Goal: Information Seeking & Learning: Learn about a topic

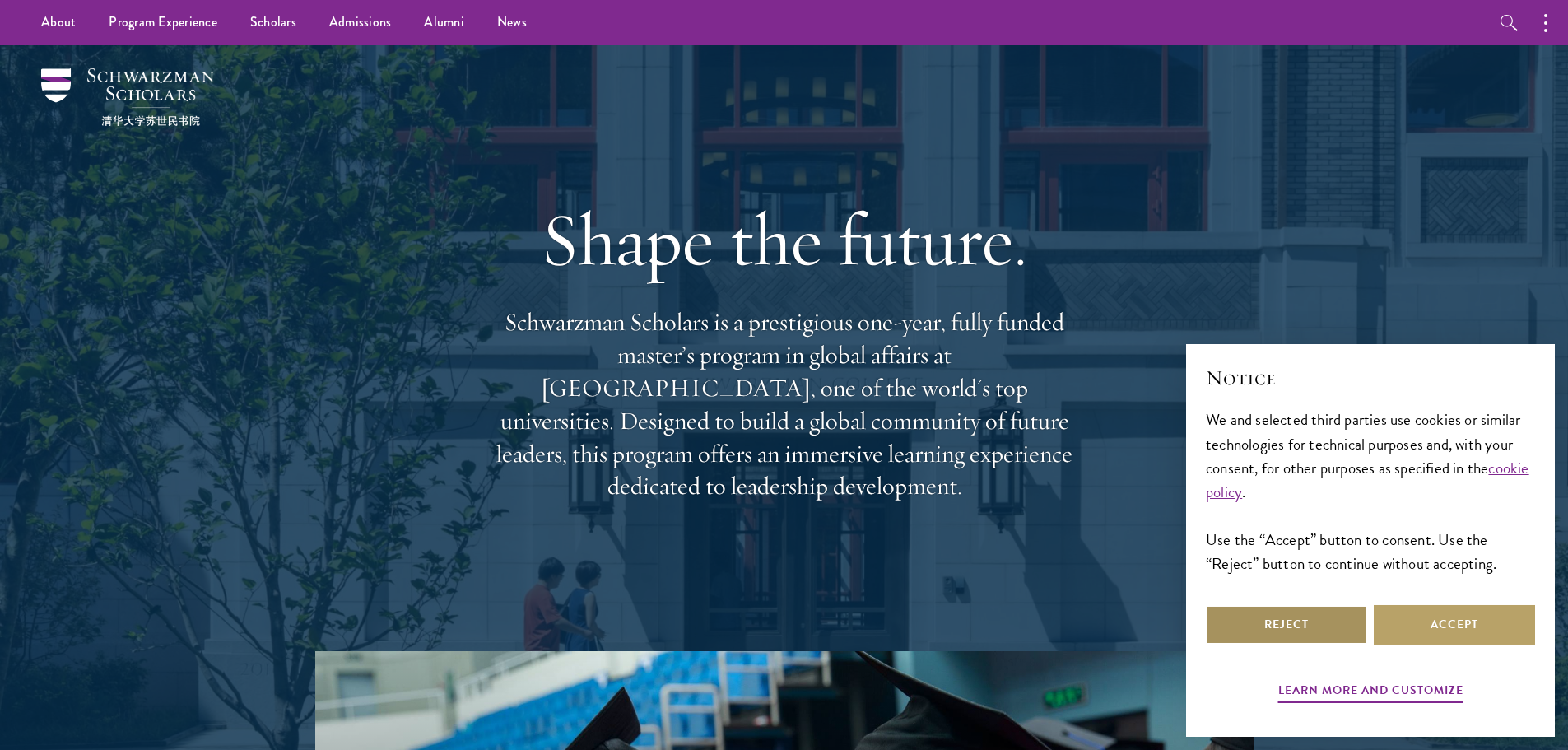
click at [1305, 624] on button "Reject" at bounding box center [1286, 624] width 161 height 40
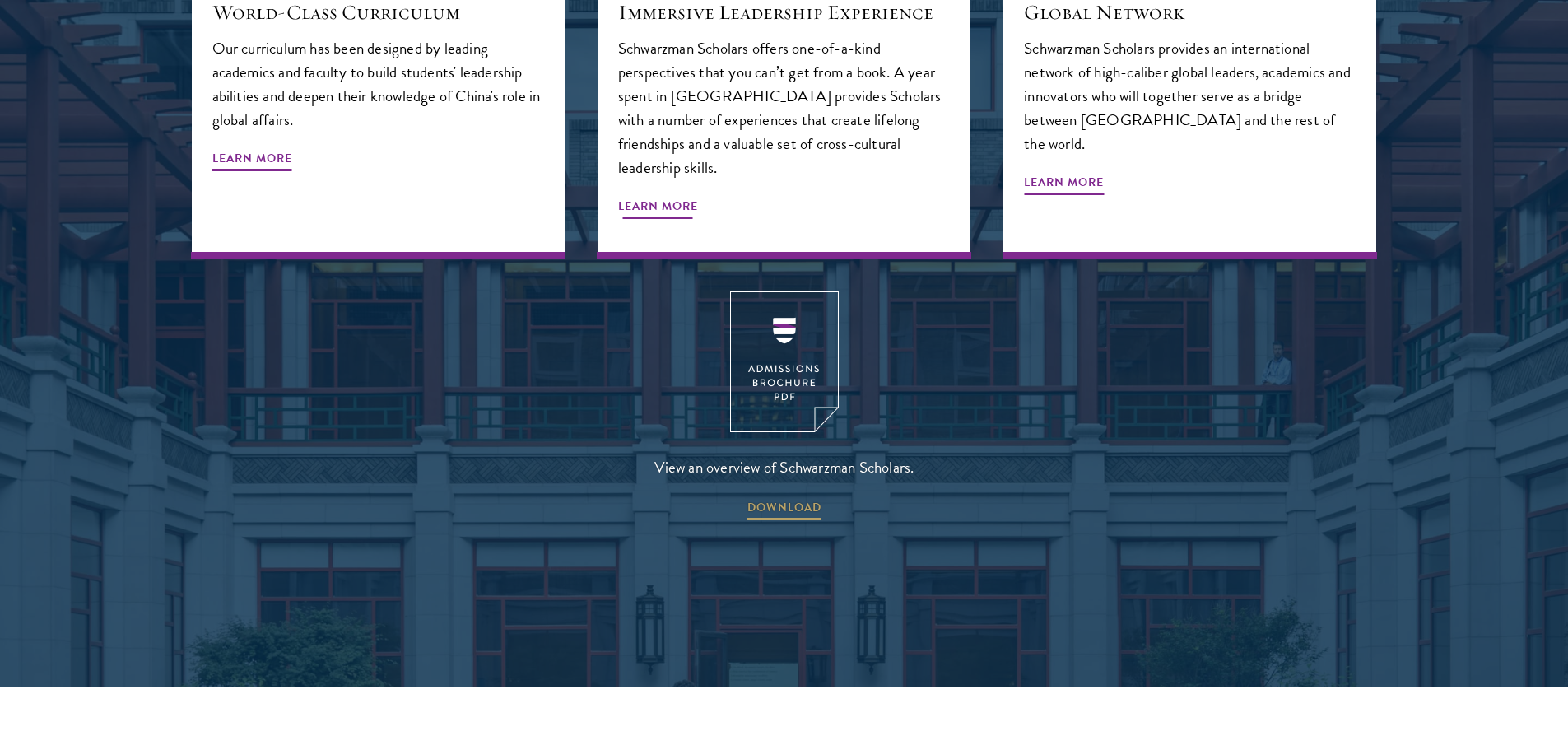
scroll to position [2222, 0]
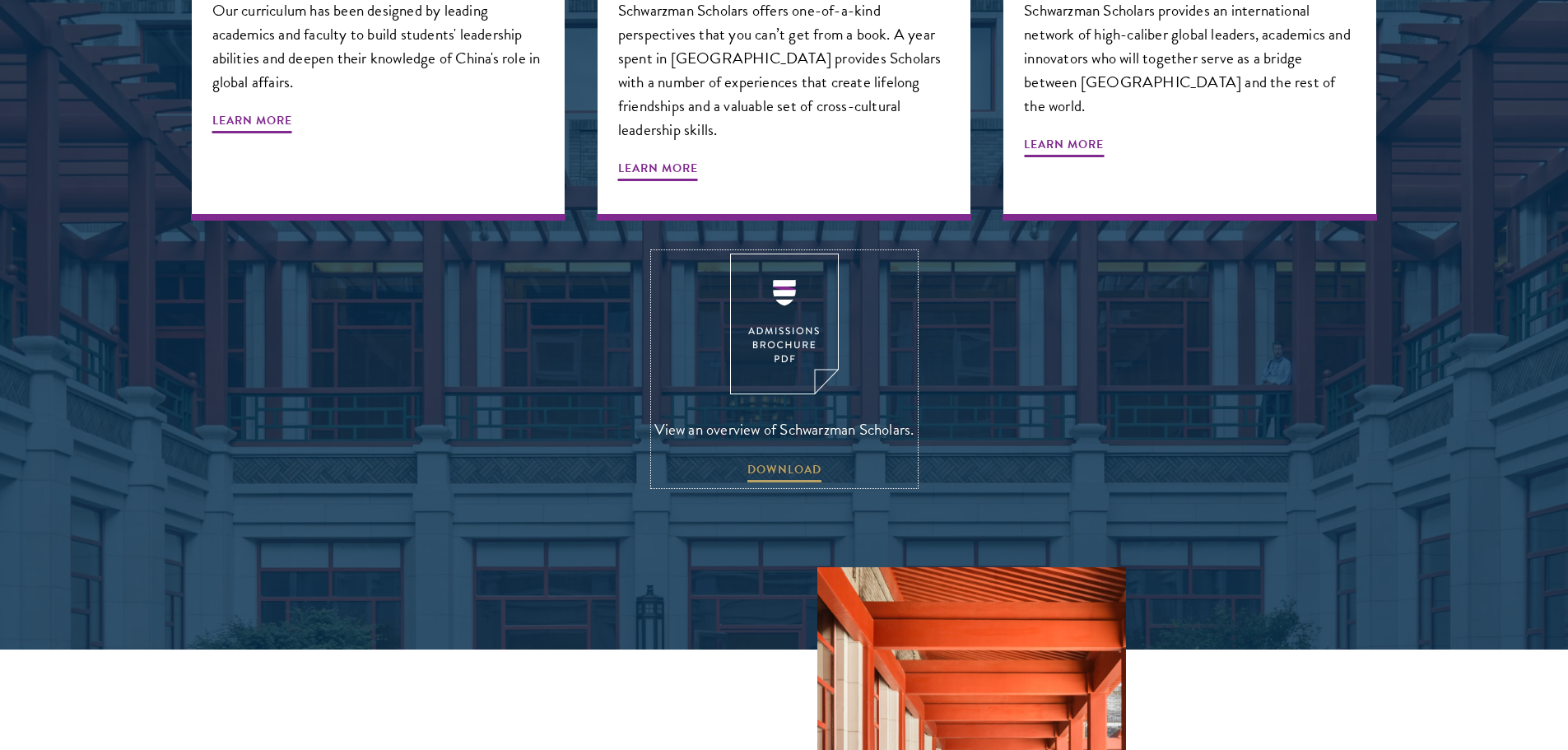
drag, startPoint x: 798, startPoint y: 412, endPoint x: 834, endPoint y: 418, distance: 36.5
click at [834, 418] on link "View an overview of Schwarzman Scholars. DOWNLOAD" at bounding box center [784, 369] width 260 height 231
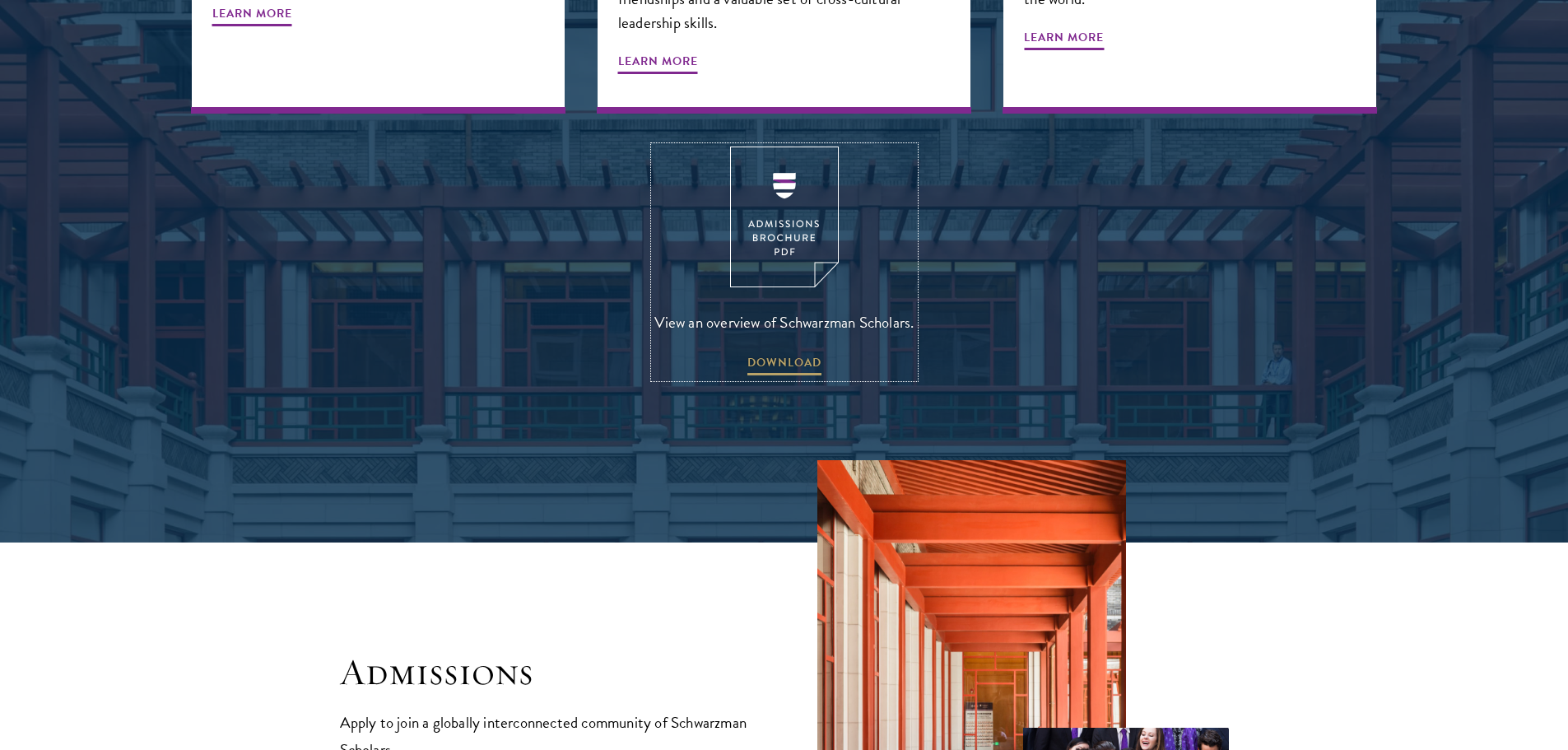
scroll to position [2634, 0]
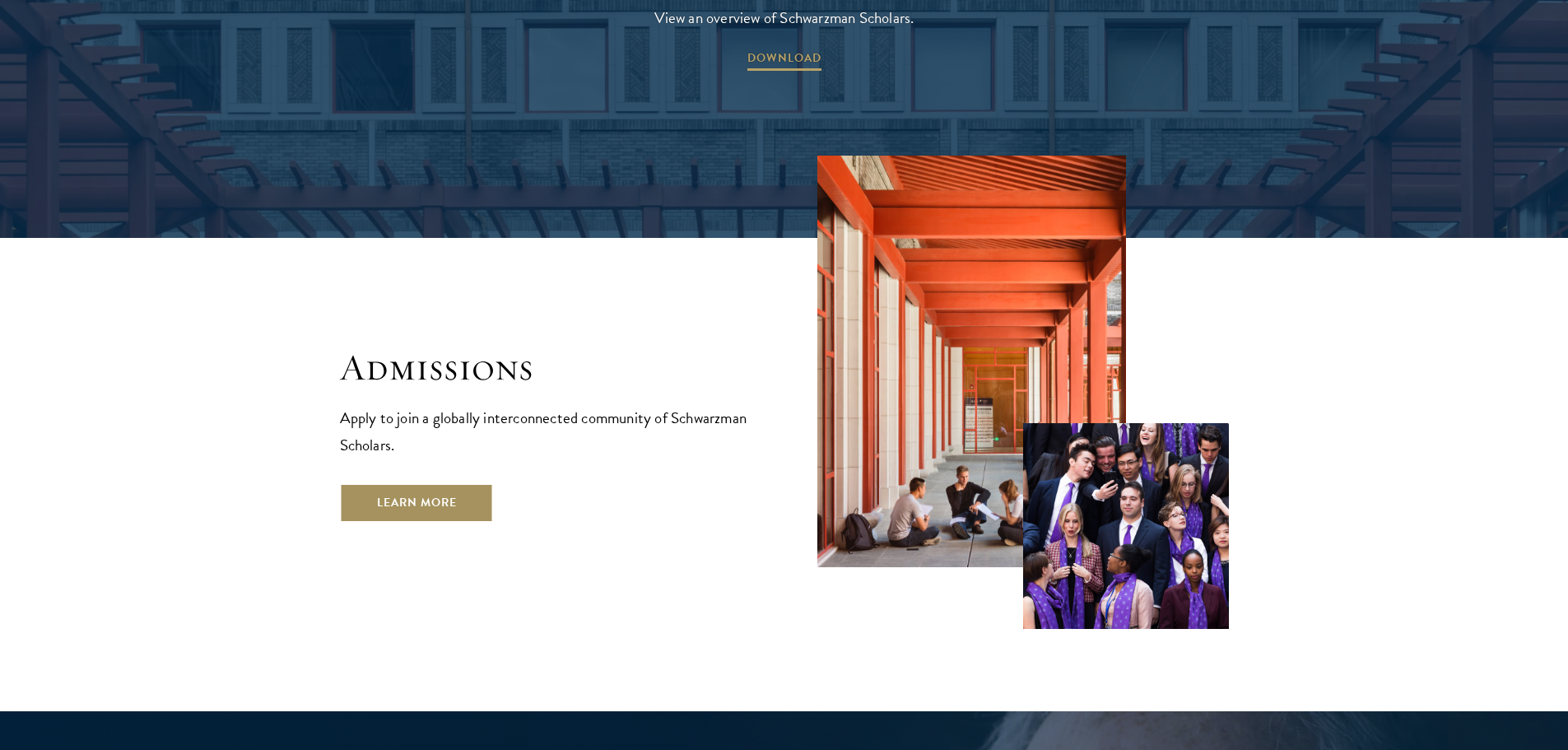
click at [423, 483] on link "Learn More" at bounding box center [417, 502] width 153 height 40
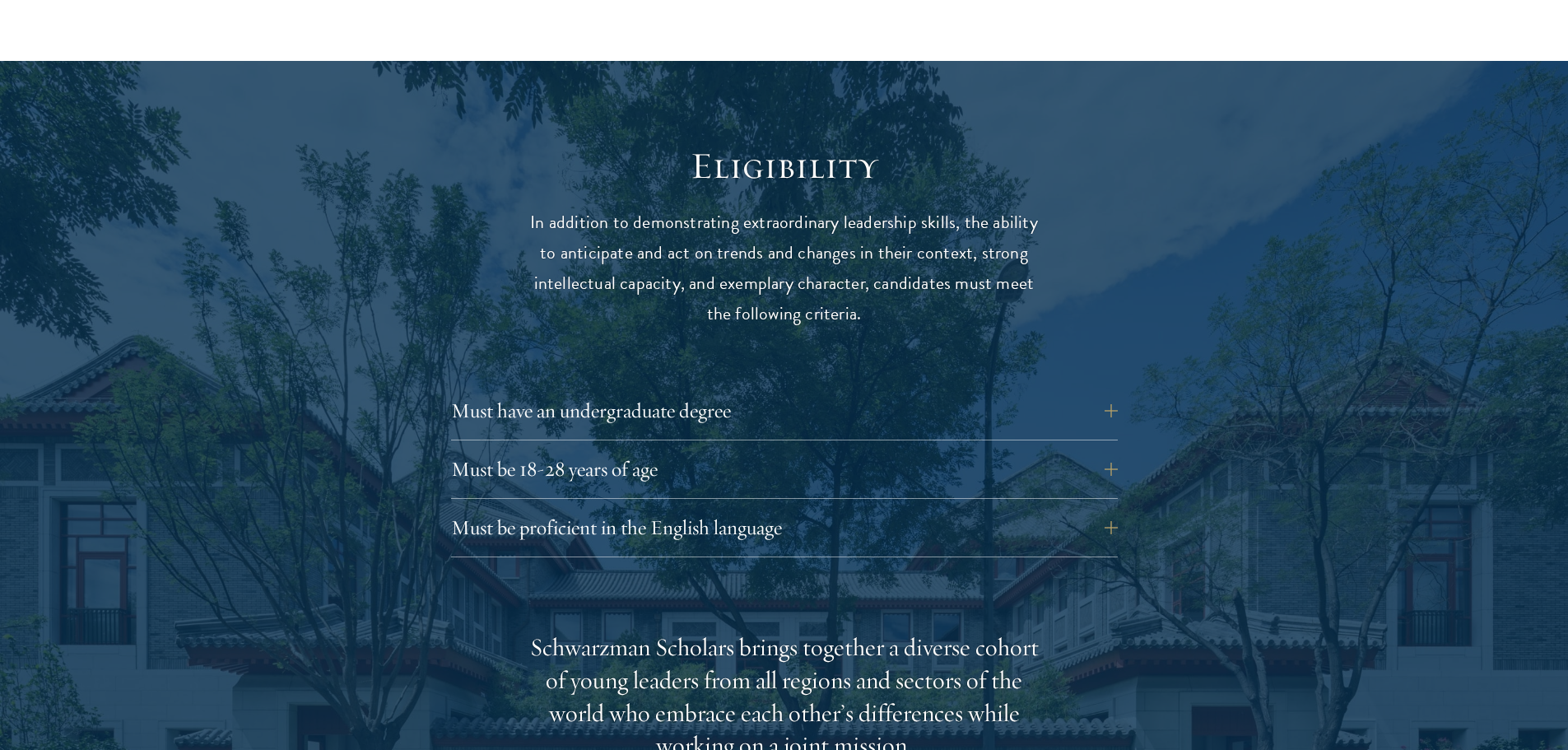
scroll to position [2058, 0]
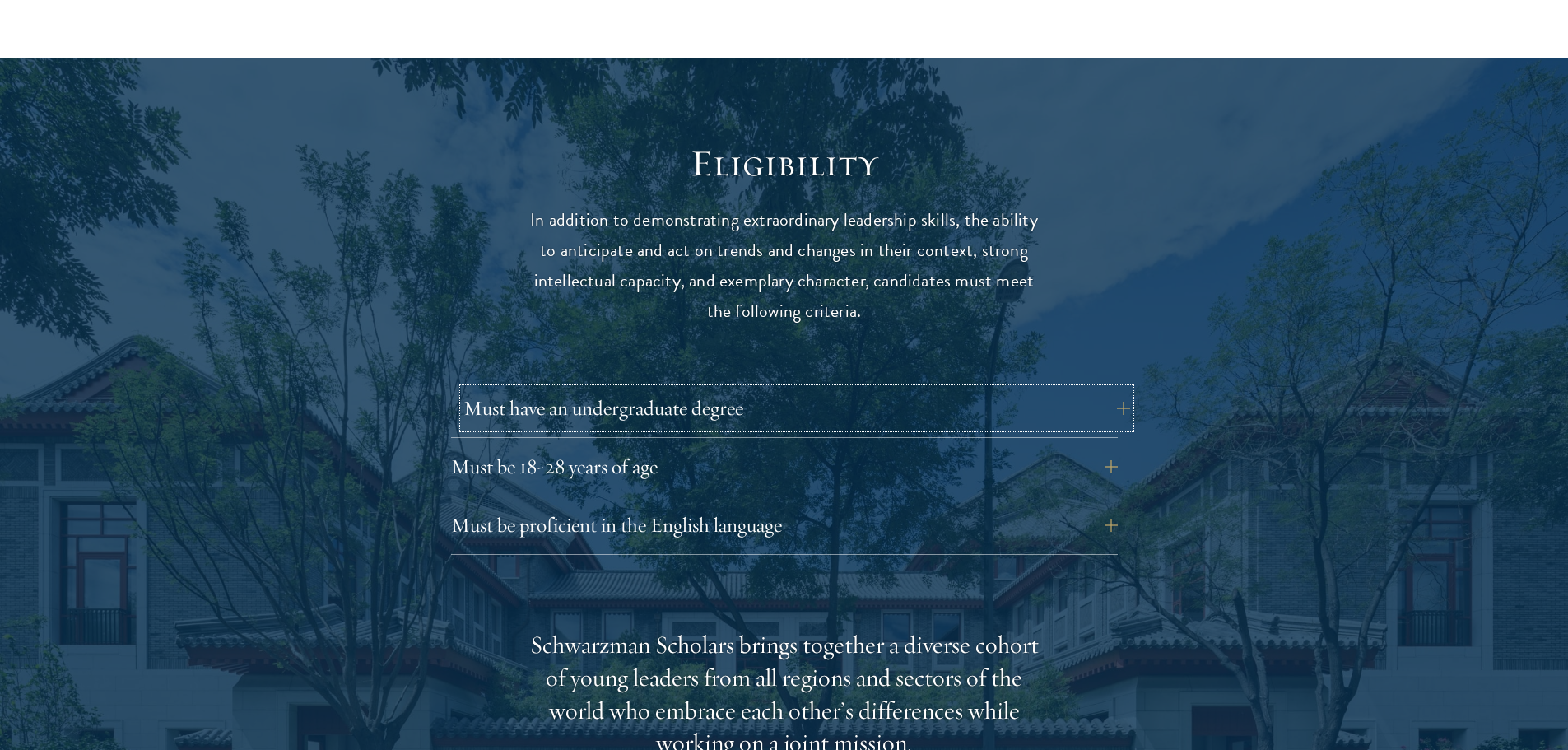
click at [668, 388] on button "Must have an undergraduate degree" at bounding box center [796, 408] width 667 height 40
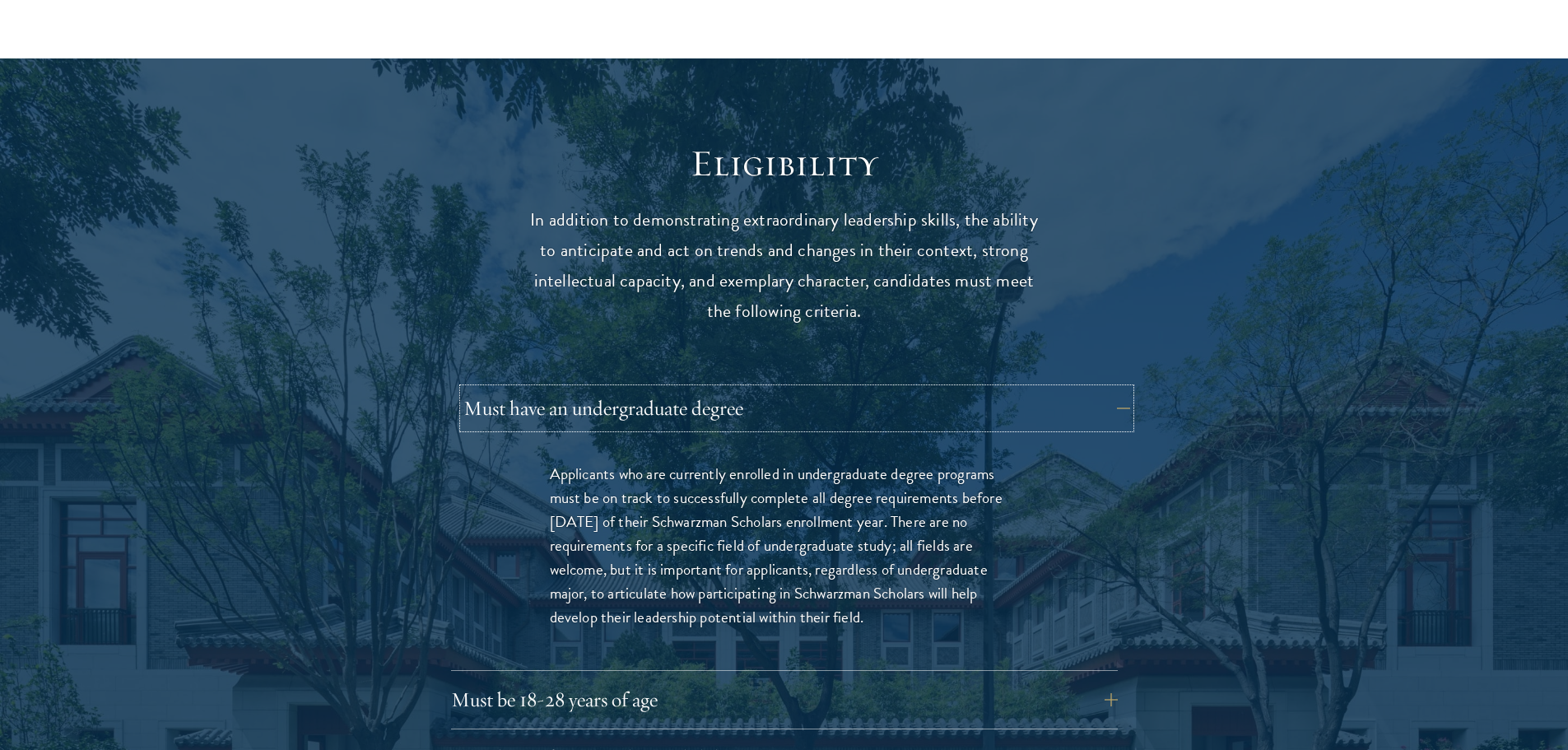
click at [668, 388] on button "Must have an undergraduate degree" at bounding box center [796, 408] width 667 height 40
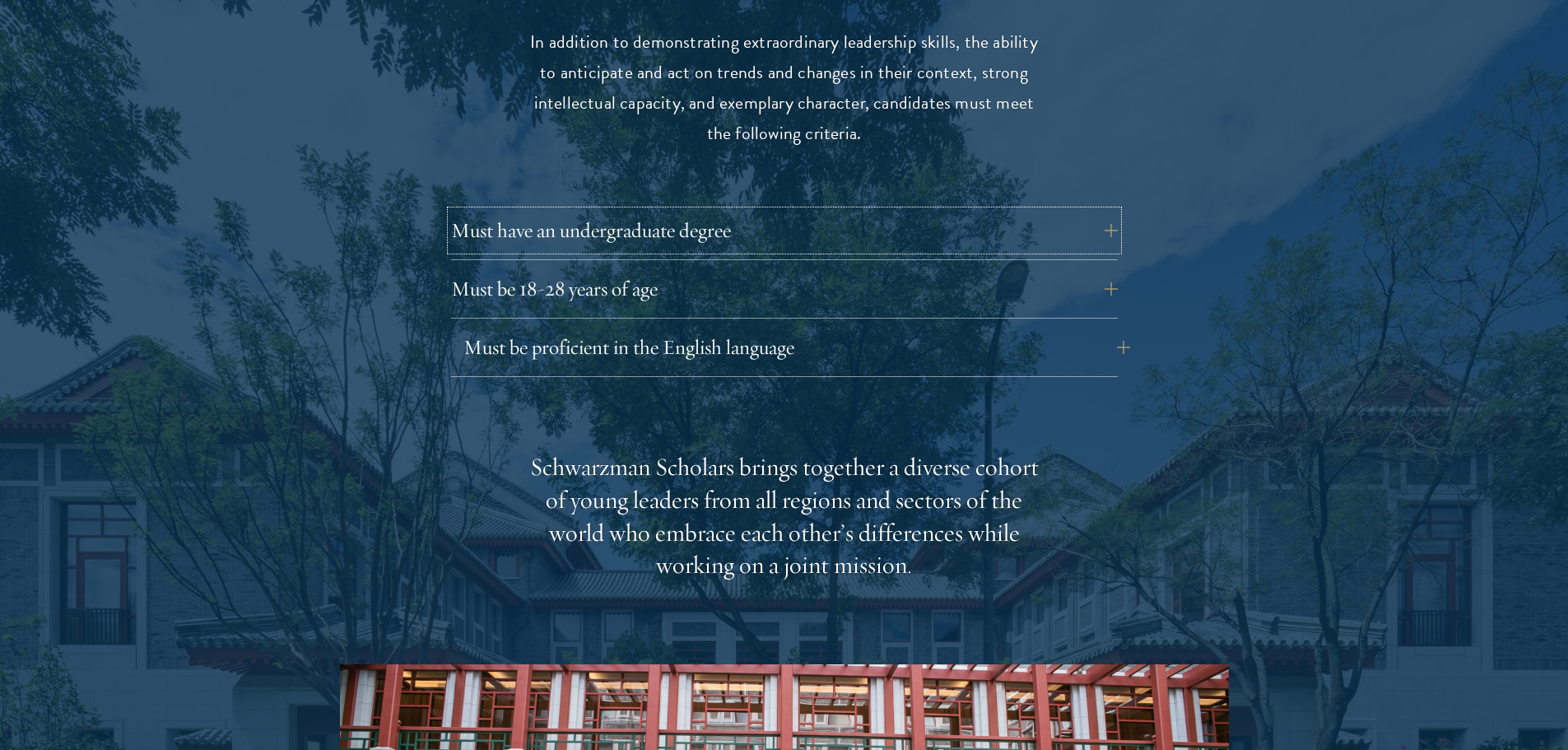
scroll to position [2305, 0]
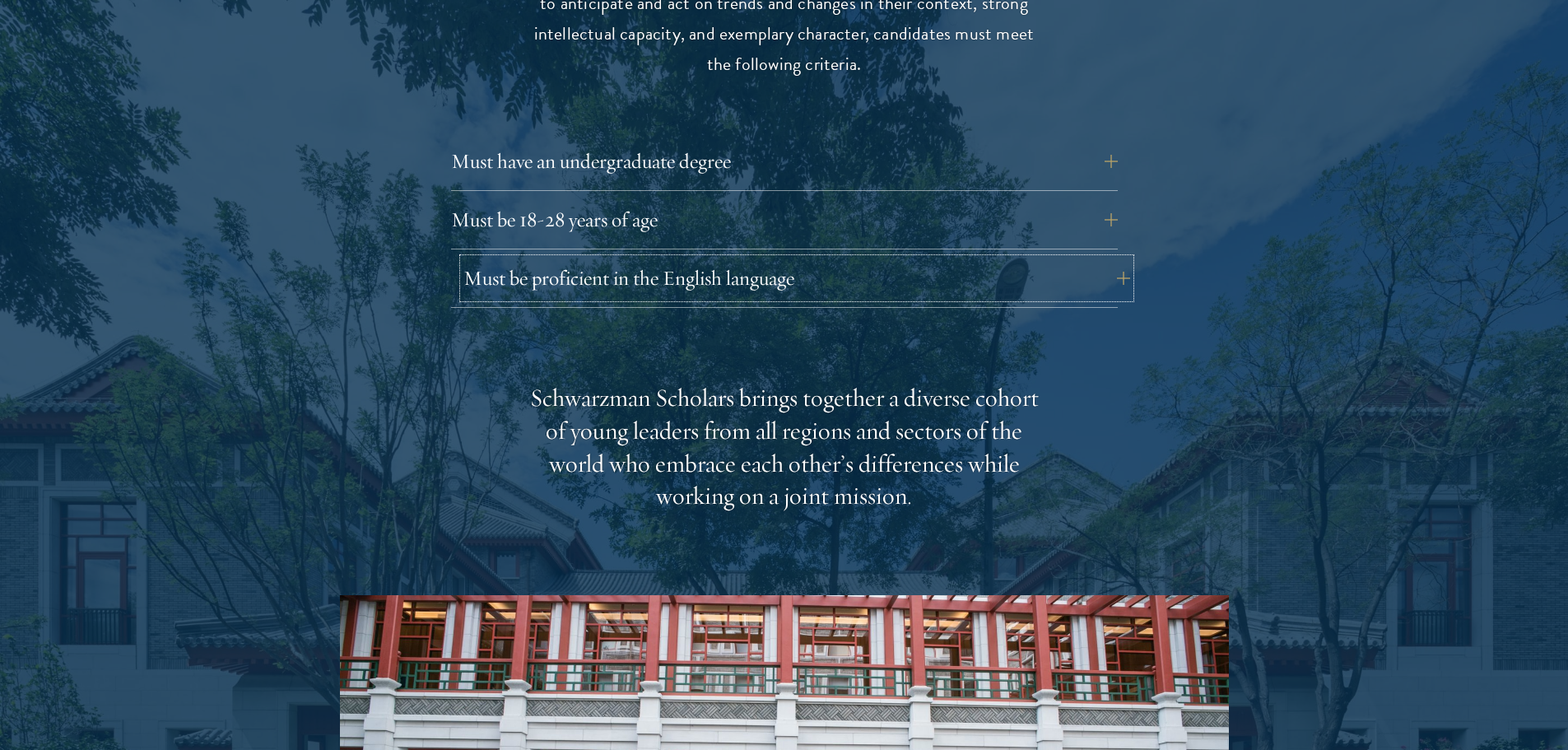
click at [737, 258] on button "Must be proficient in the English language" at bounding box center [796, 277] width 667 height 40
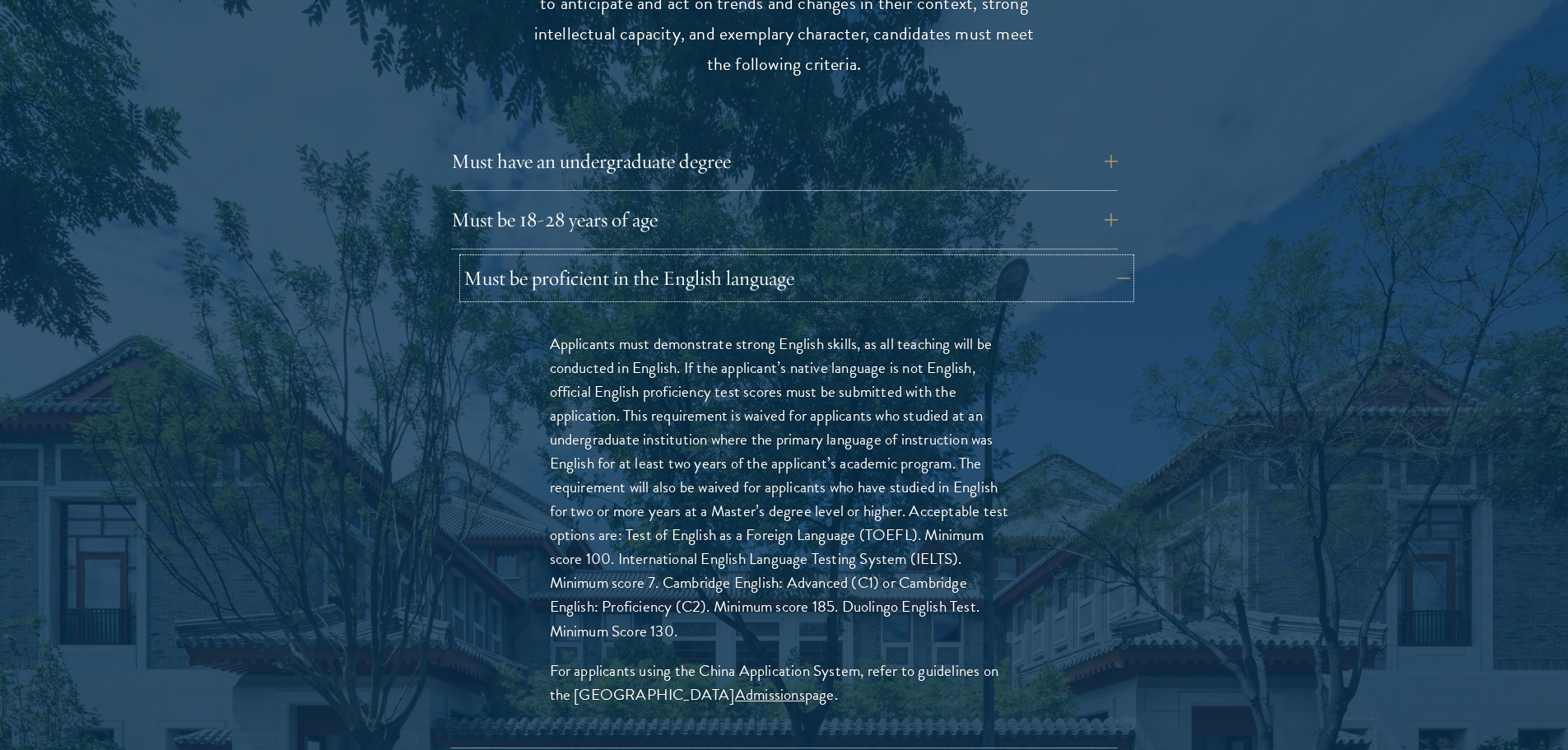
click at [737, 258] on button "Must be proficient in the English language" at bounding box center [796, 277] width 667 height 40
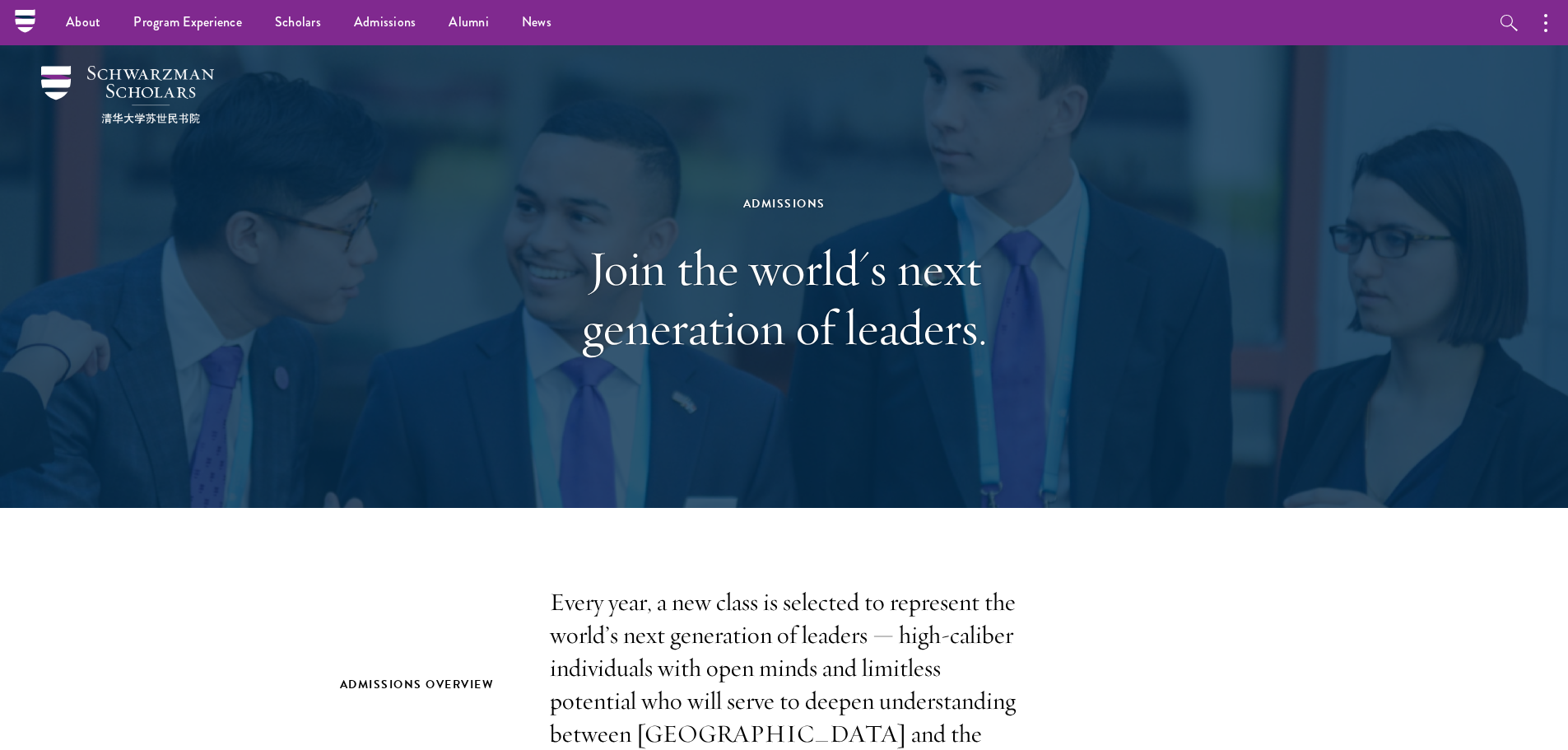
scroll to position [0, 0]
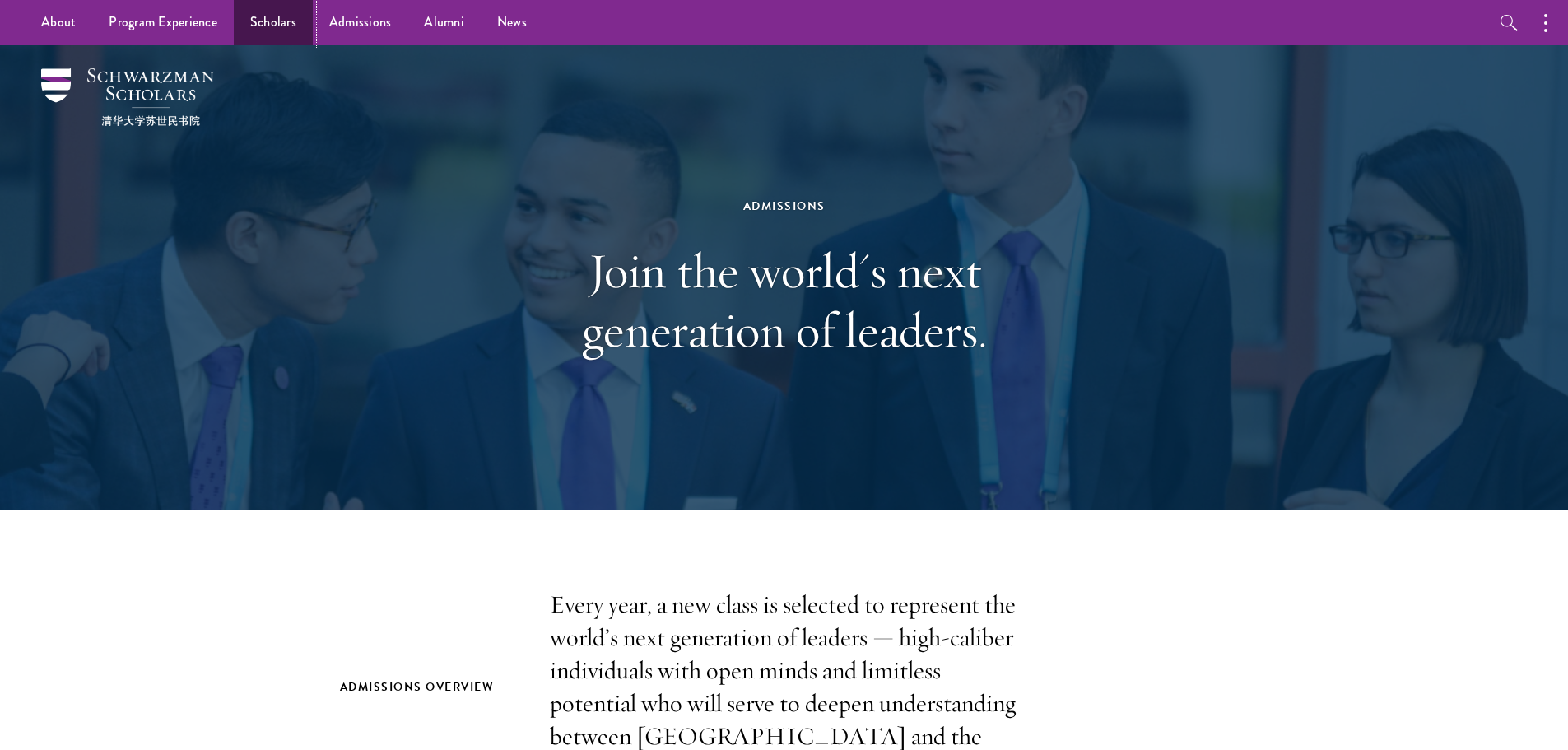
click at [273, 18] on link "Scholars" at bounding box center [273, 22] width 79 height 45
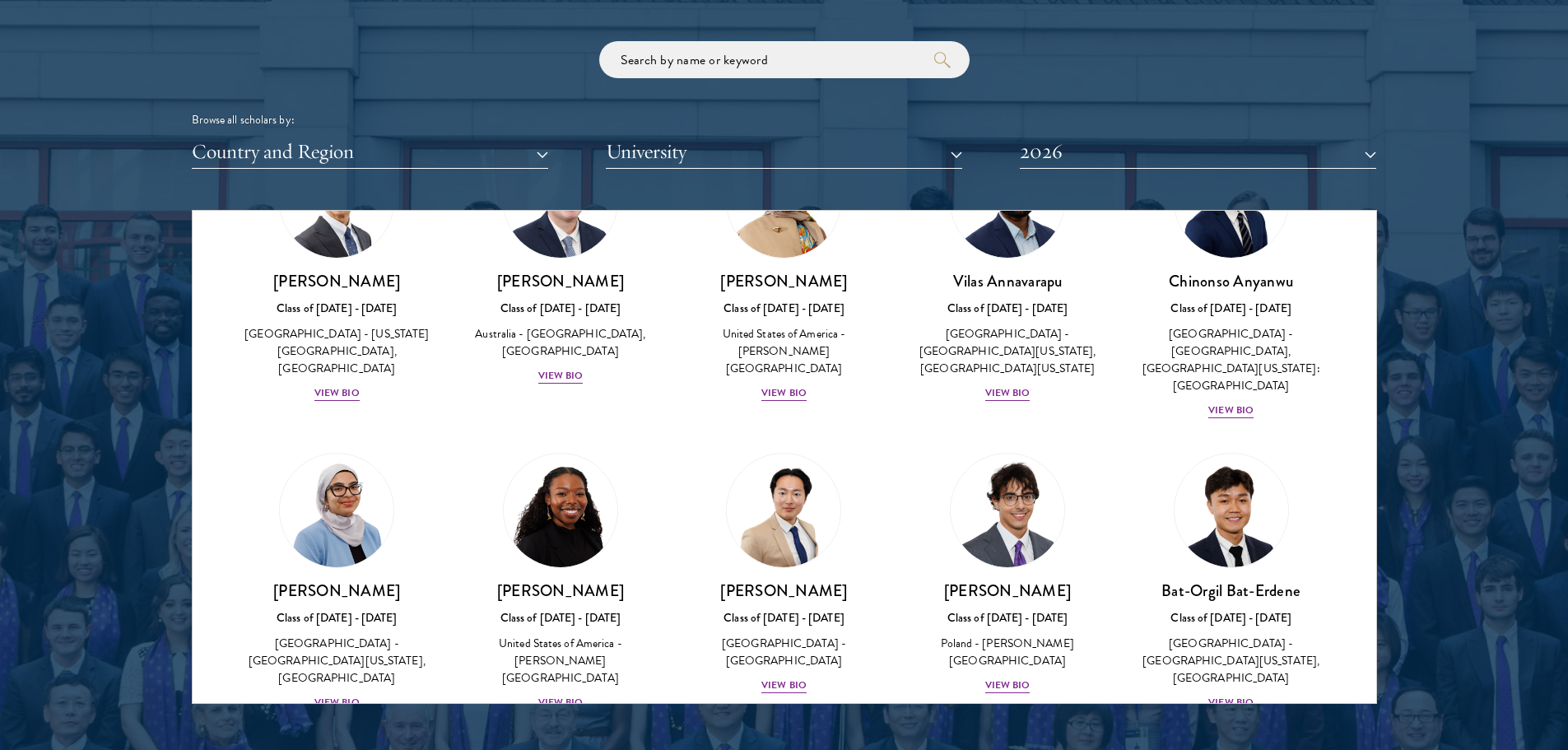
scroll to position [741, 0]
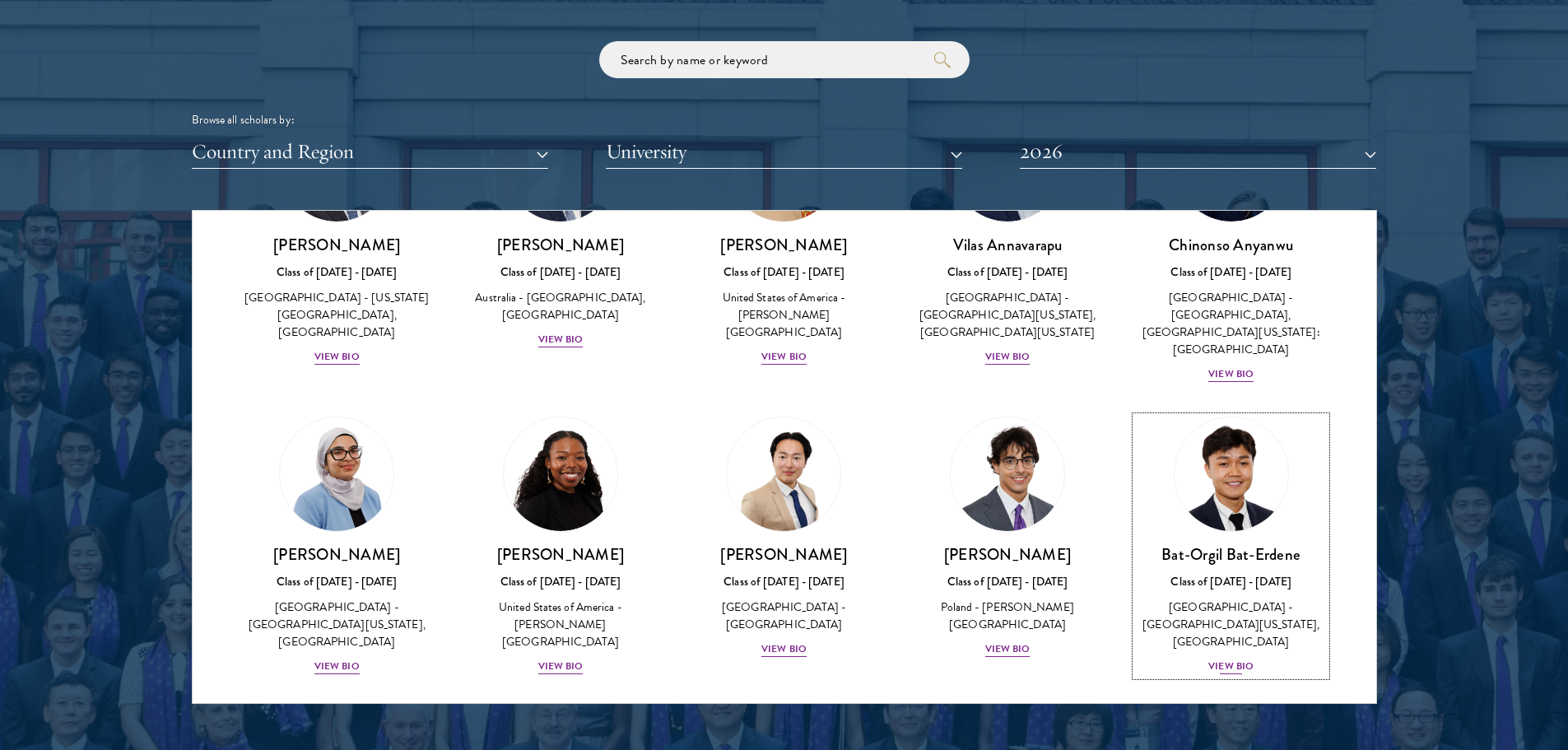
click at [1228, 658] on div "View Bio" at bounding box center [1231, 666] width 45 height 16
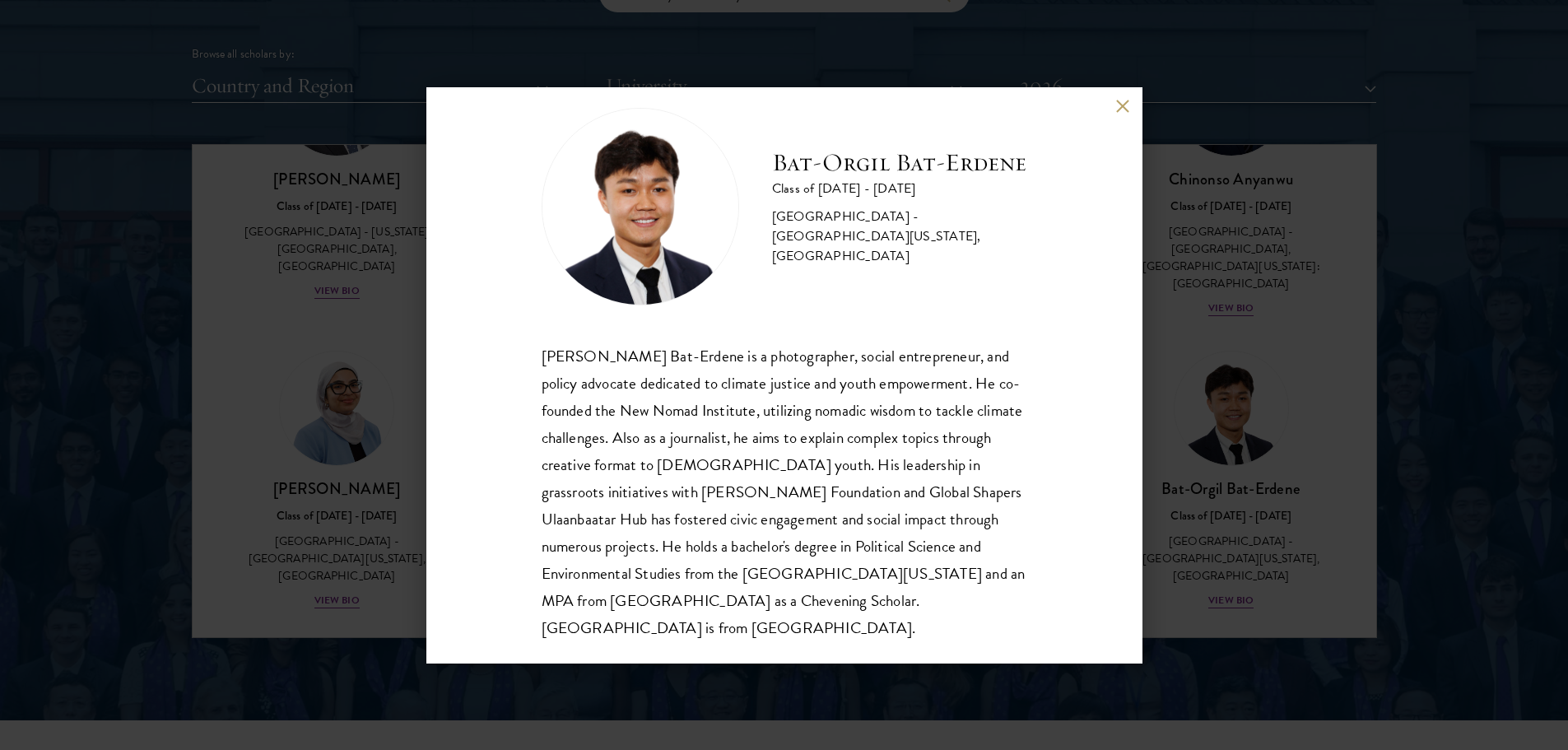
scroll to position [2058, 0]
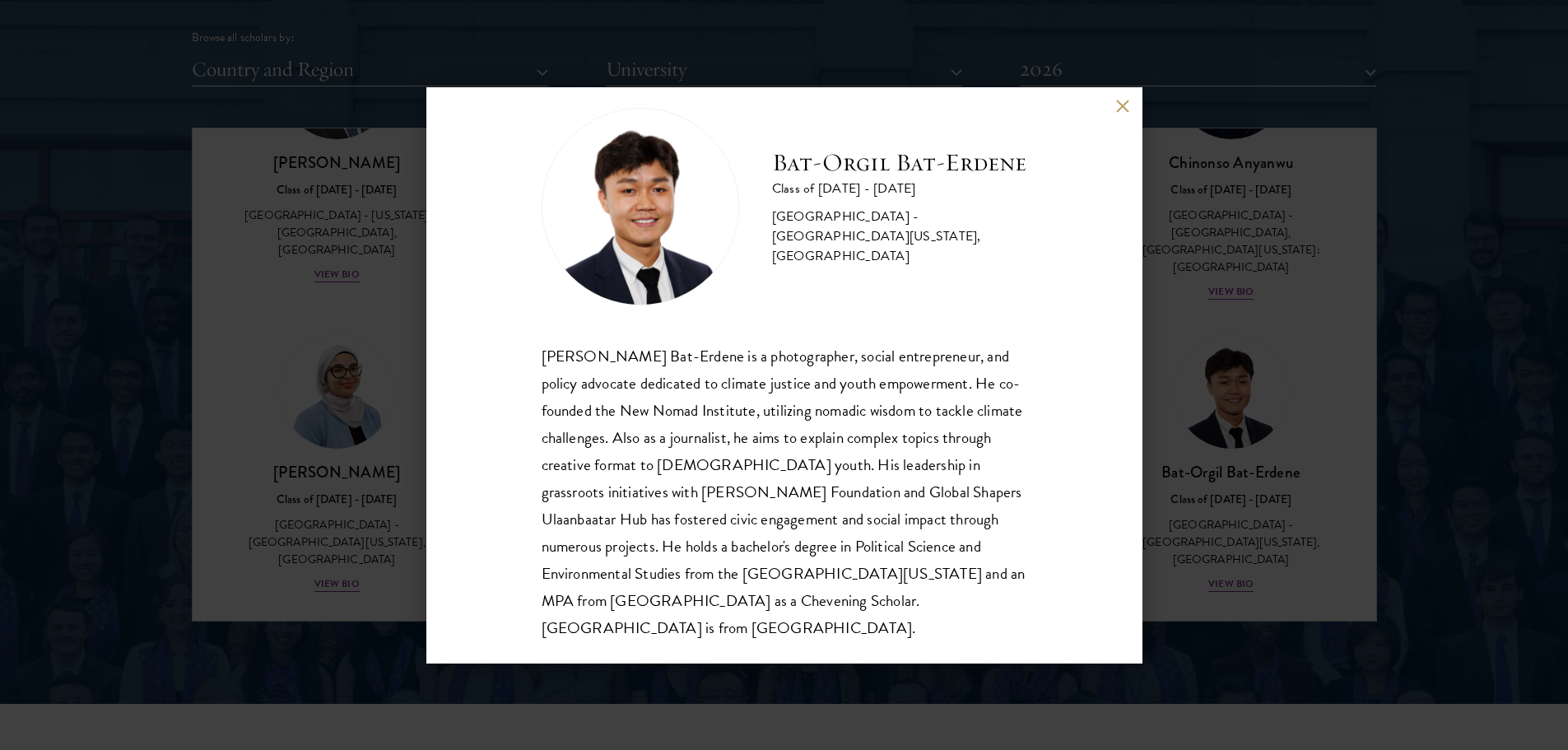
click at [1253, 511] on div "Bat-Orgil Bat-Erdene Class of 2025 - 2026 Mongolia - University of Arizona, Uni…" at bounding box center [784, 375] width 1568 height 750
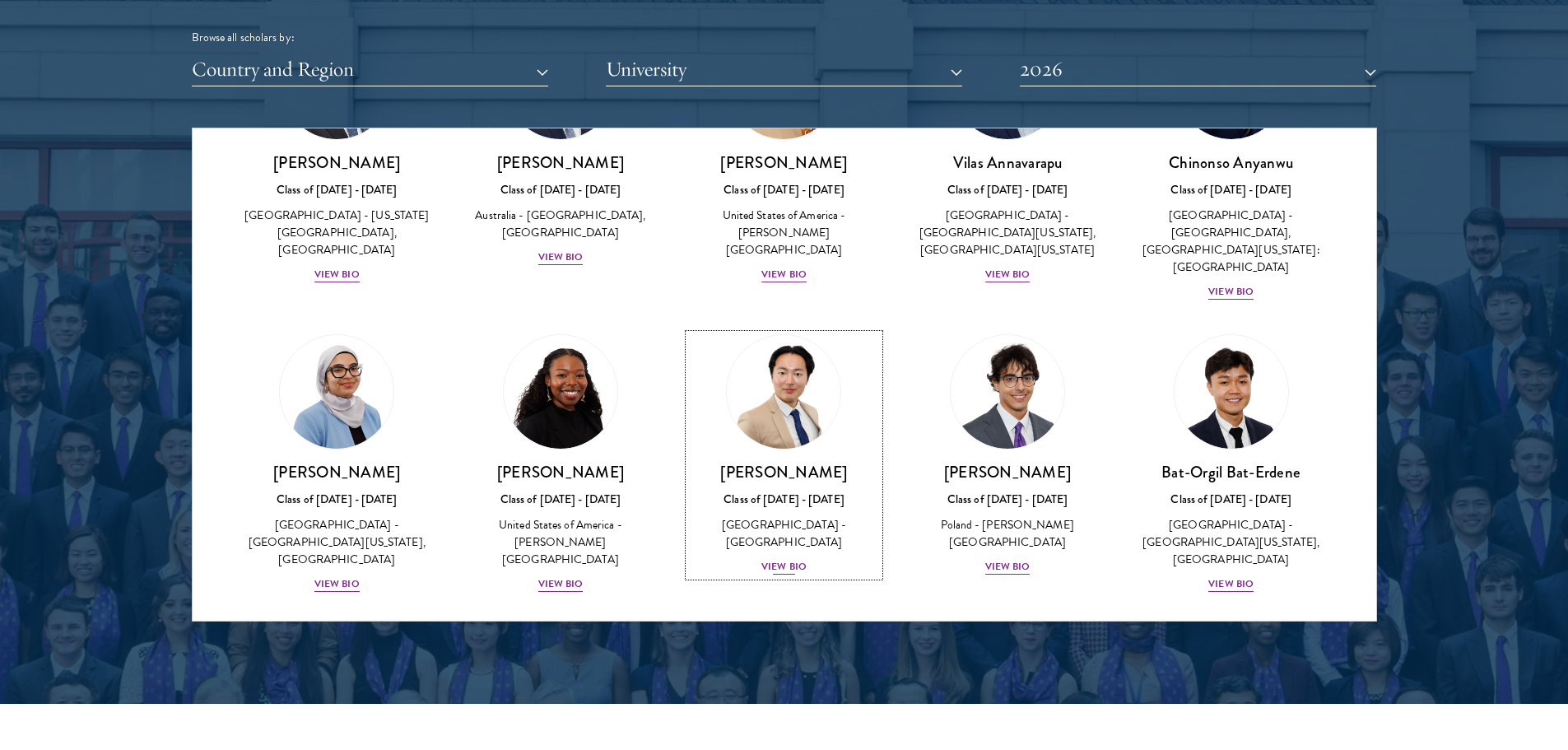
click at [785, 559] on div "View Bio" at bounding box center [783, 566] width 45 height 16
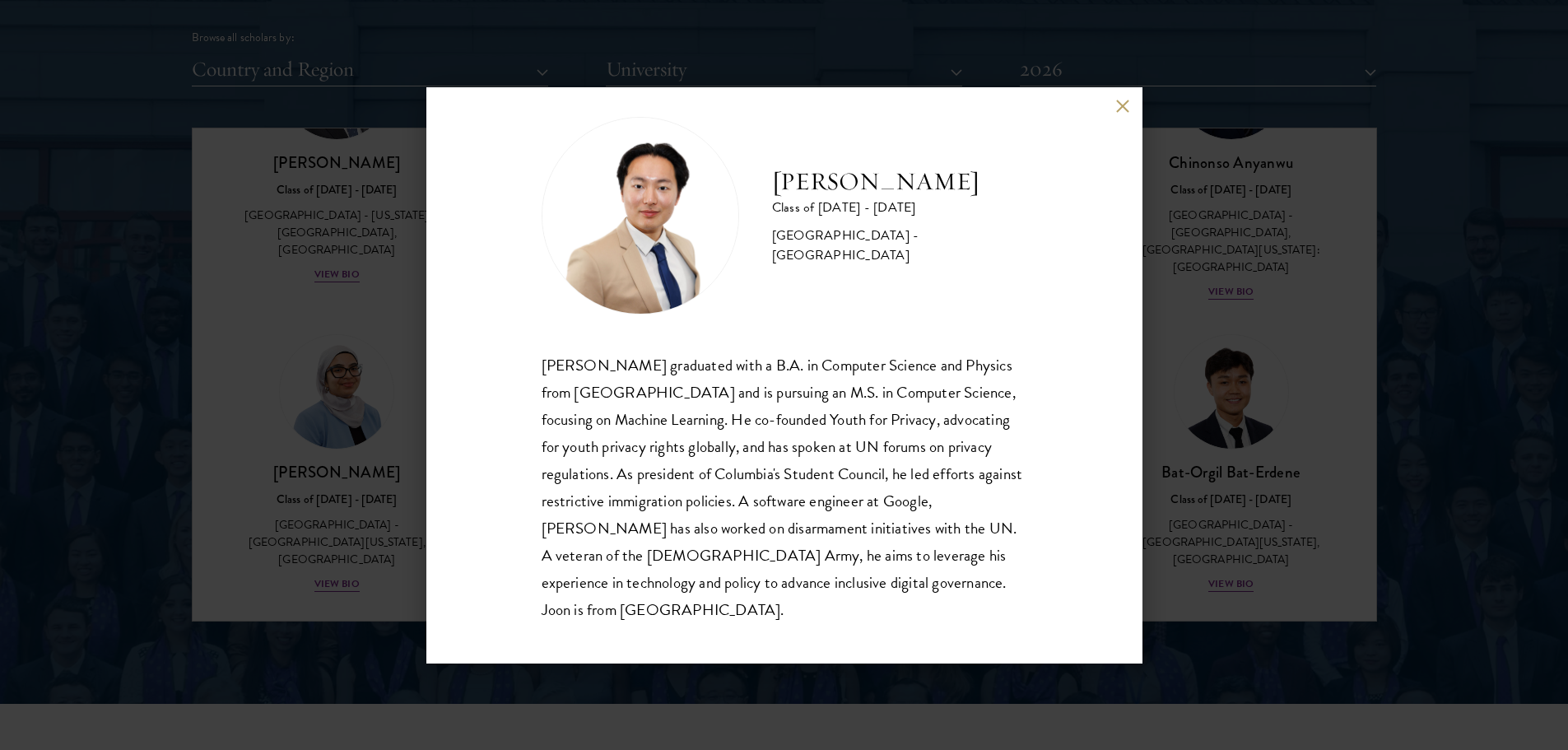
scroll to position [29, 0]
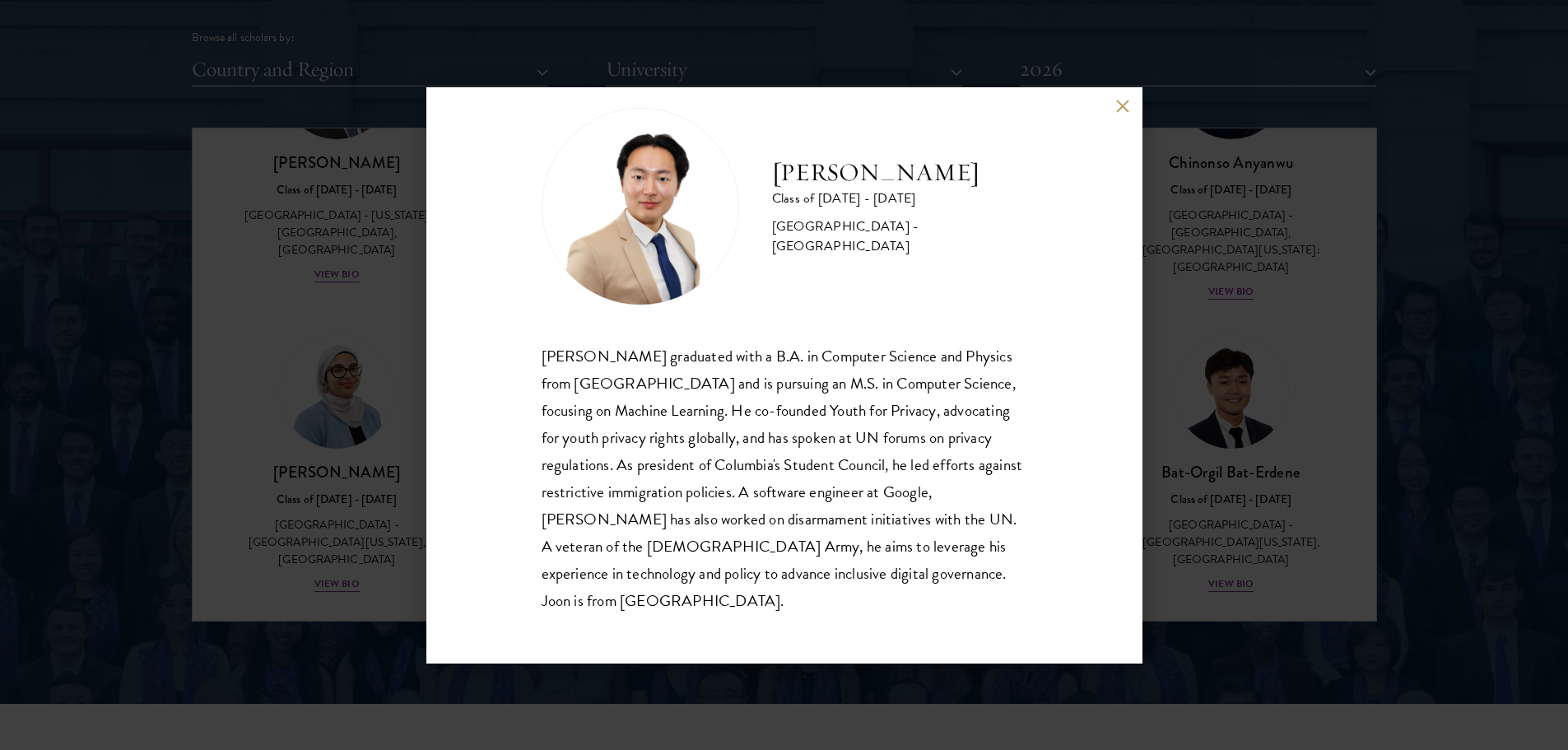
click at [1204, 570] on div "Joon Baek Class of 2025 - 2026 South Korea - Columbia University Beom Joon Baek…" at bounding box center [784, 375] width 1568 height 750
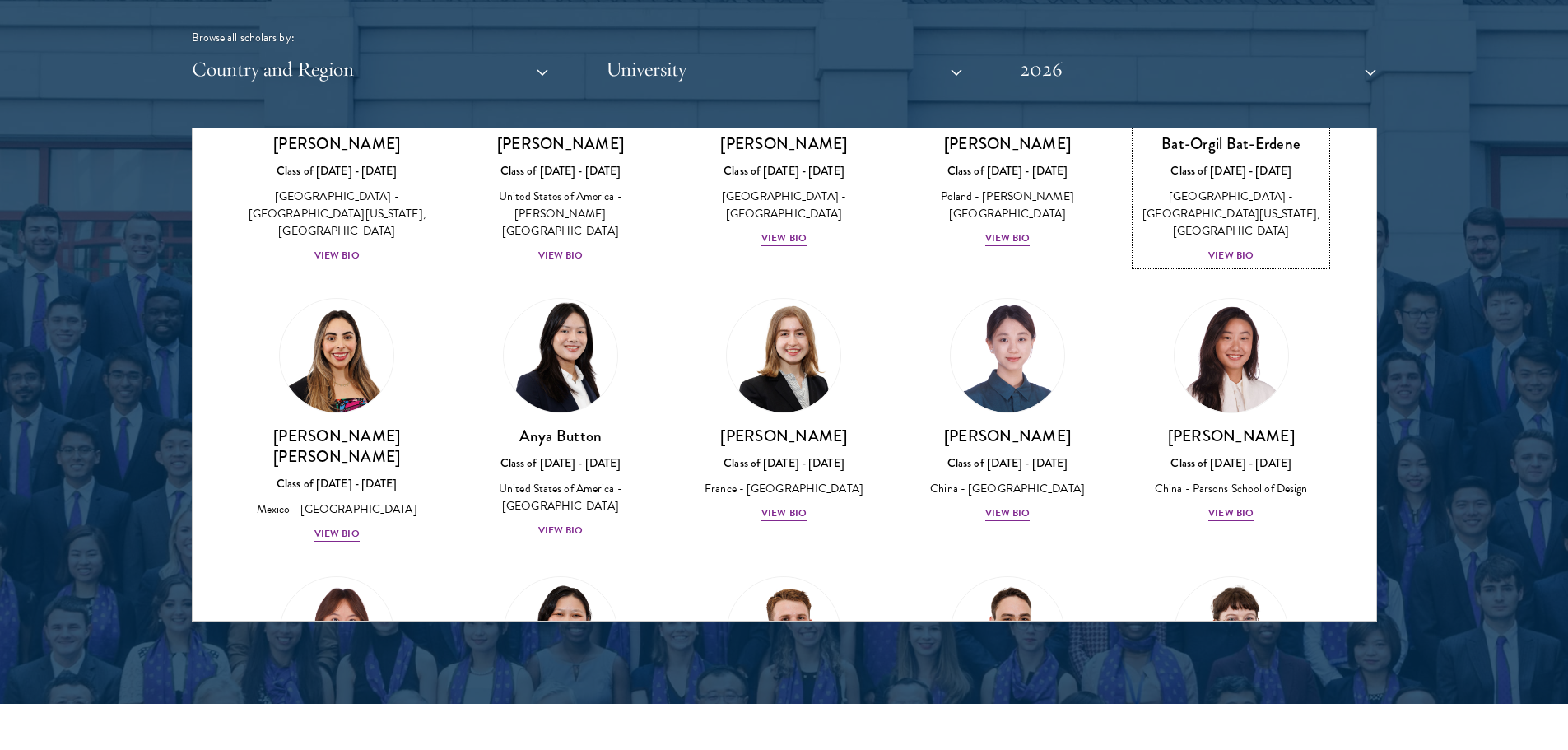
scroll to position [1070, 0]
click at [568, 522] on div "View Bio" at bounding box center [560, 529] width 45 height 16
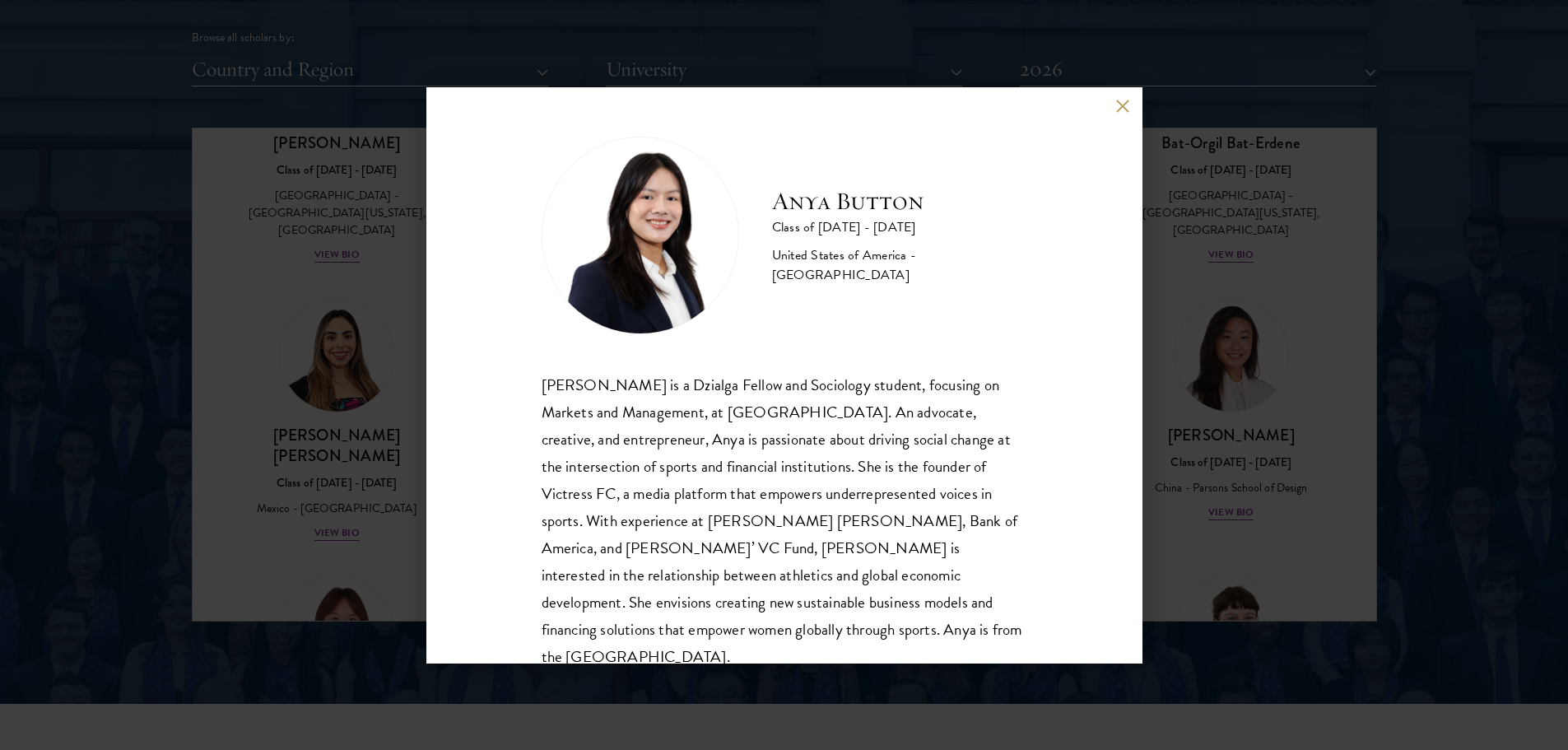
click at [1276, 563] on div "Anya Button Class of 2025 - 2026 United States of America - Duke University Any…" at bounding box center [784, 375] width 1568 height 750
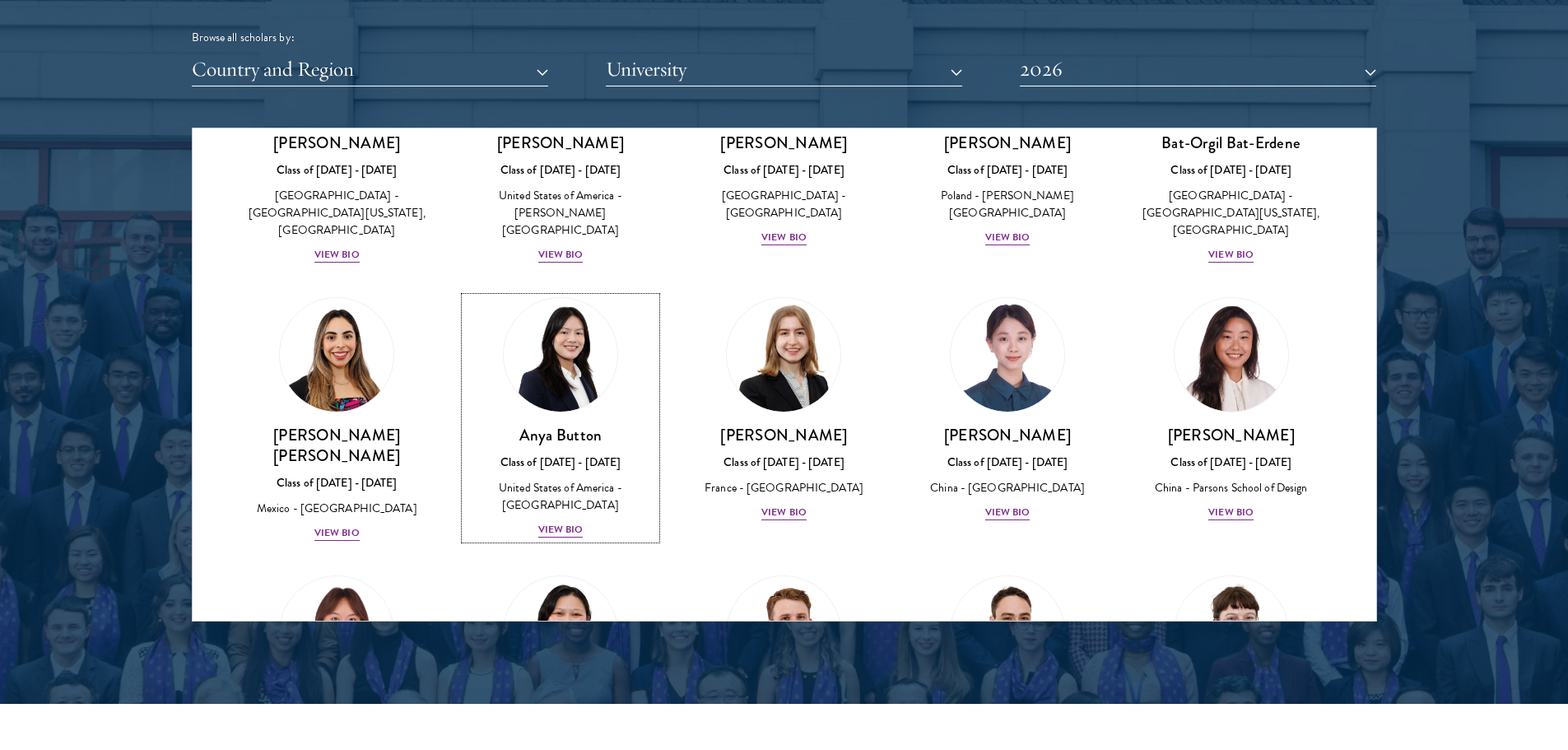
scroll to position [968, 0]
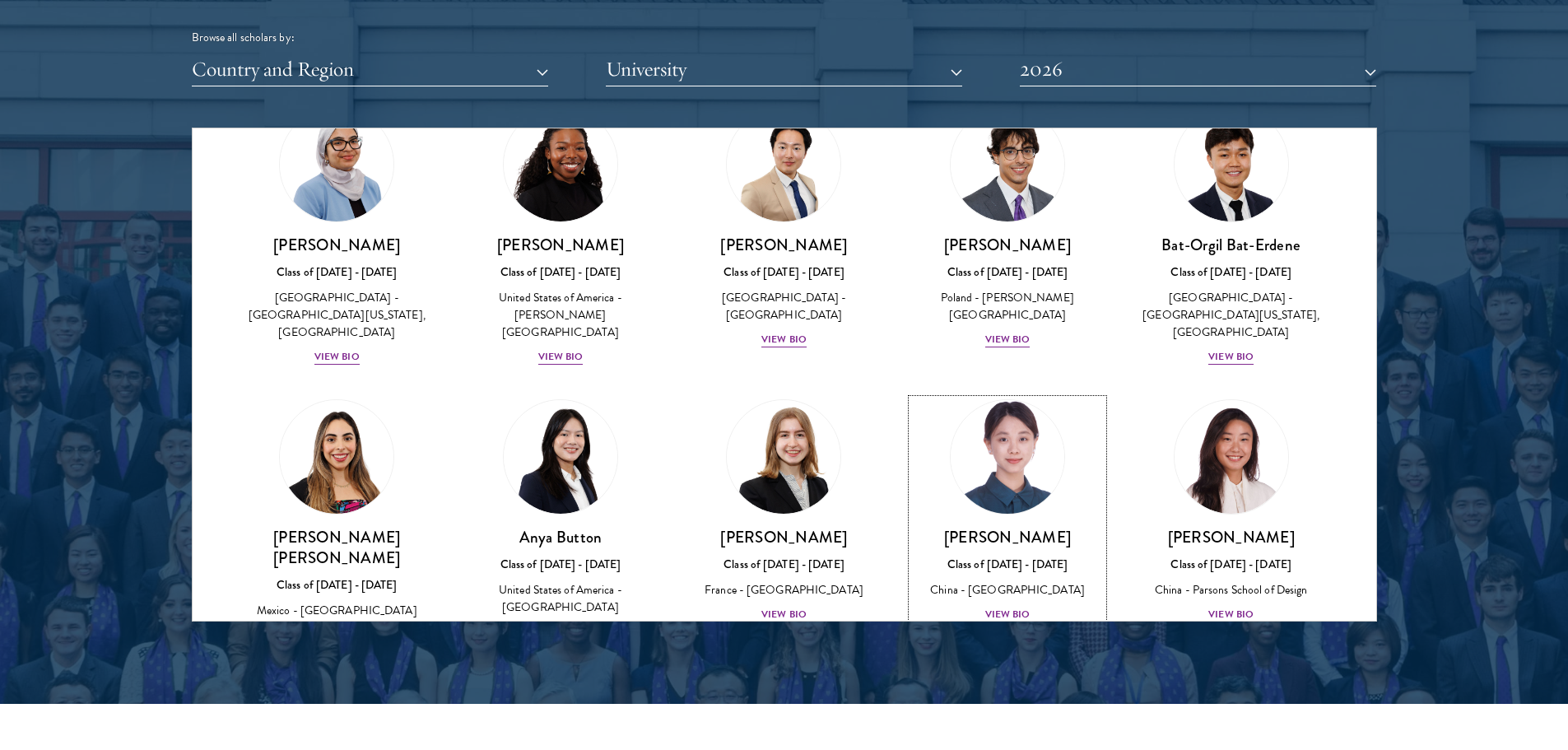
click at [993, 607] on div "View Bio" at bounding box center [1007, 614] width 45 height 16
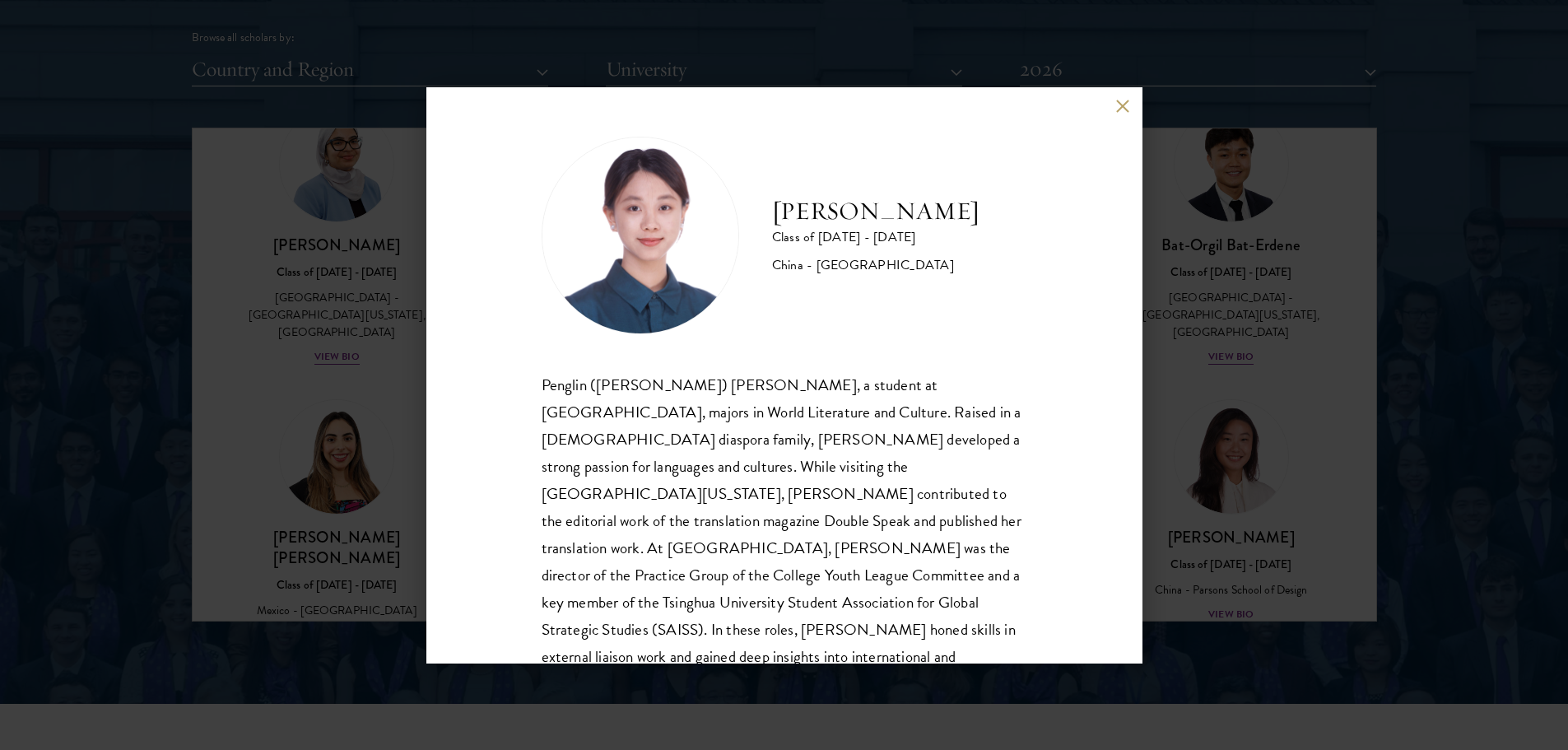
click at [1255, 599] on div "Claire Chen Class of 2025 - 2026 China - Tsinghua University Penglin (Claire) C…" at bounding box center [784, 375] width 1568 height 750
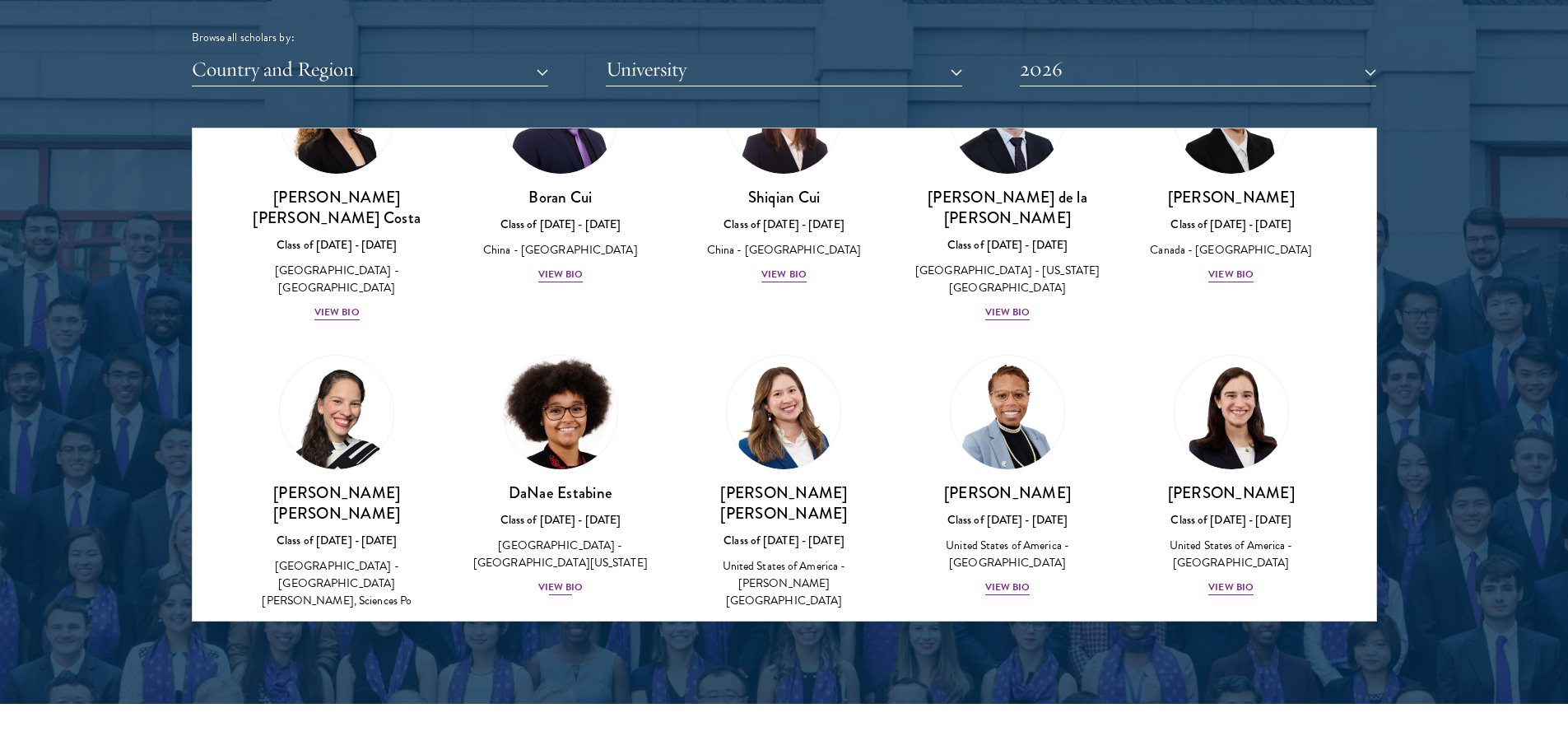
scroll to position [1956, 0]
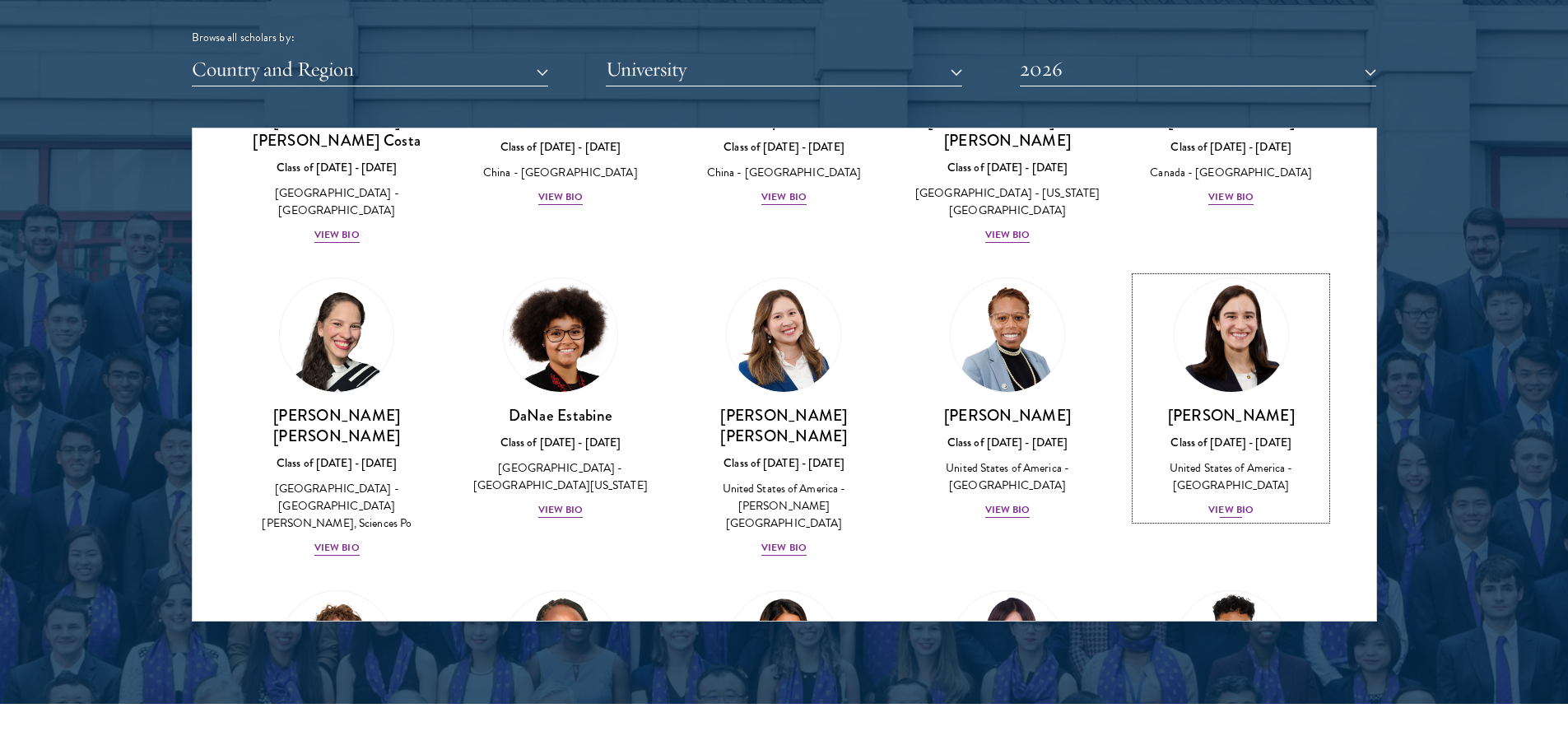
click at [1215, 502] on div "View Bio" at bounding box center [1231, 510] width 45 height 16
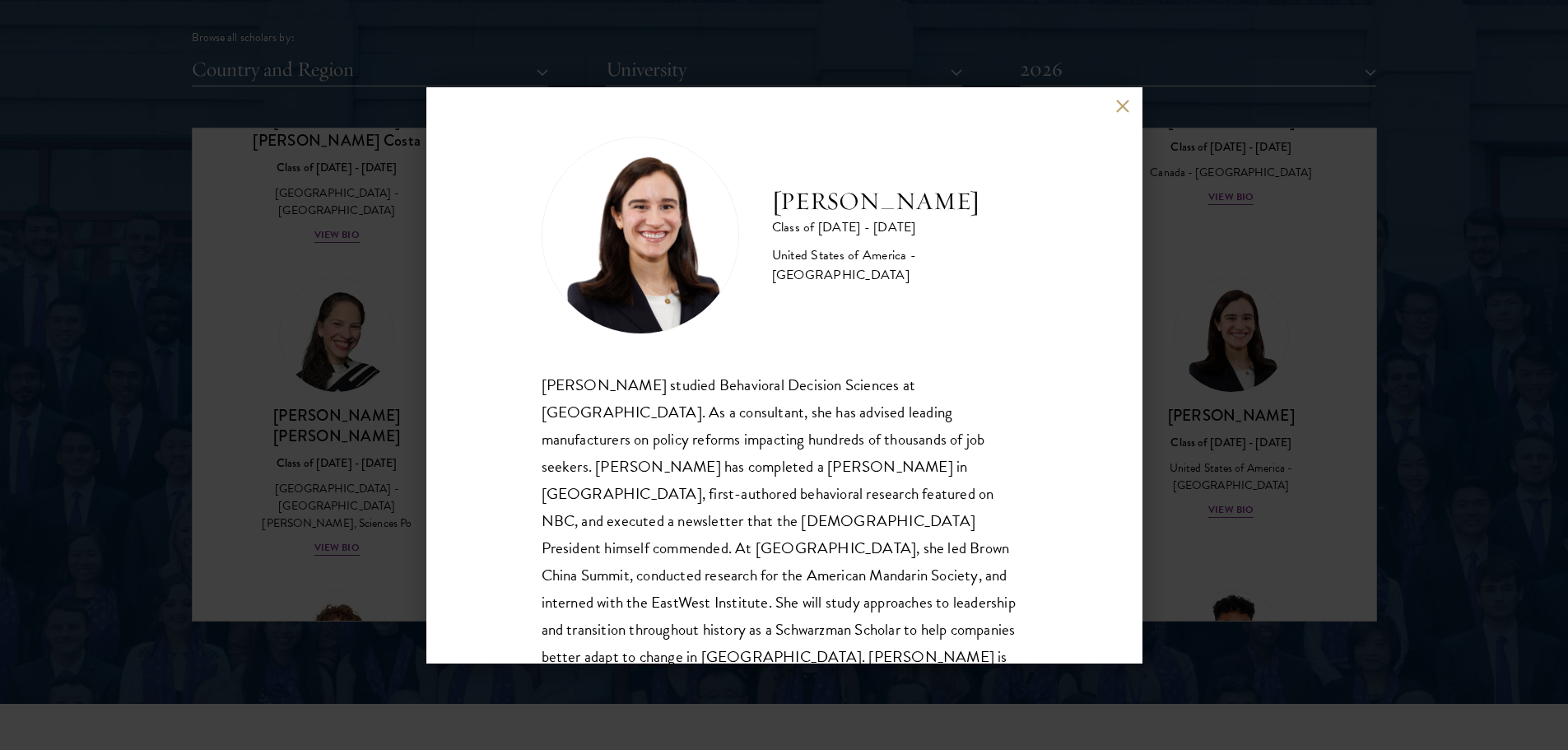
drag, startPoint x: 1244, startPoint y: 493, endPoint x: 1034, endPoint y: 490, distance: 210.0
click at [1245, 493] on div "Mae Fullerton Class of 2025 - 2026 United States of America - Brown University …" at bounding box center [784, 375] width 1568 height 750
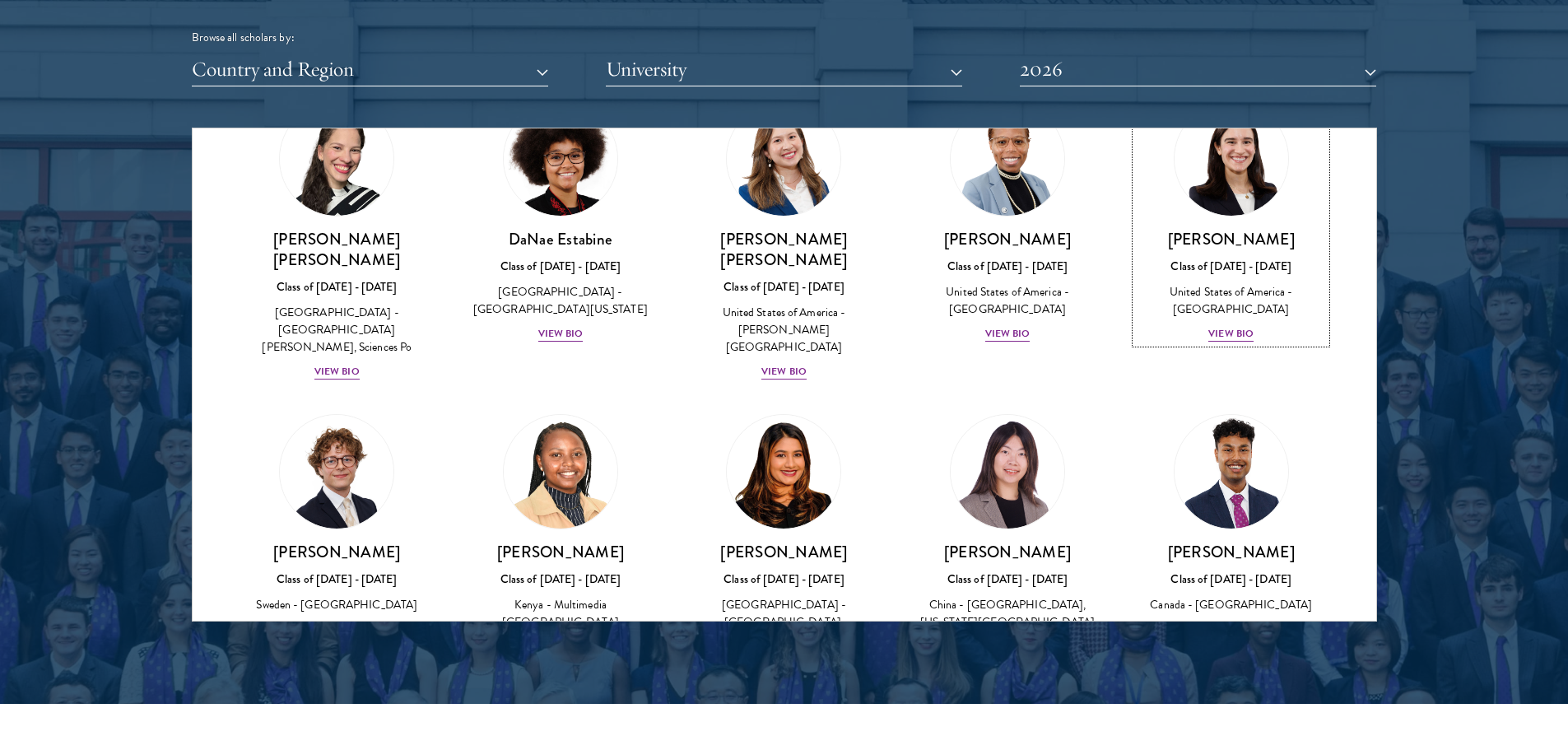
scroll to position [2168, 0]
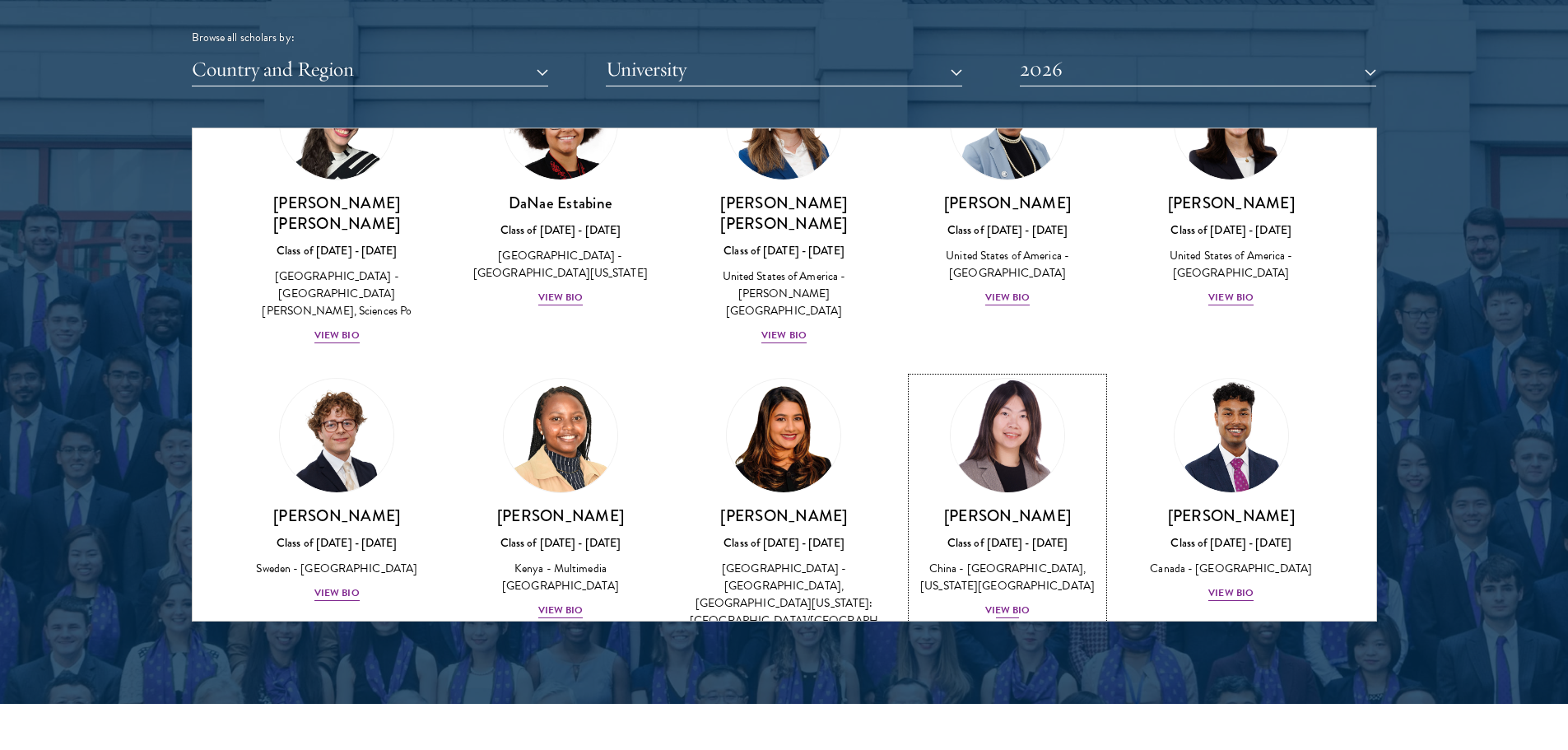
click at [999, 603] on div "View Bio" at bounding box center [1007, 610] width 45 height 16
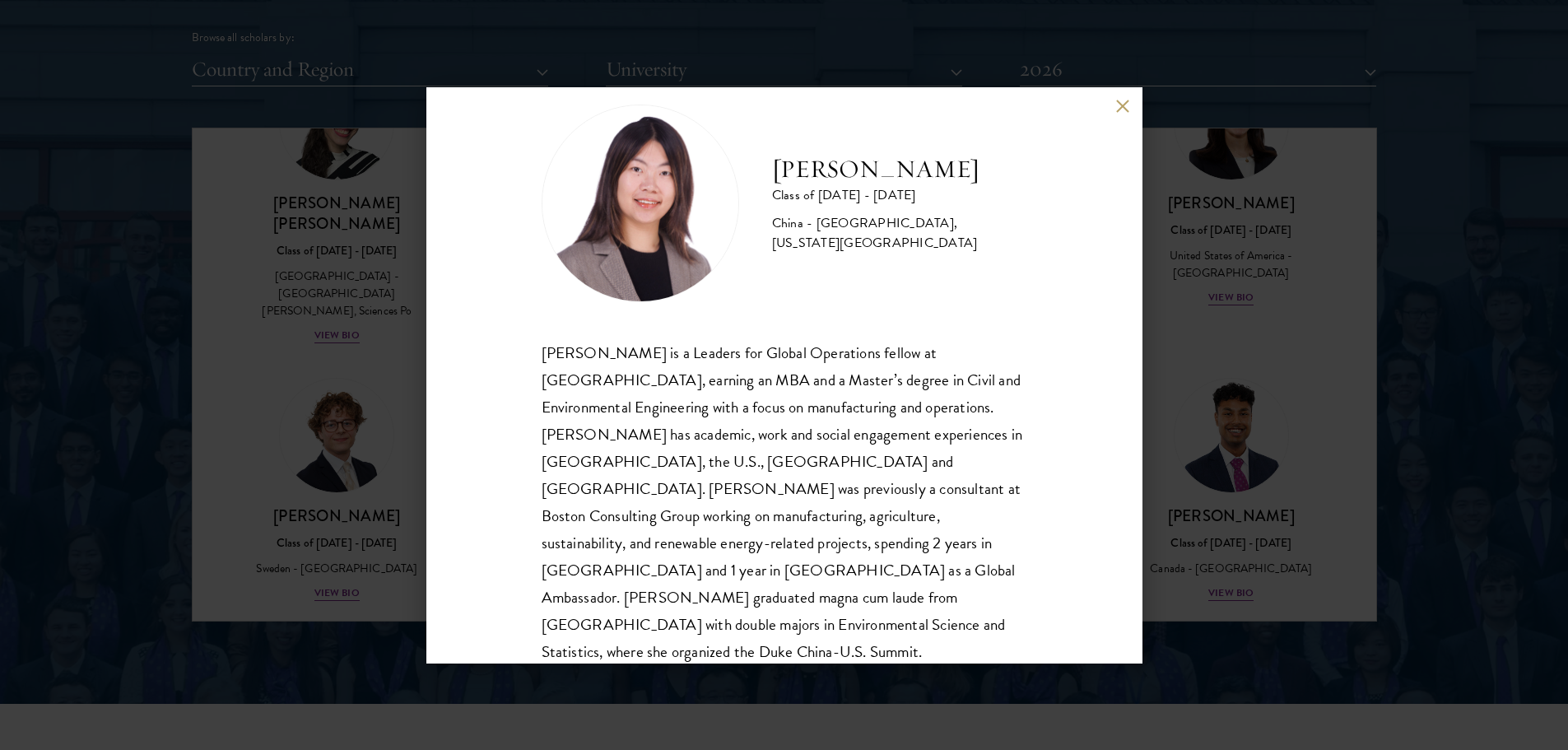
scroll to position [56, 0]
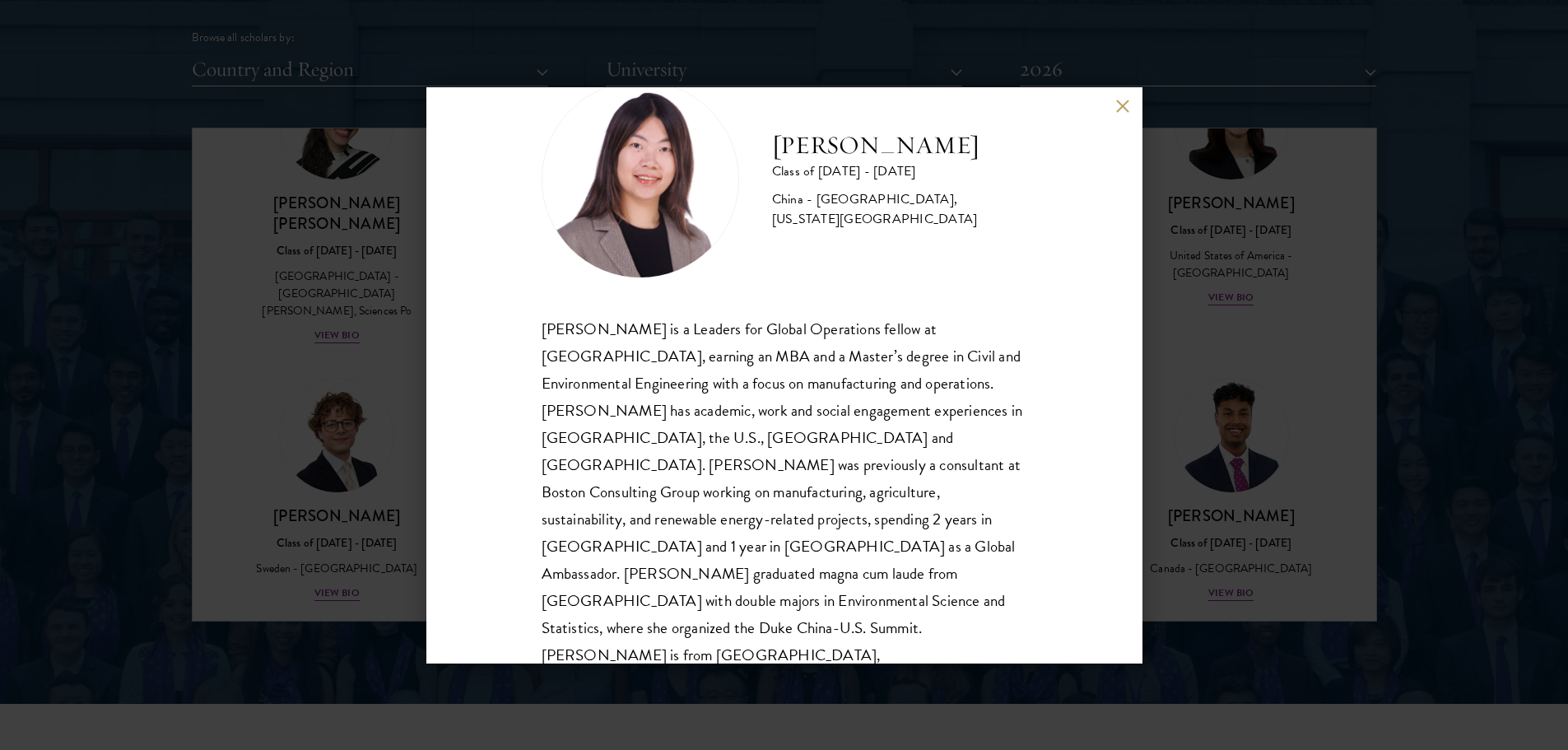
click at [1227, 565] on div "Yutao Gong Class of 2025 - 2026 China - Duke University, Massachusetts Institut…" at bounding box center [784, 375] width 1568 height 750
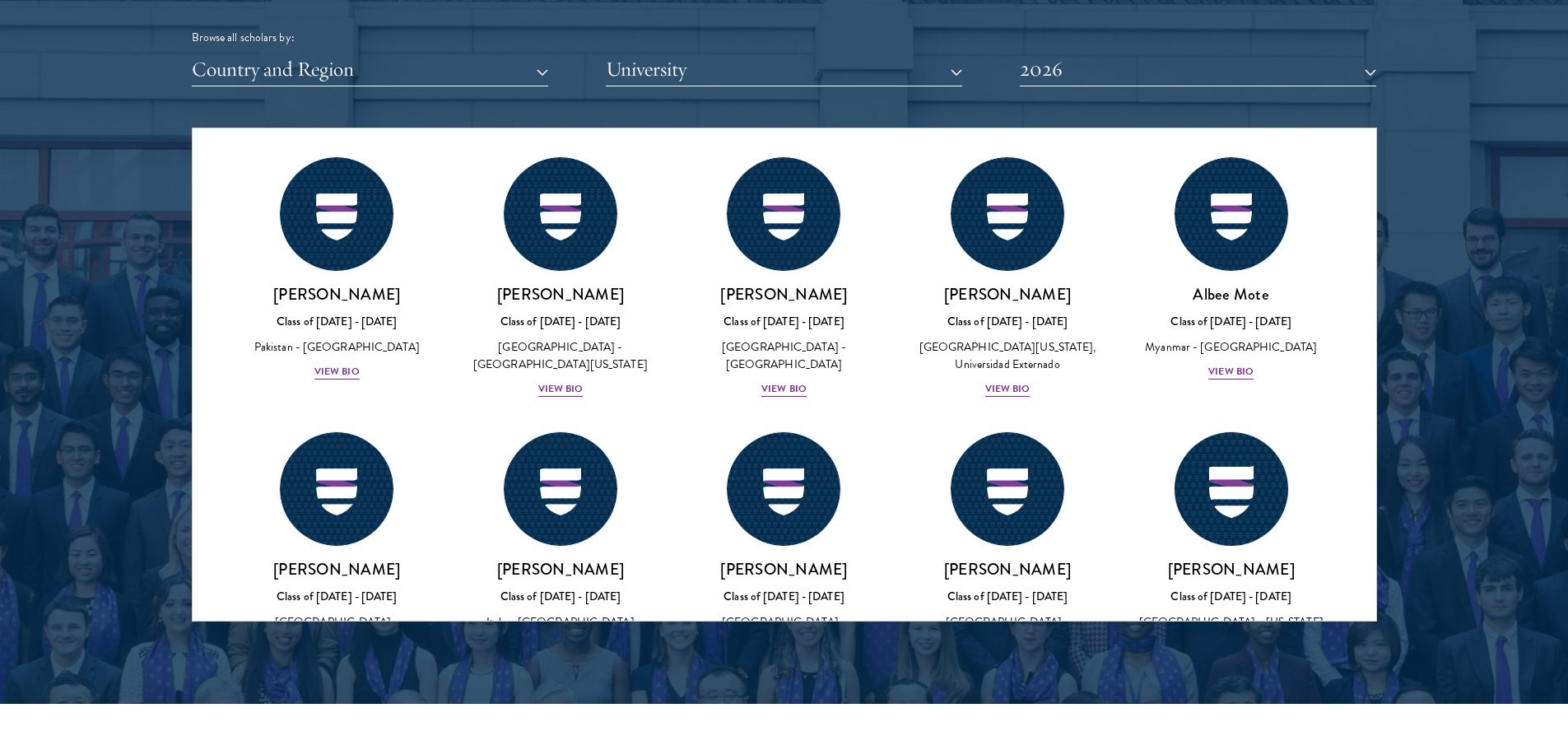
scroll to position [5380, 0]
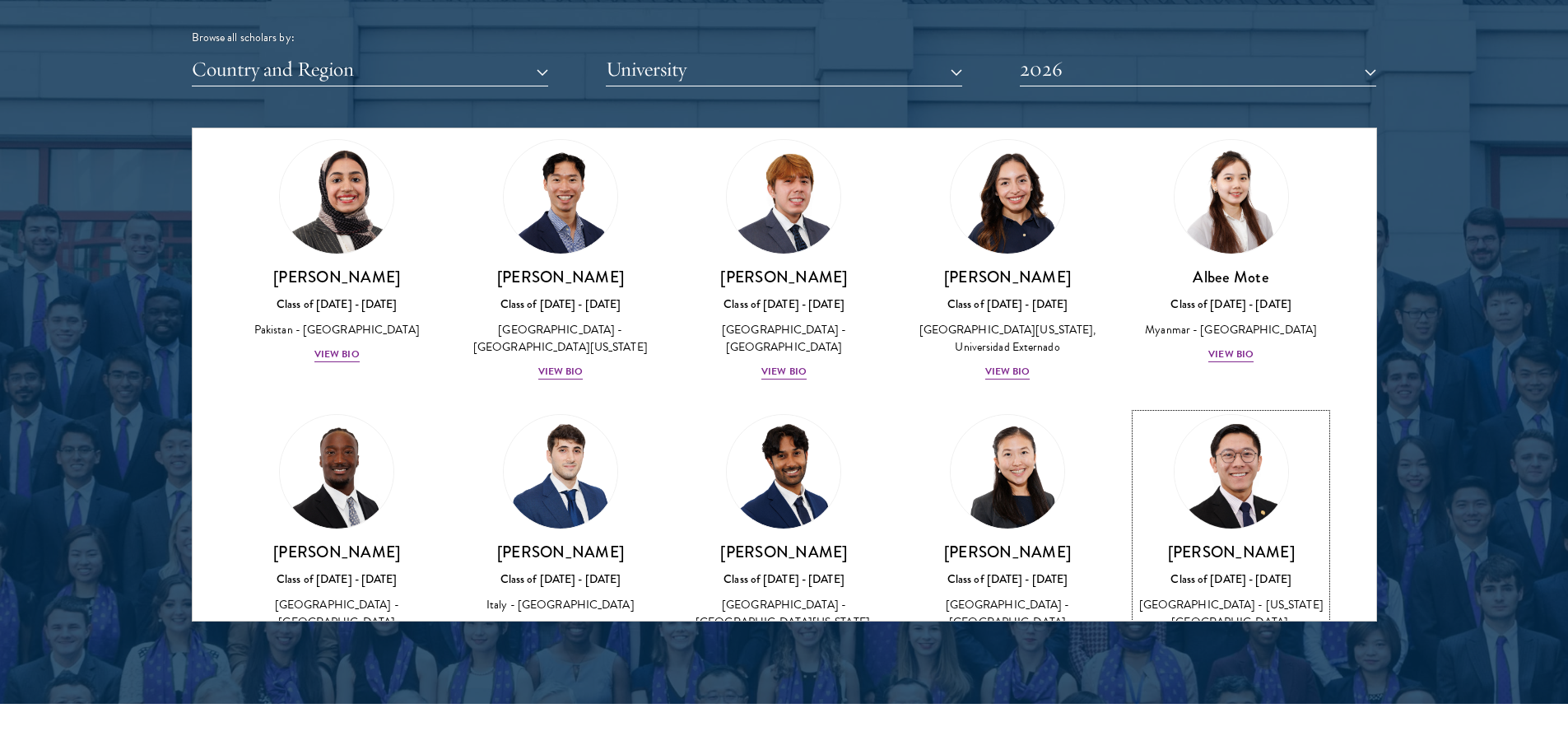
click at [1236, 691] on div "View Bio" at bounding box center [1231, 698] width 45 height 16
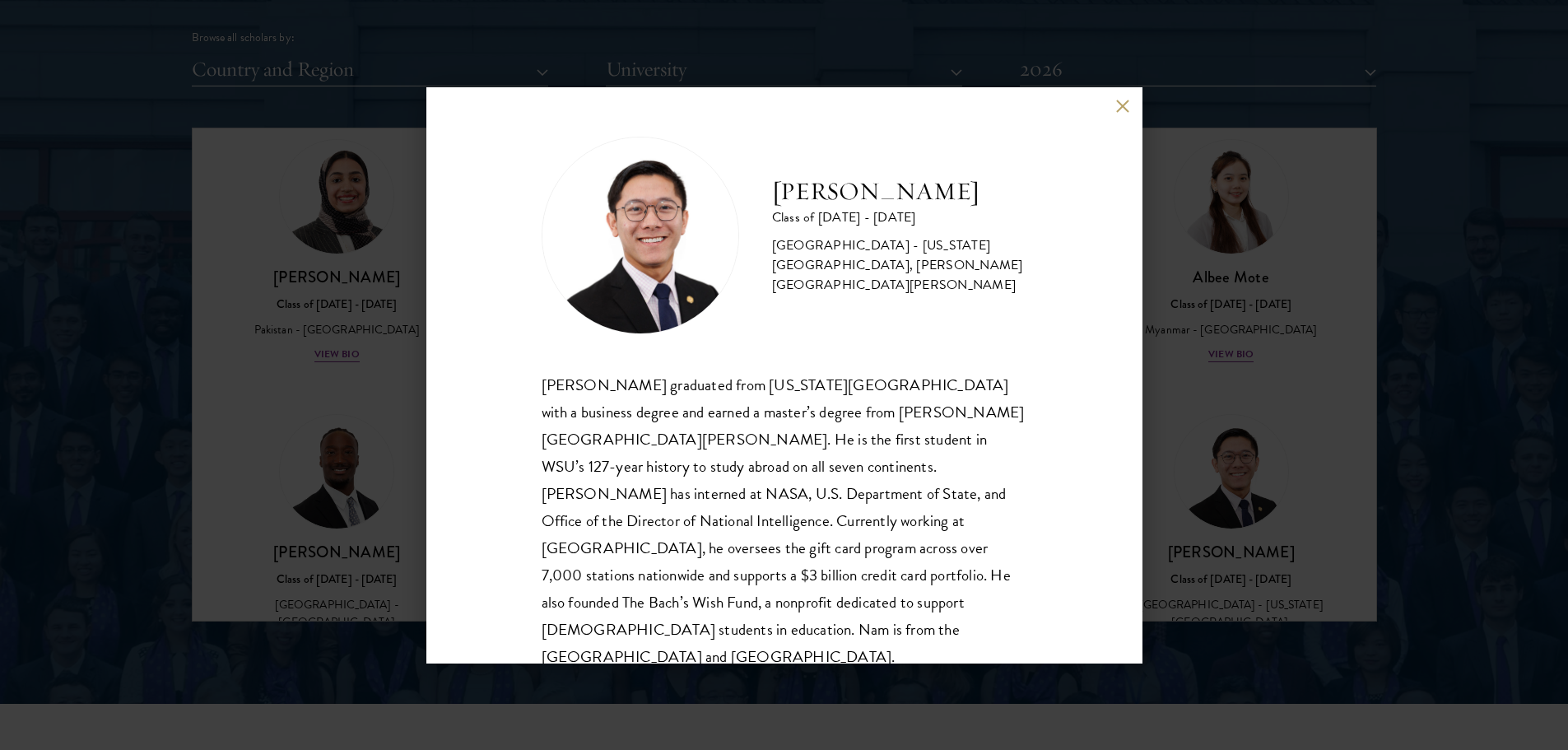
click at [1338, 573] on div "Nam Nguyen Class of 2025 - 2026 United States of America - Washington State Uni…" at bounding box center [784, 375] width 1568 height 750
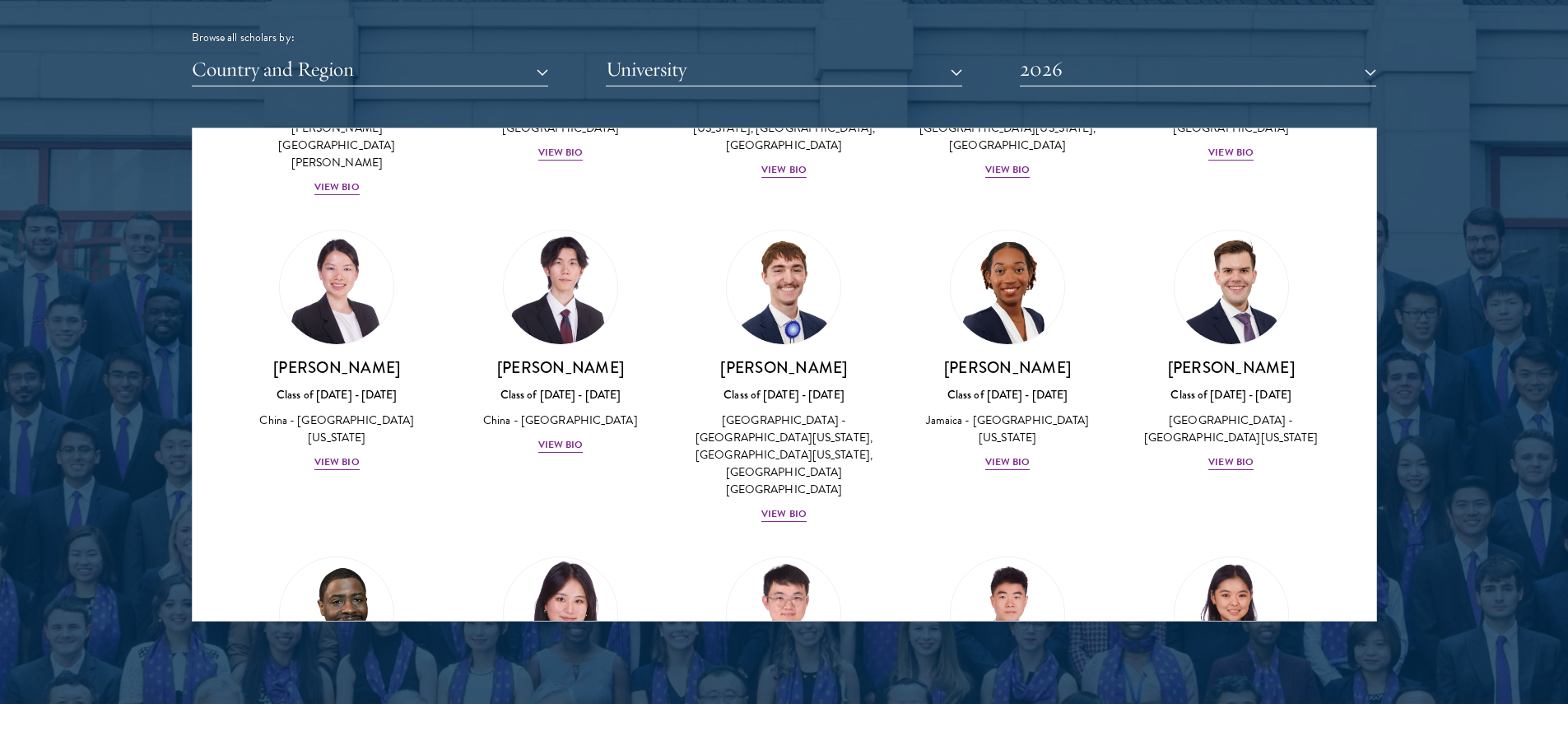
scroll to position [7638, 0]
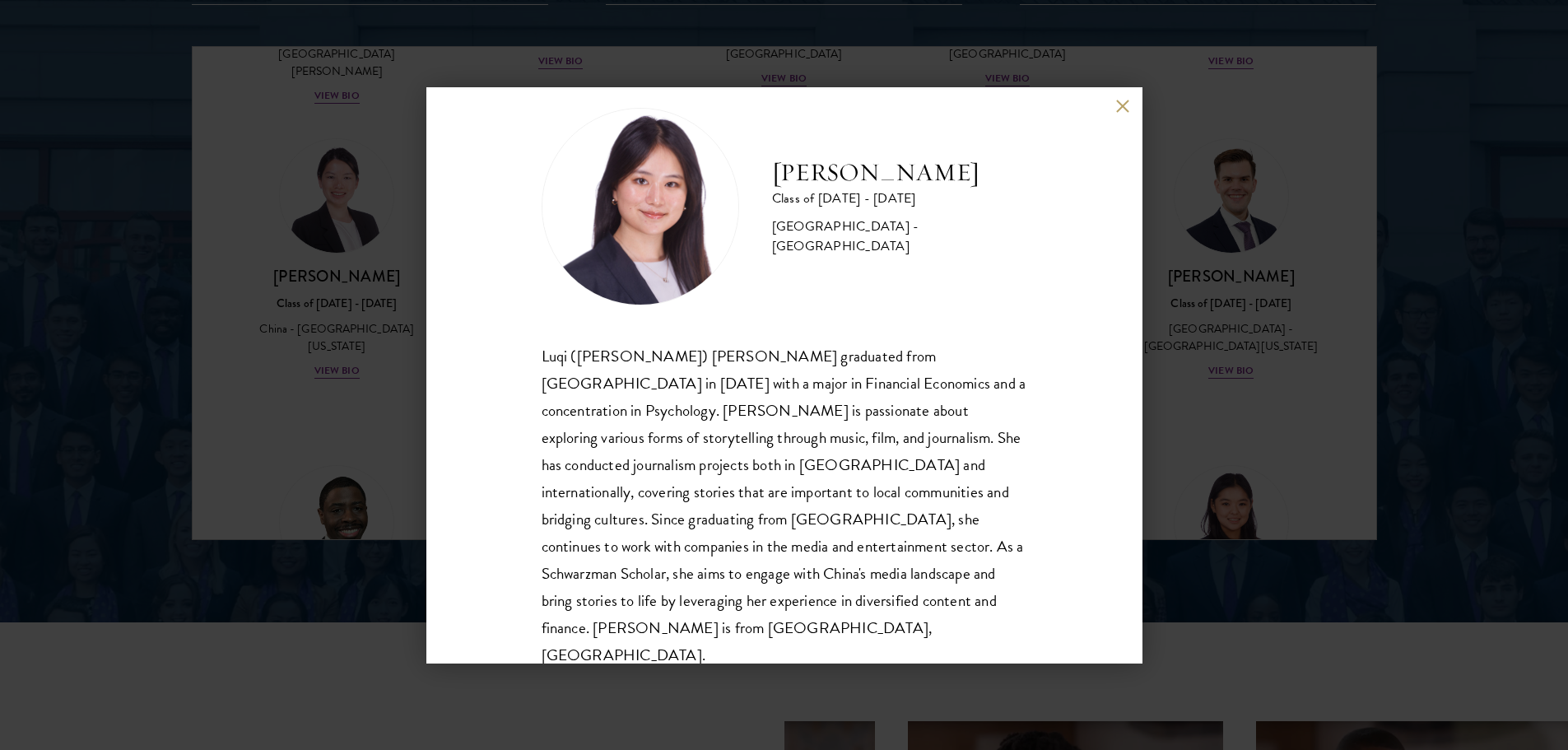
scroll to position [2140, 0]
click at [1218, 539] on div "Eva Wu Class of 2025 - 2026 China - Columbia University Luqi (Eva) Wu graduated…" at bounding box center [784, 375] width 1568 height 750
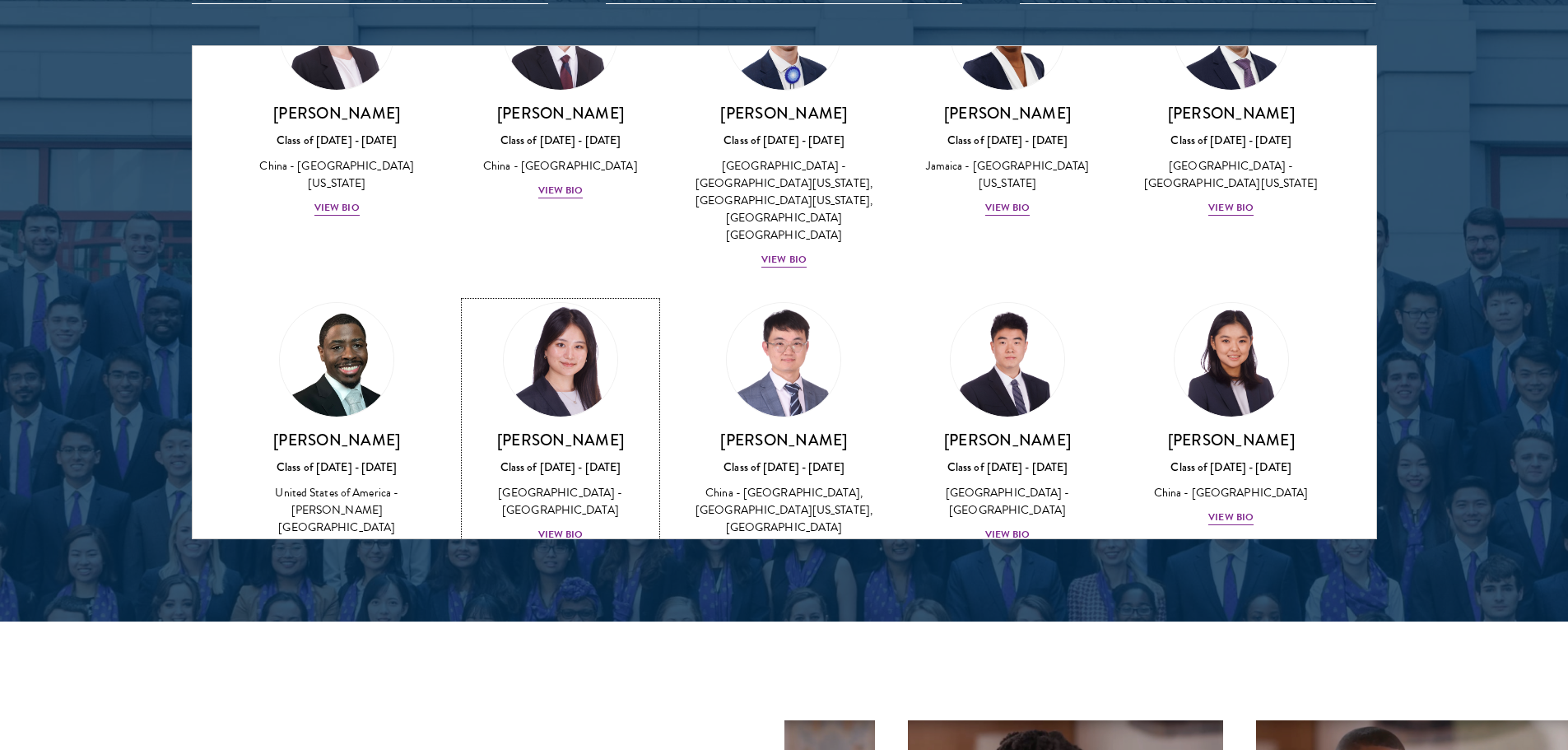
scroll to position [7826, 0]
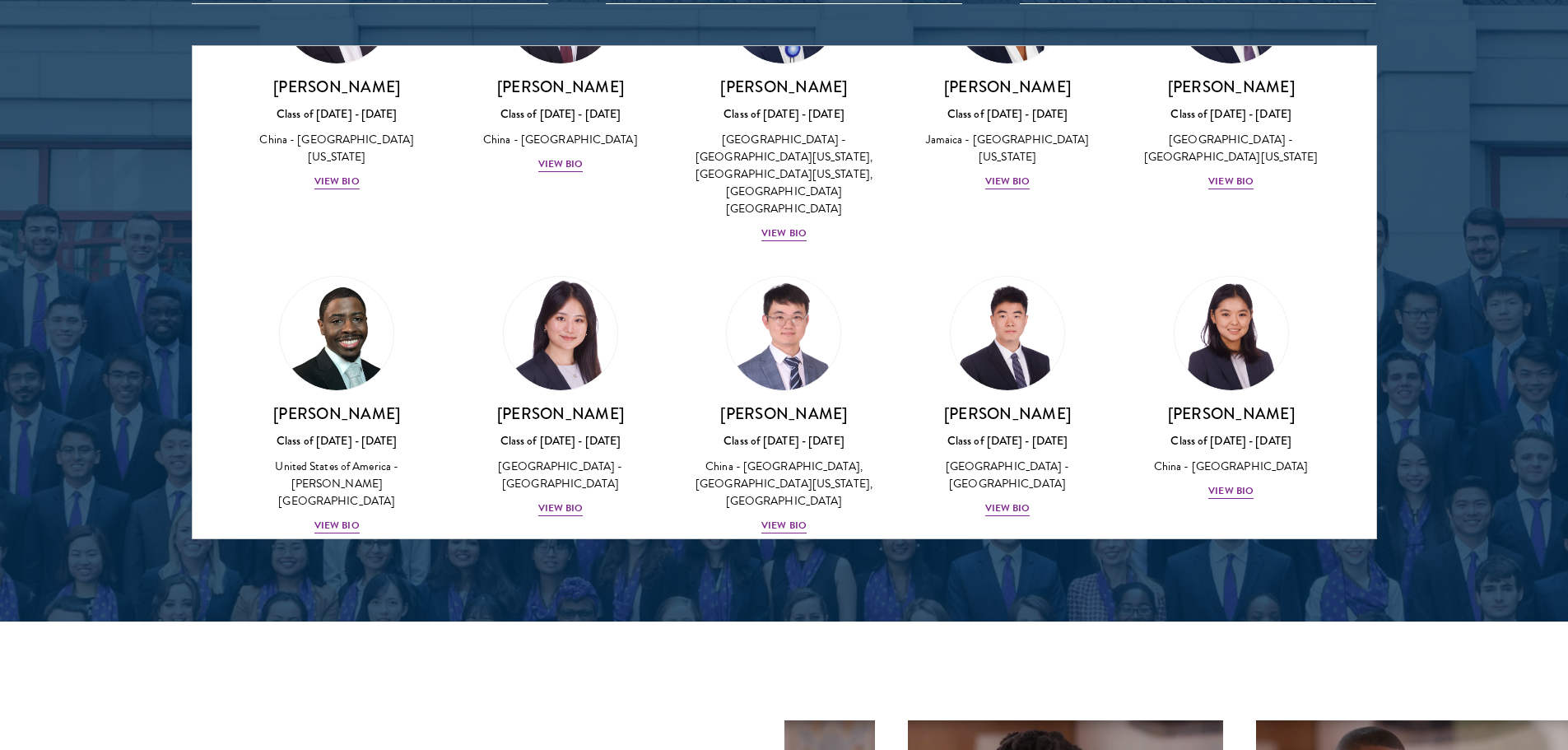
click at [917, 547] on div at bounding box center [784, 120] width 1568 height 1002
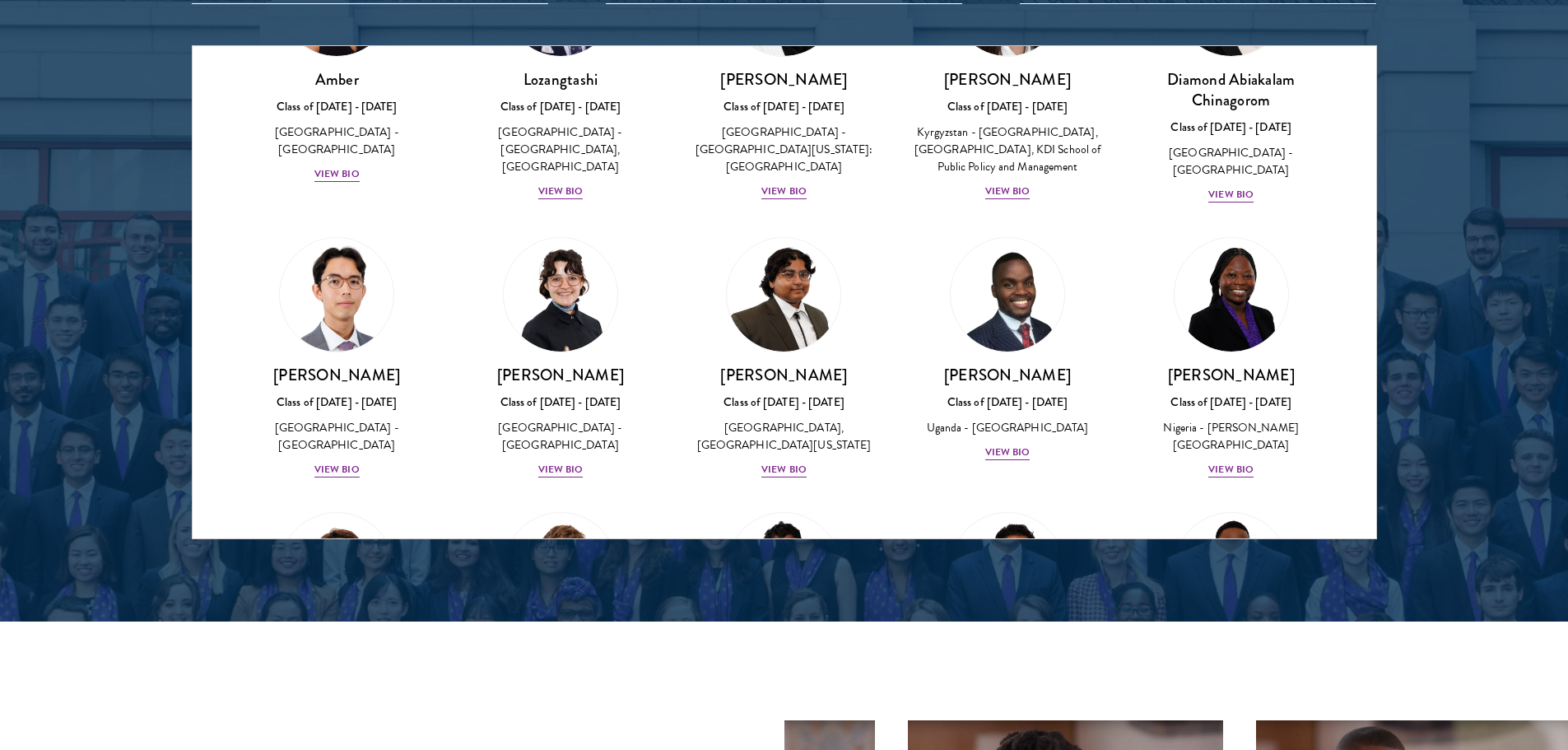
scroll to position [0, 0]
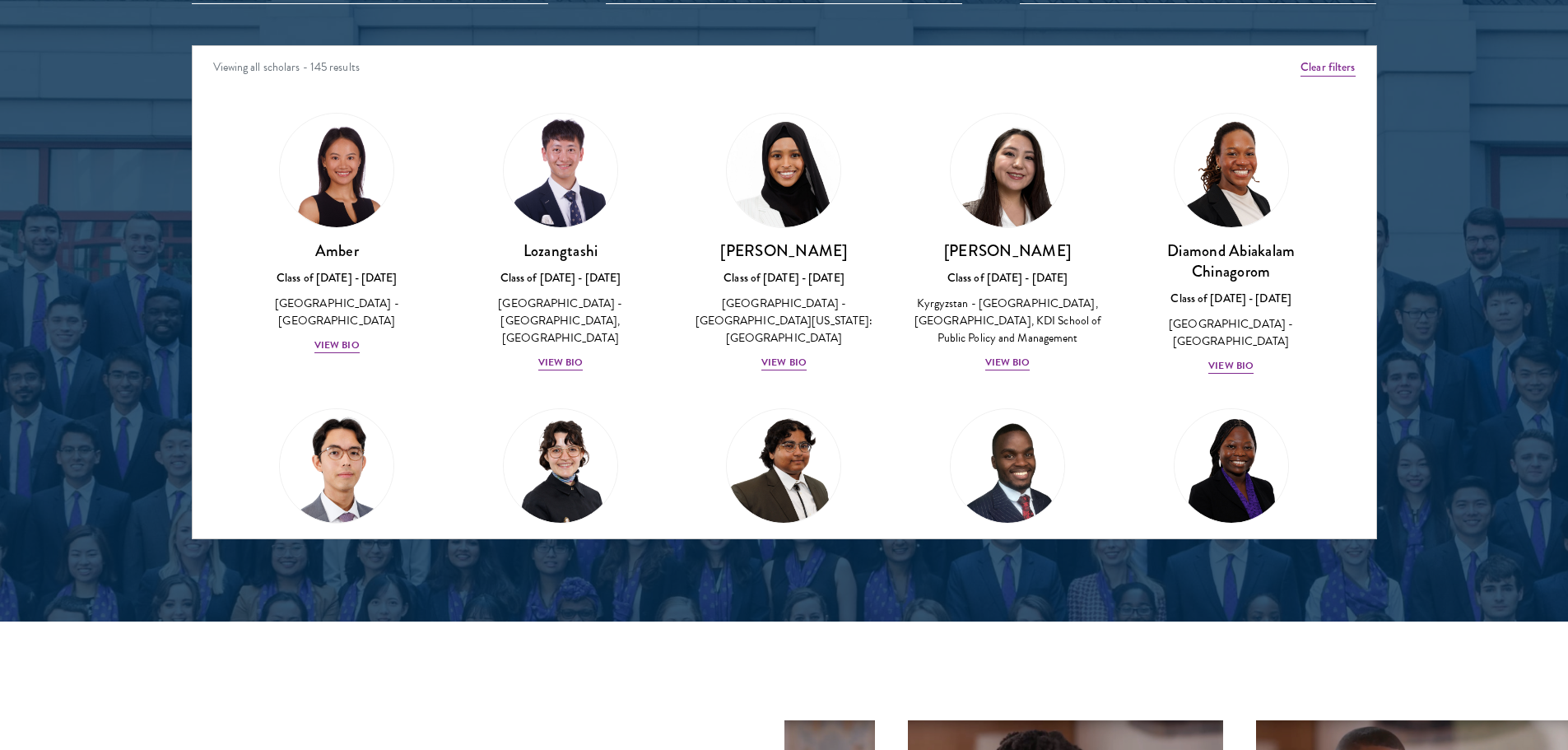
click at [130, 344] on div at bounding box center [784, 120] width 1568 height 1002
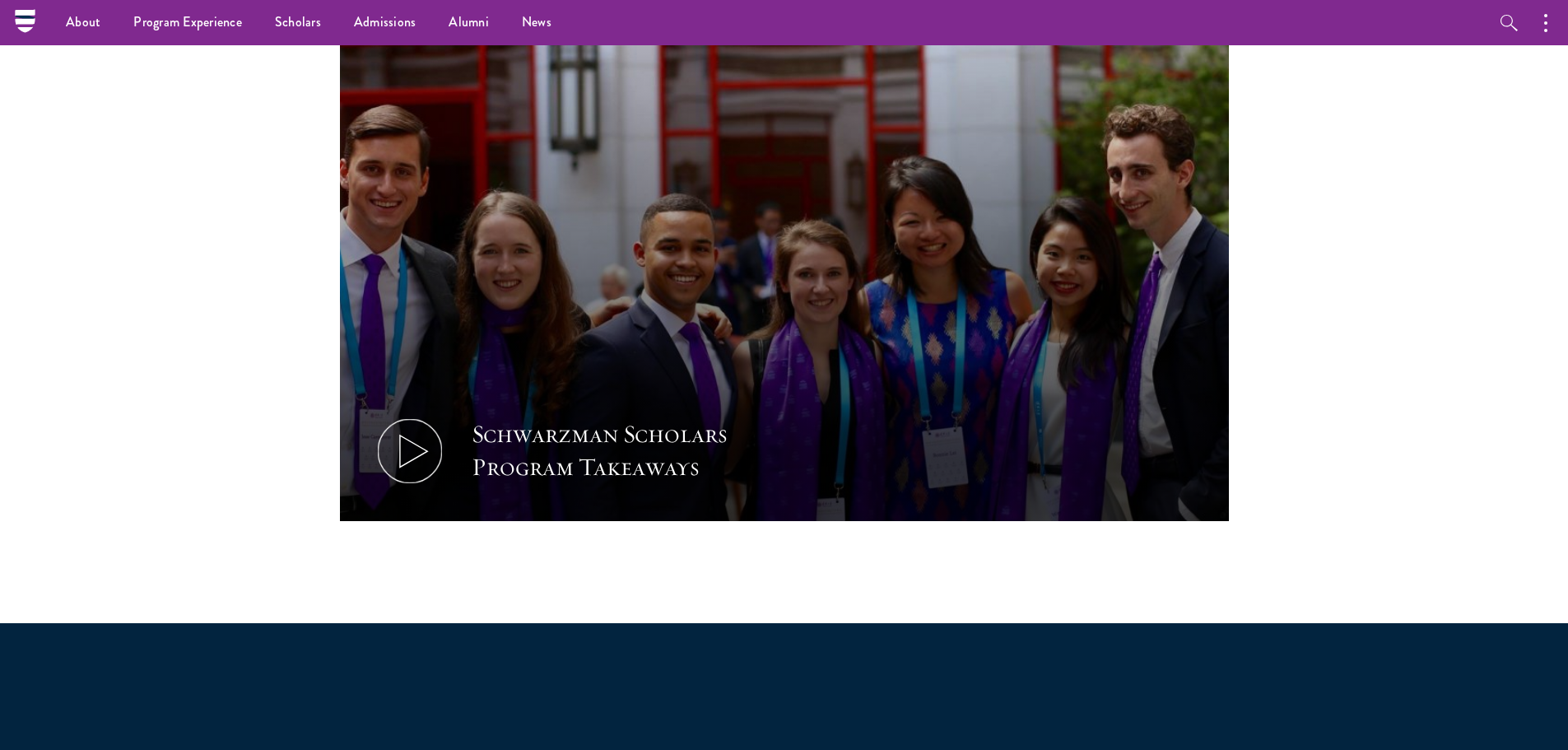
scroll to position [741, 0]
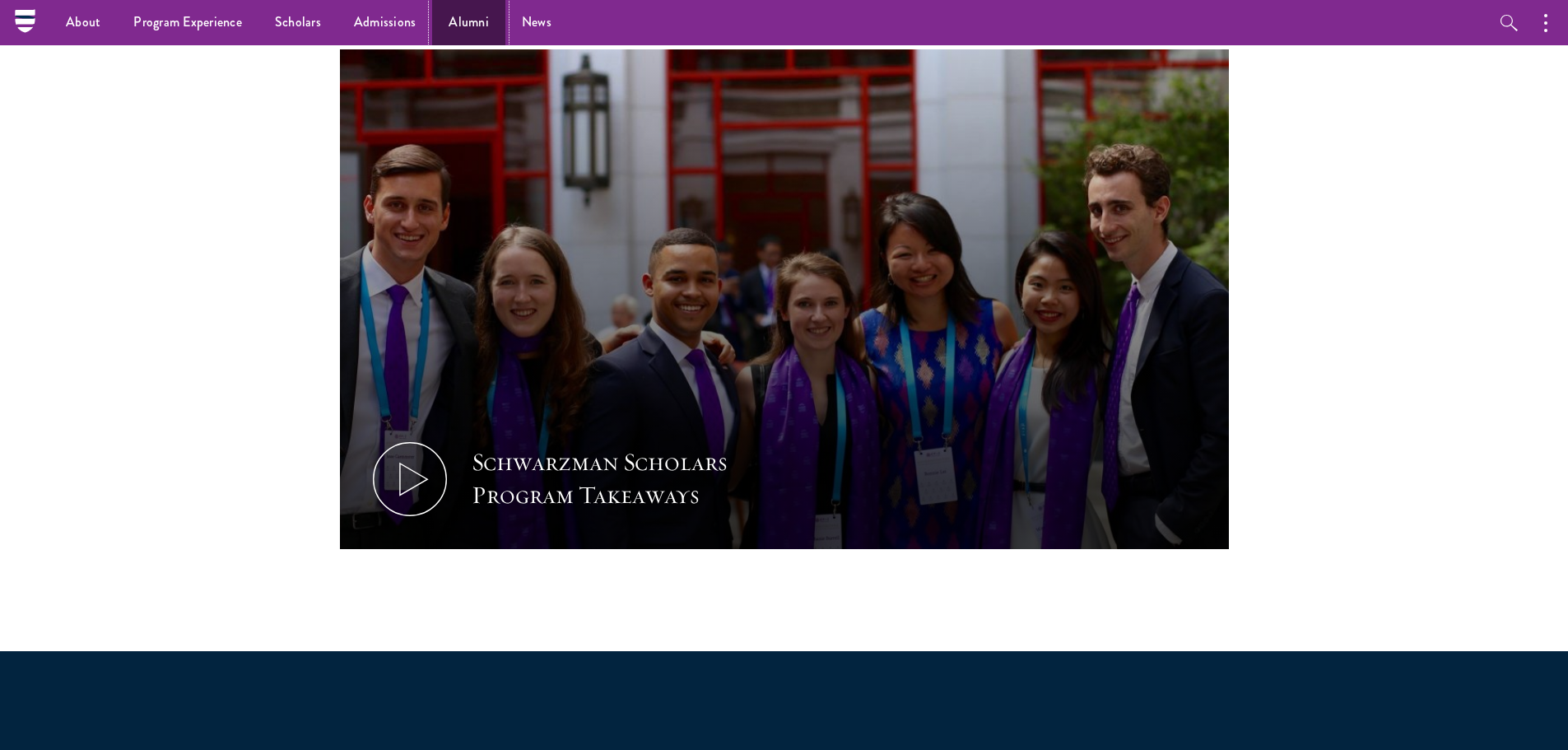
click at [470, 15] on link "Alumni" at bounding box center [468, 22] width 73 height 45
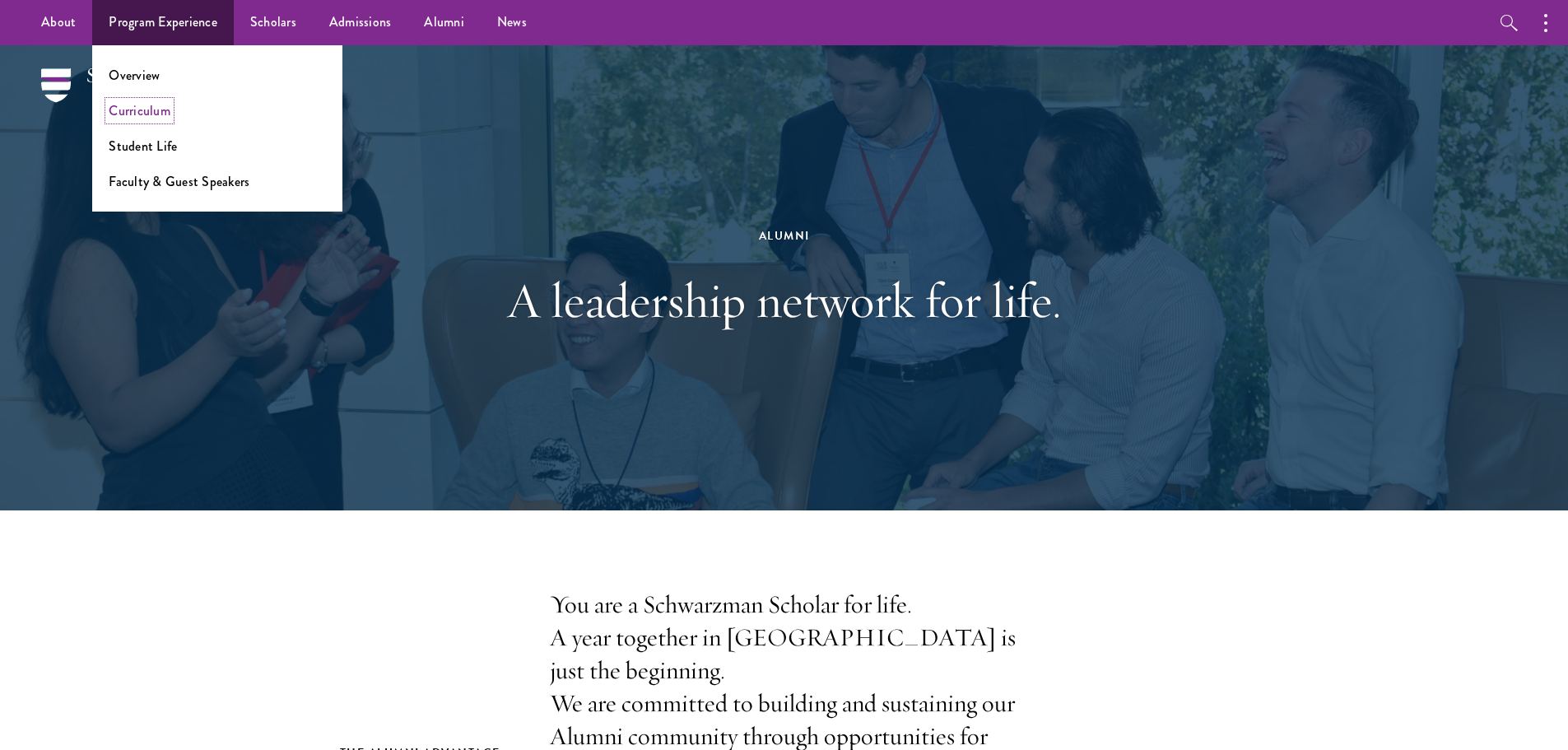
click at [147, 108] on link "Curriculum" at bounding box center [139, 110] width 62 height 18
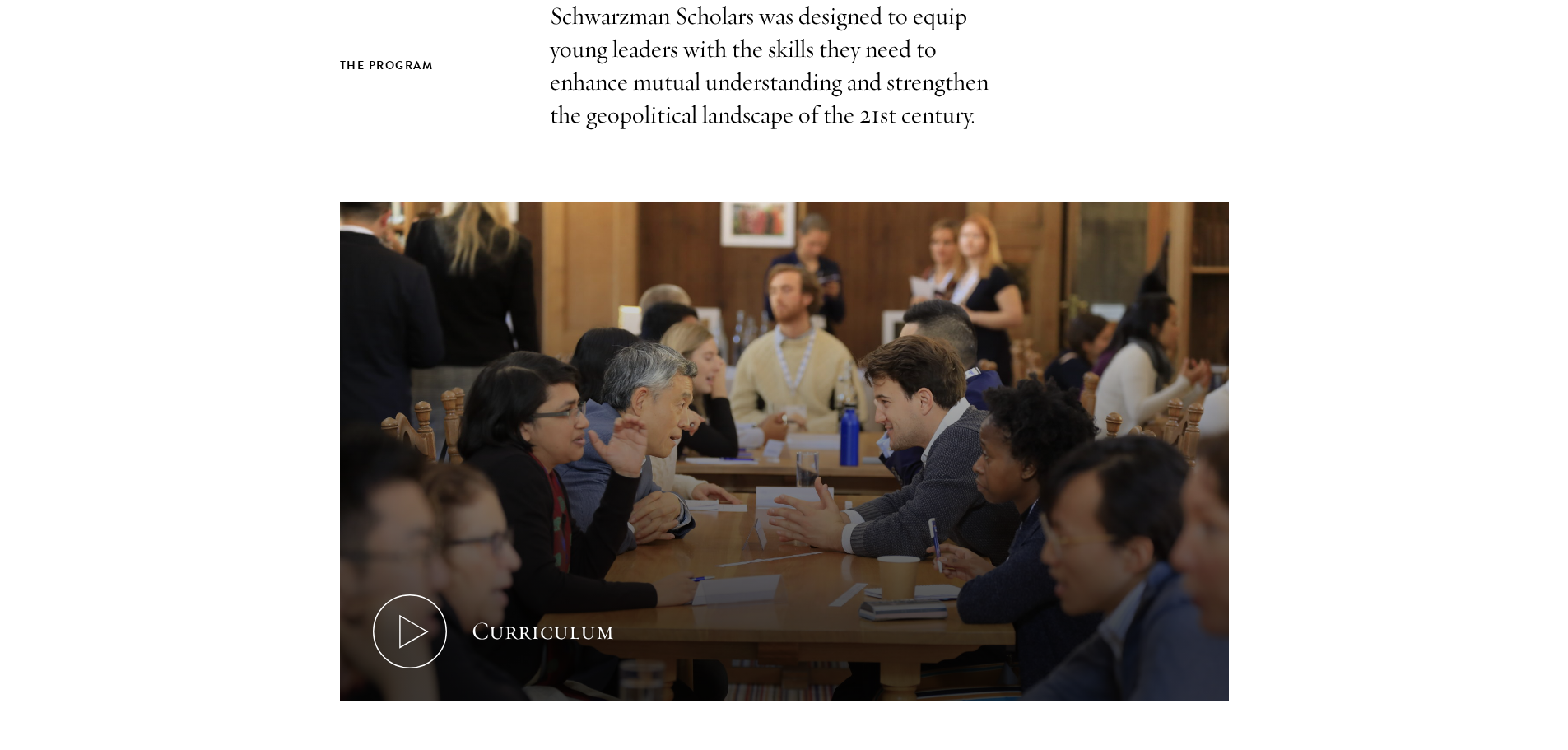
scroll to position [576, 0]
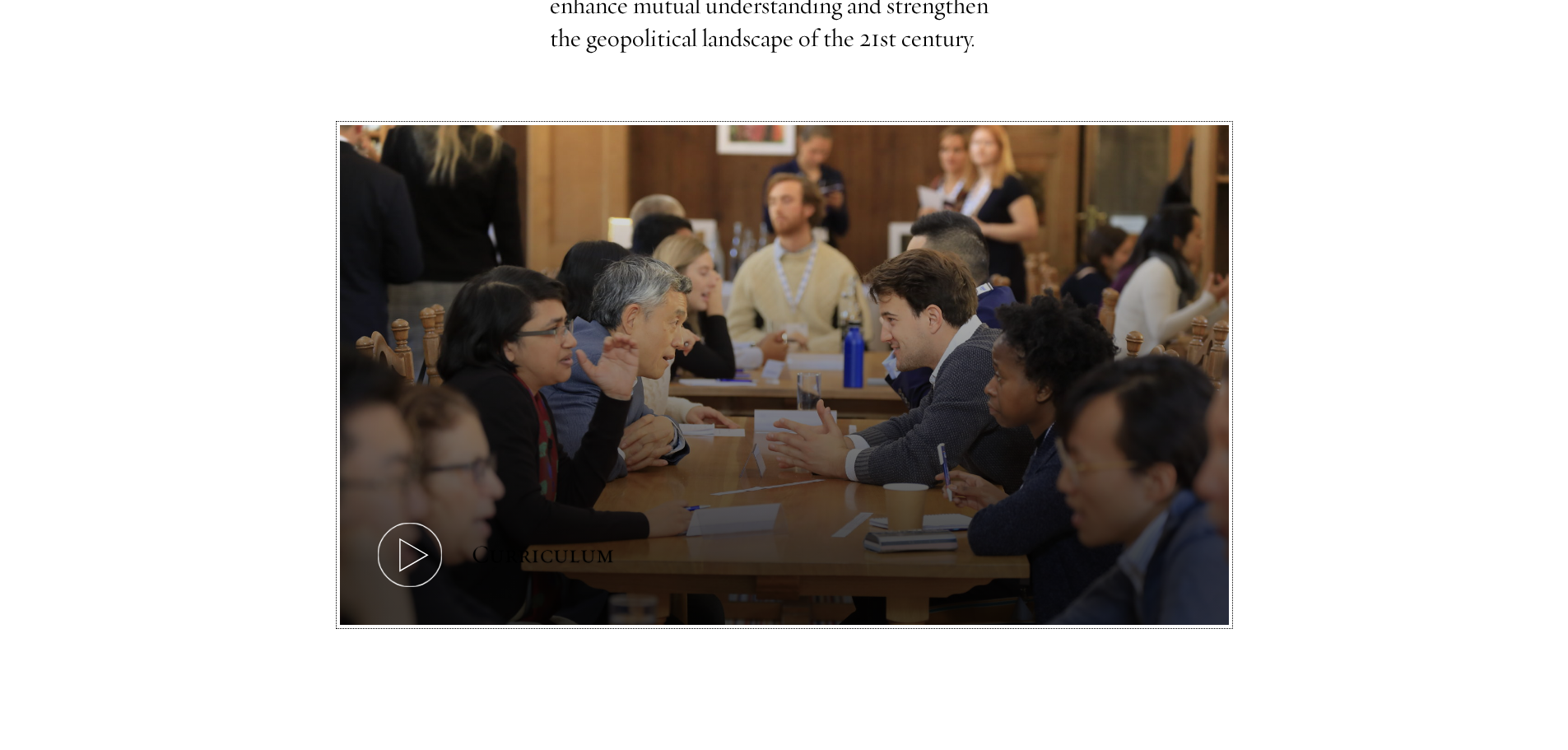
click at [411, 542] on icon at bounding box center [410, 555] width 74 height 74
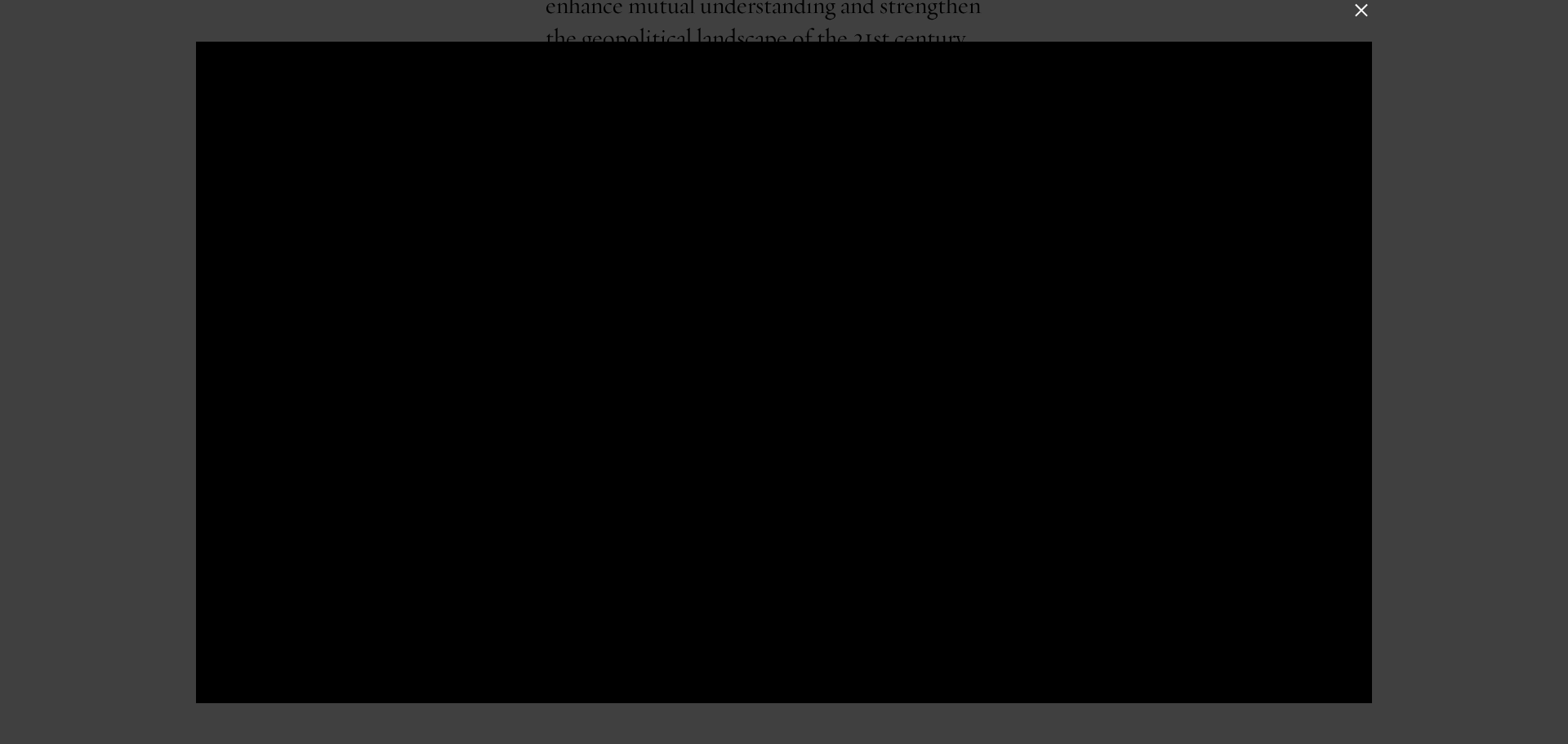
click at [1474, 554] on div at bounding box center [784, 372] width 1568 height 744
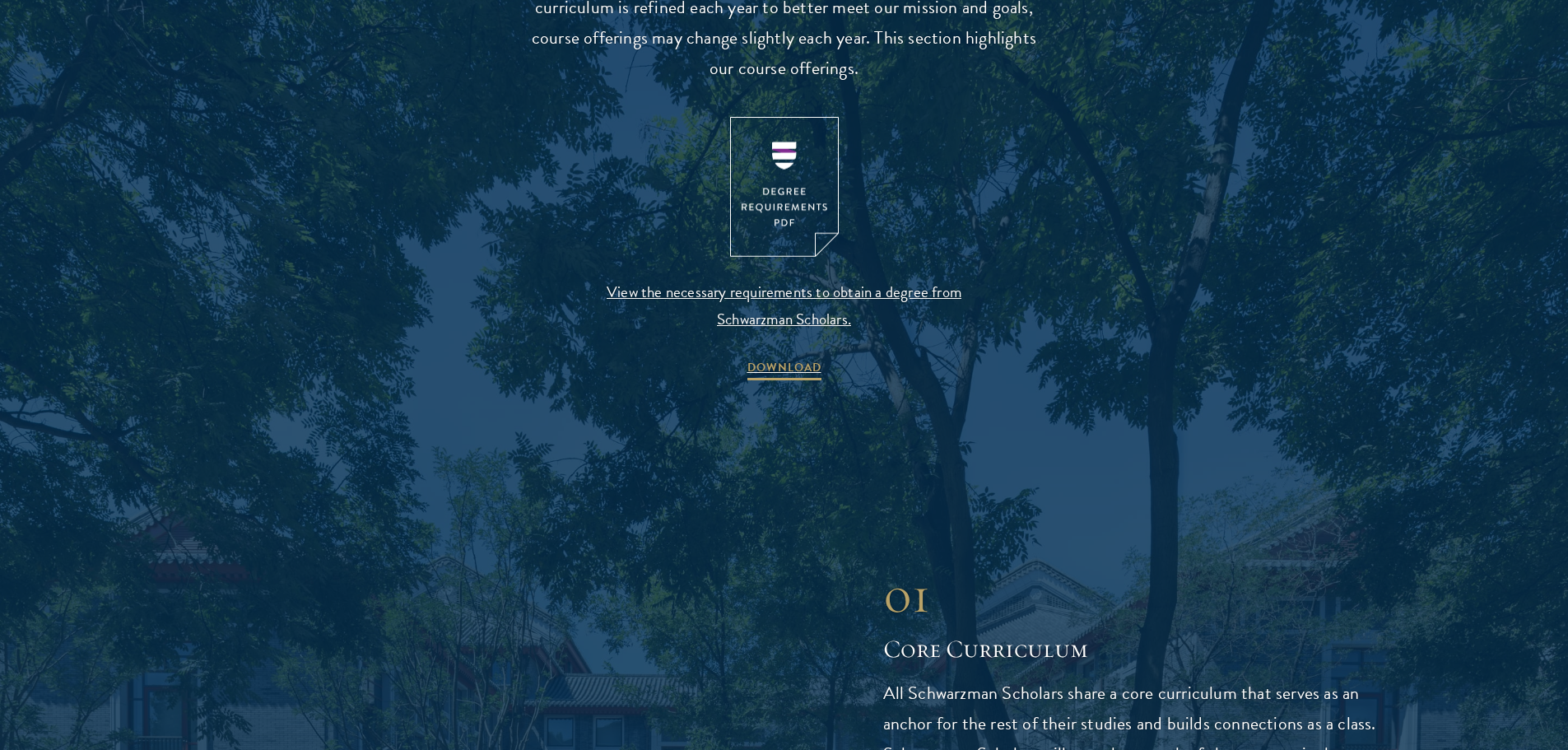
scroll to position [1728, 0]
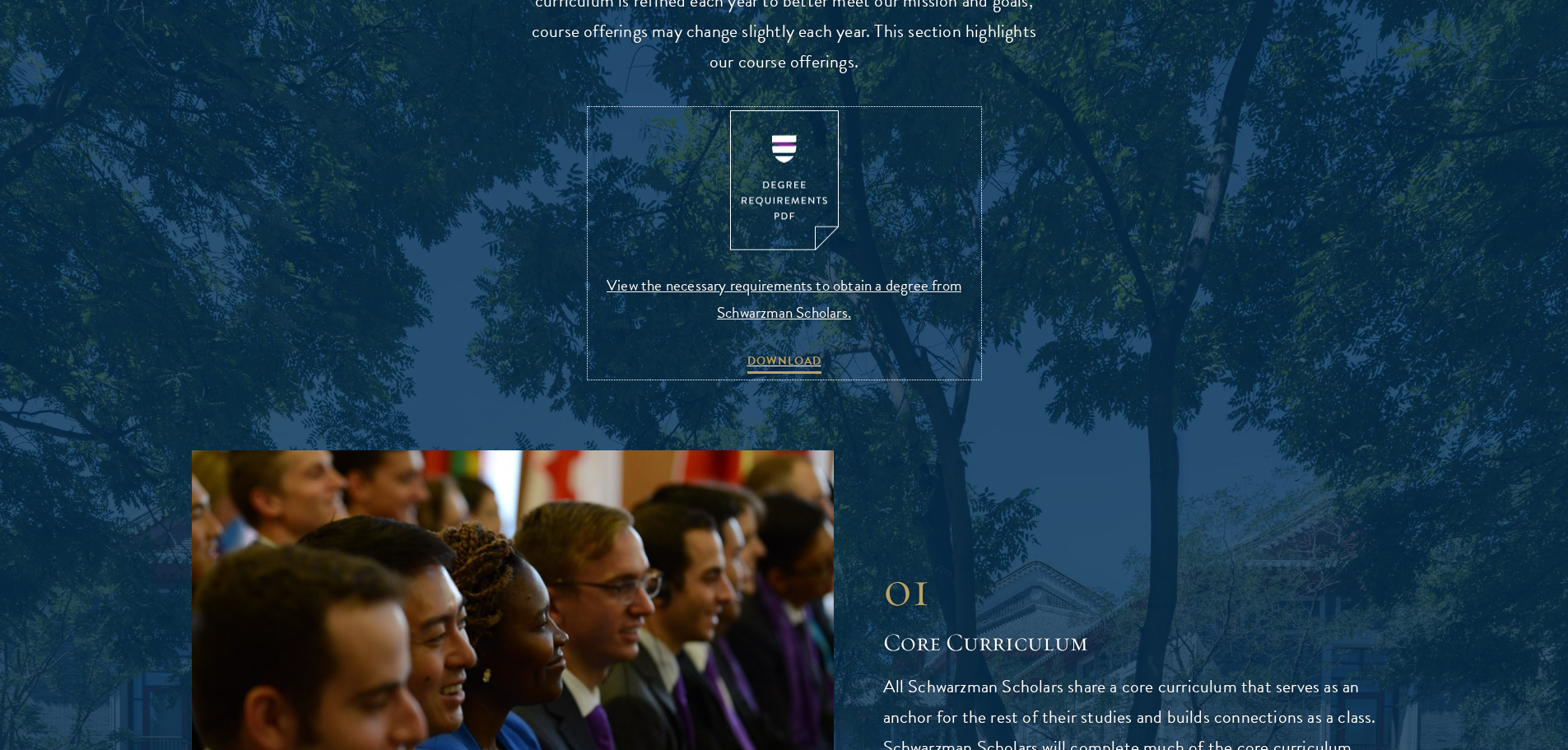
click at [778, 178] on img at bounding box center [783, 180] width 108 height 141
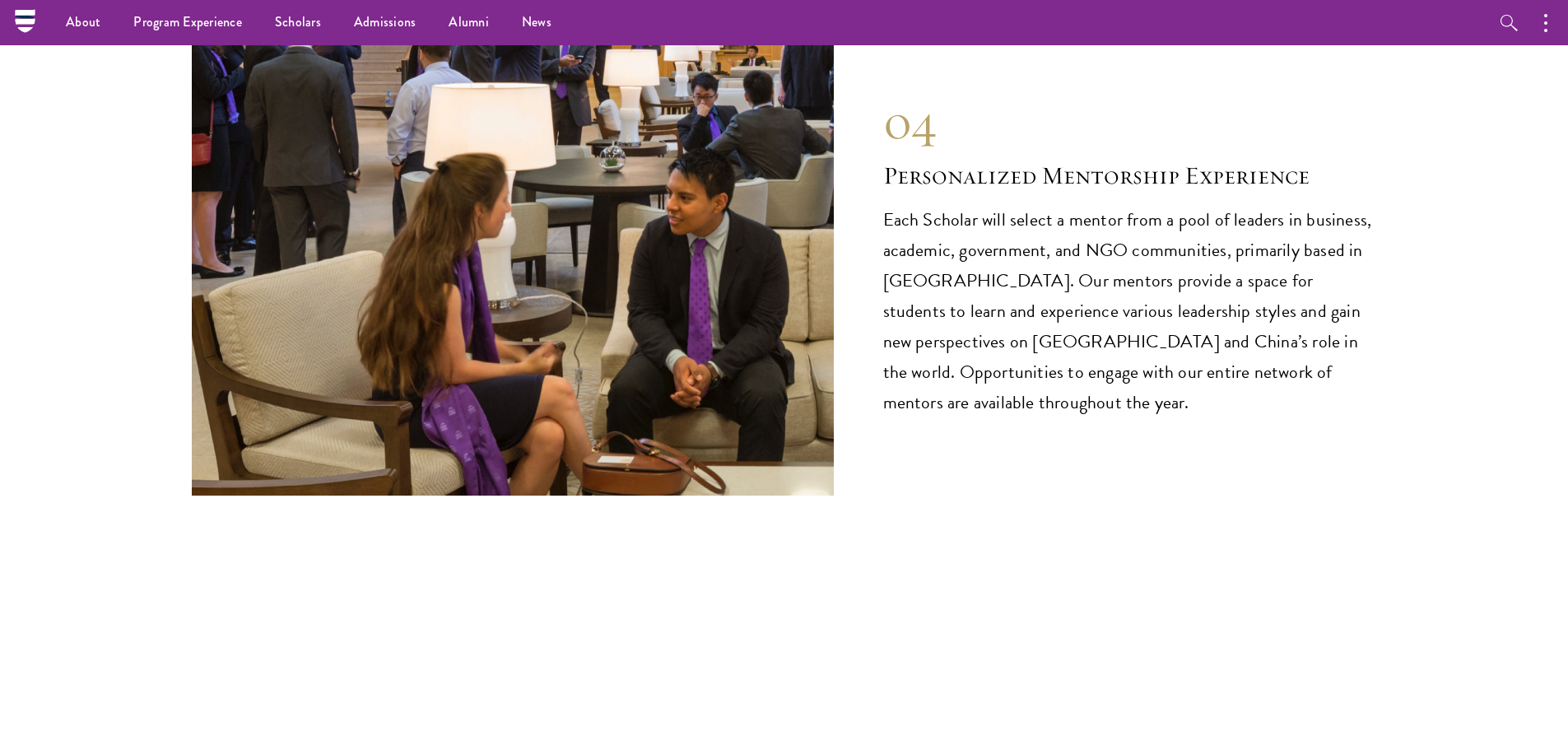
scroll to position [8502, 0]
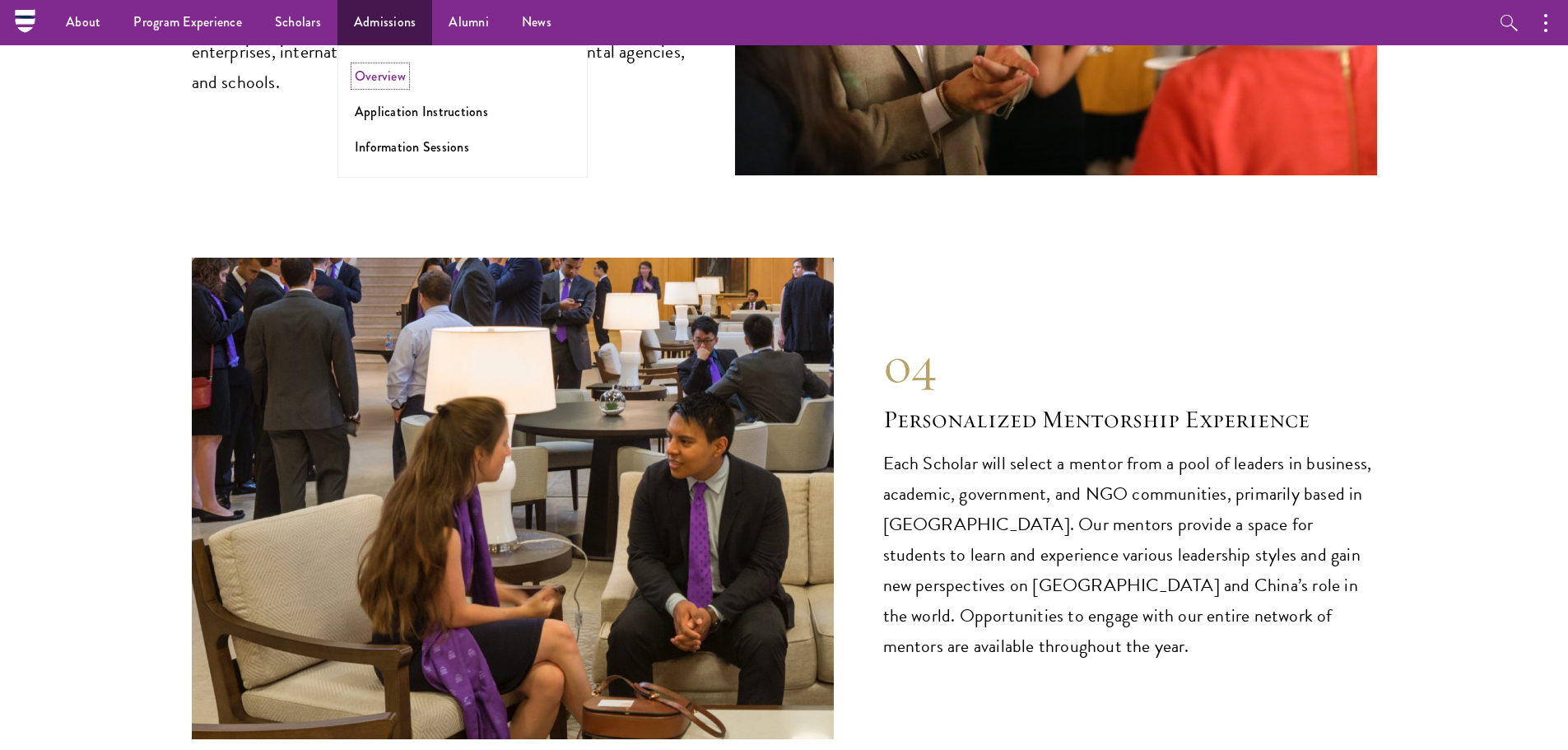
click at [394, 69] on link "Overview" at bounding box center [380, 76] width 51 height 18
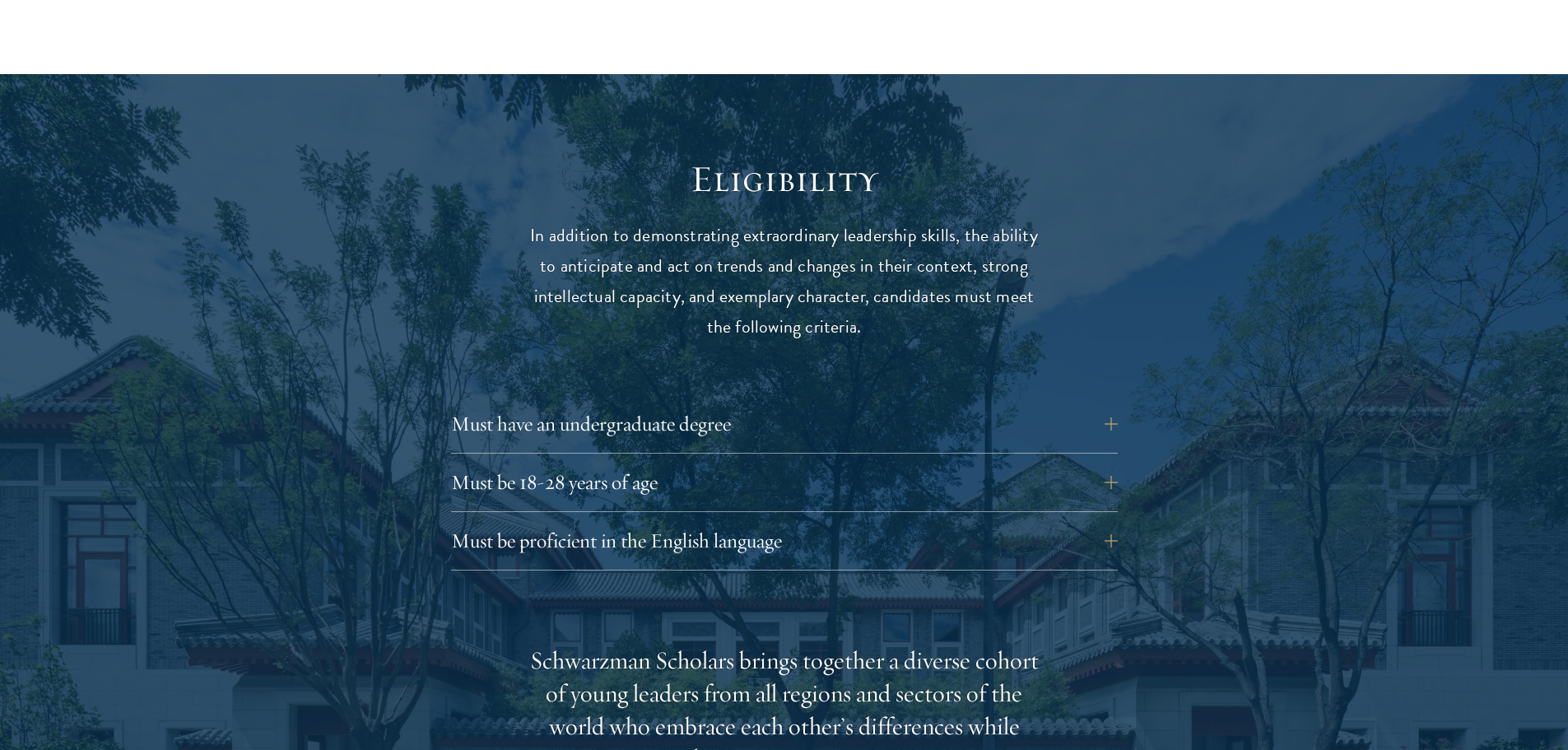
scroll to position [2058, 0]
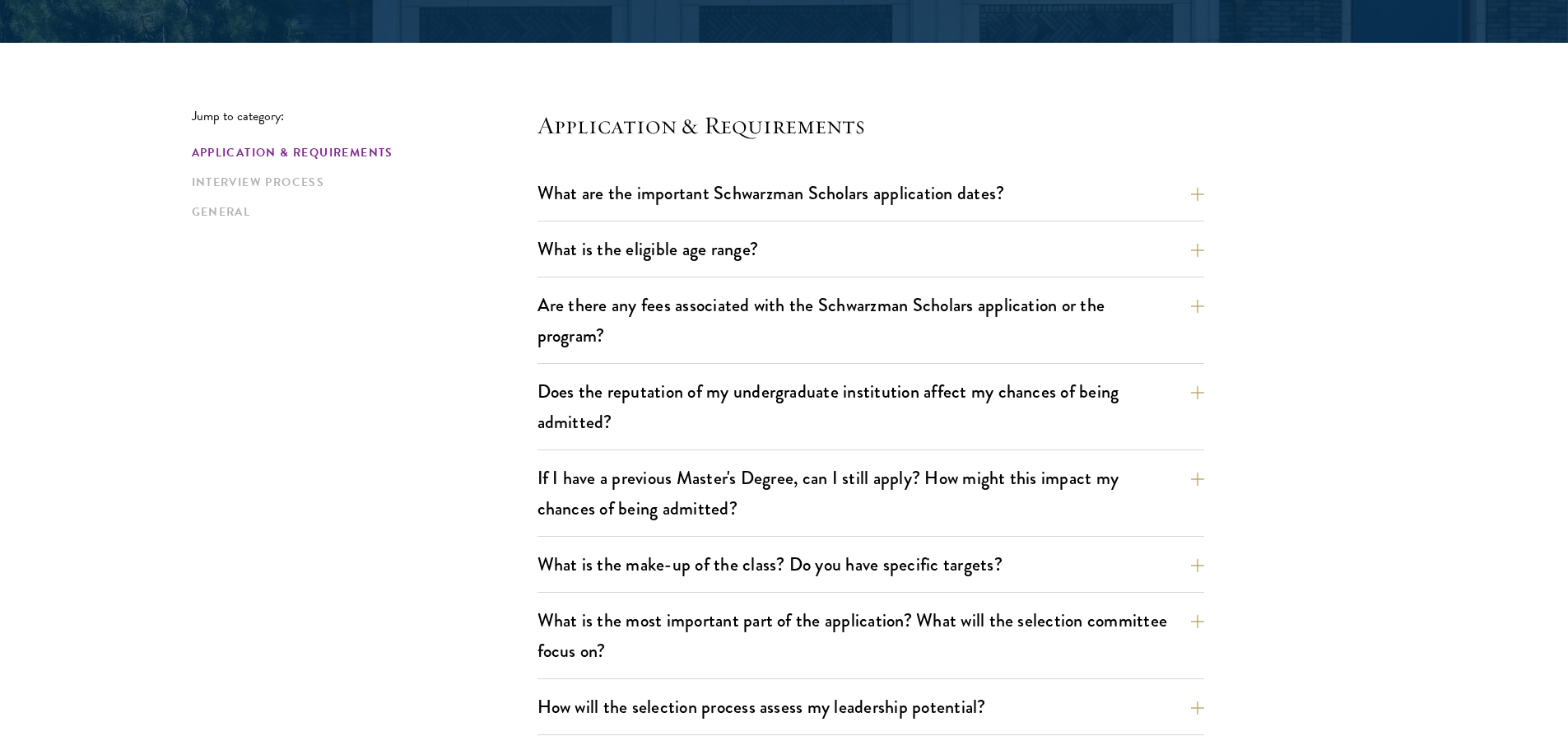
scroll to position [412, 0]
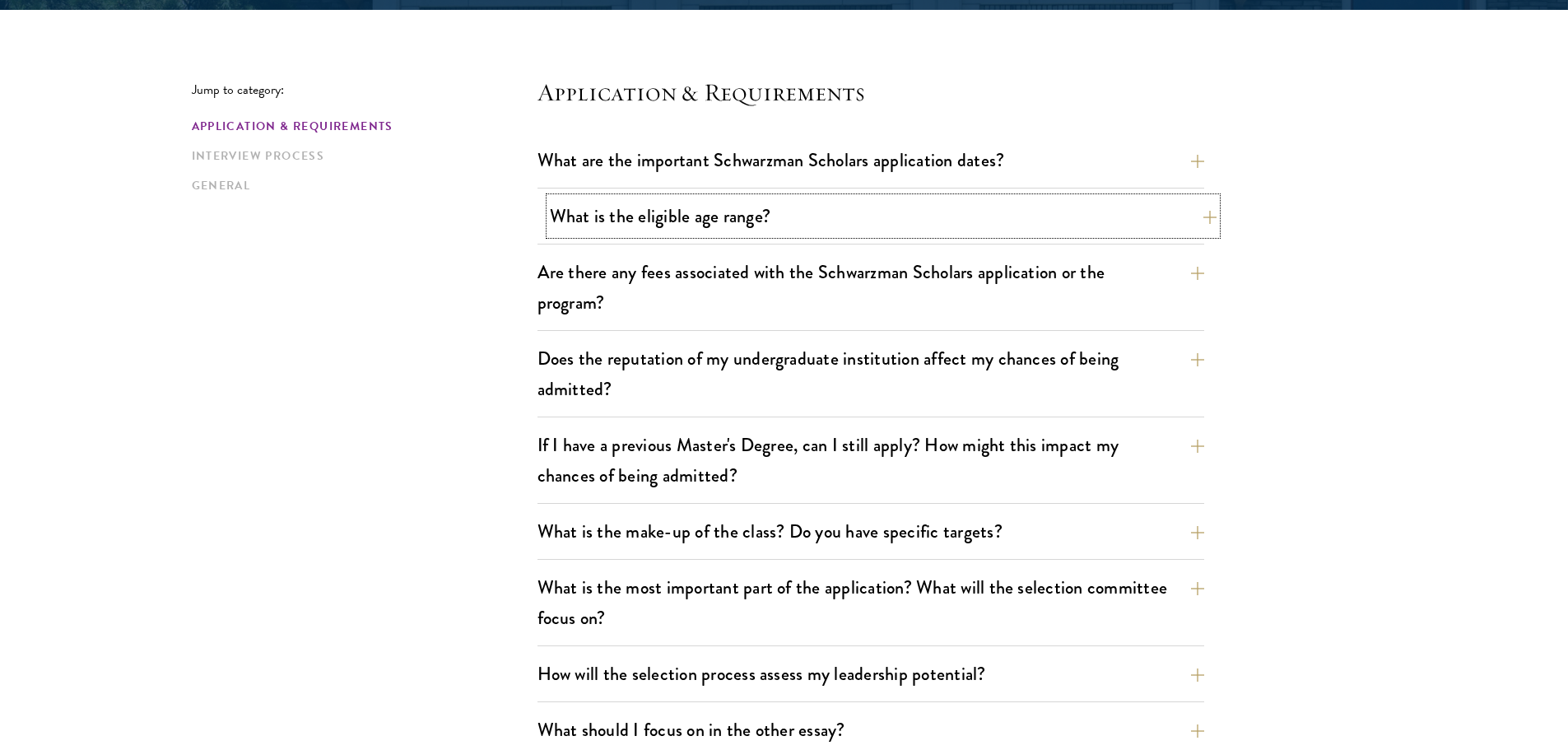
click at [797, 208] on button "What is the eligible age range?" at bounding box center [883, 216] width 667 height 37
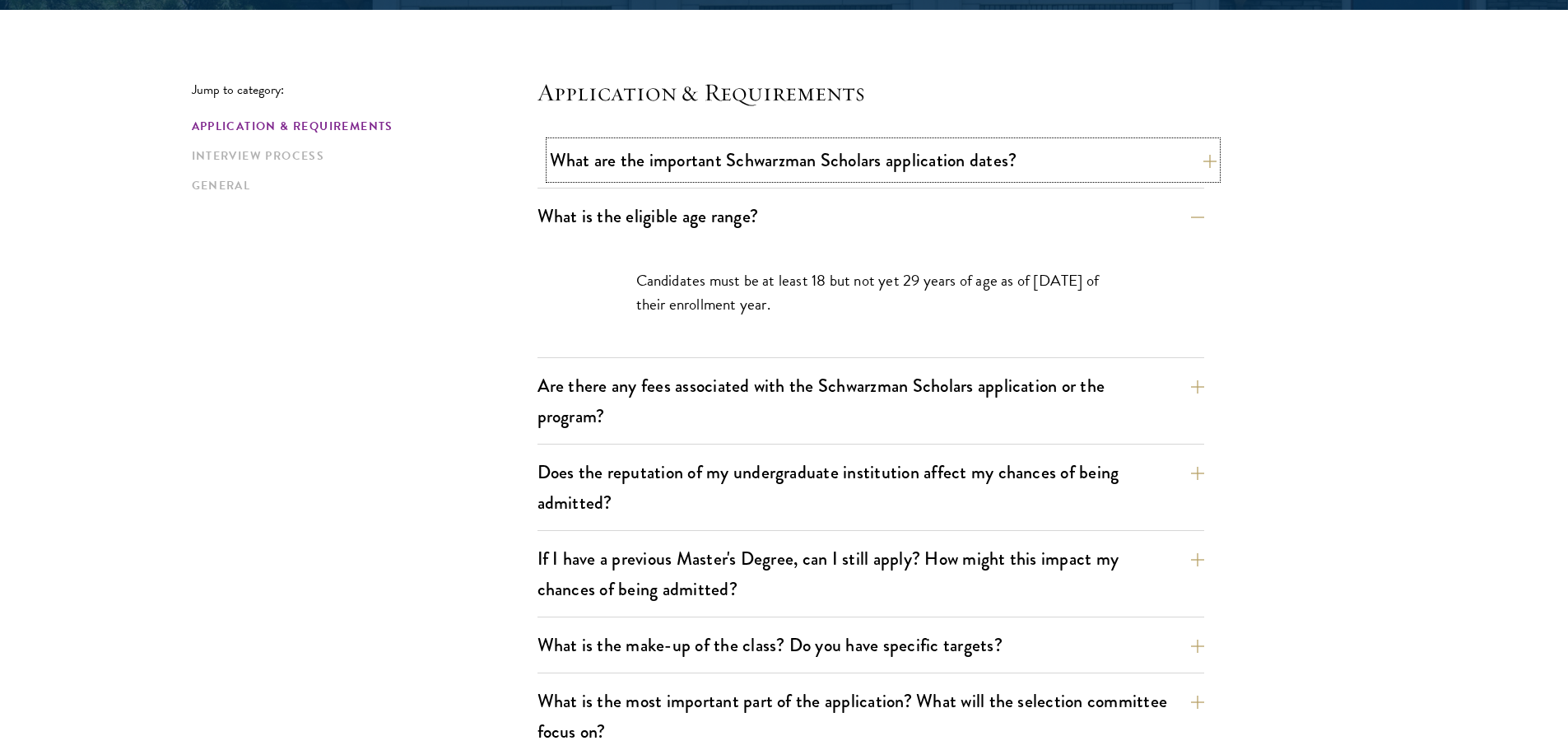
click at [786, 157] on button "What are the important Schwarzman Scholars application dates?" at bounding box center [883, 160] width 667 height 37
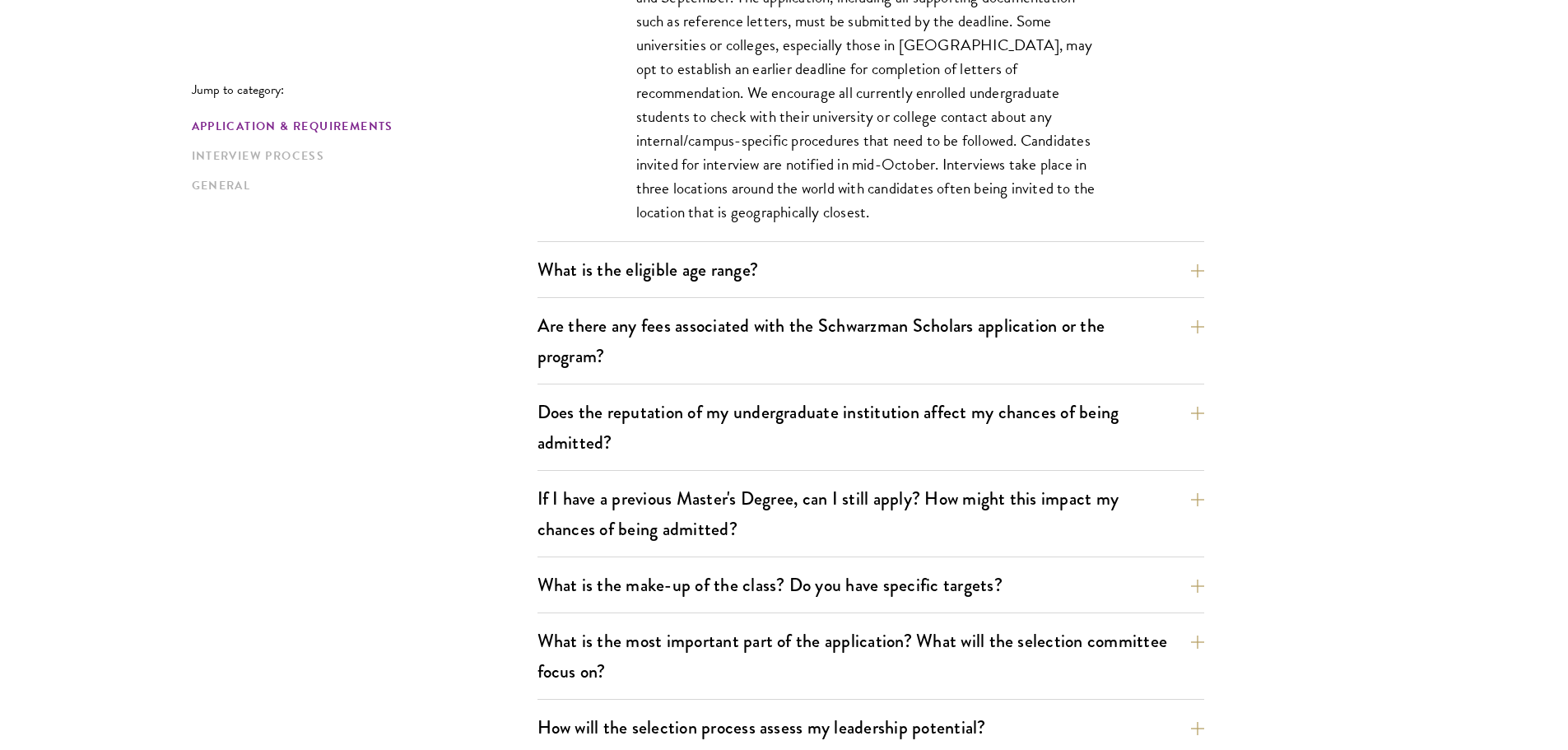
scroll to position [905, 0]
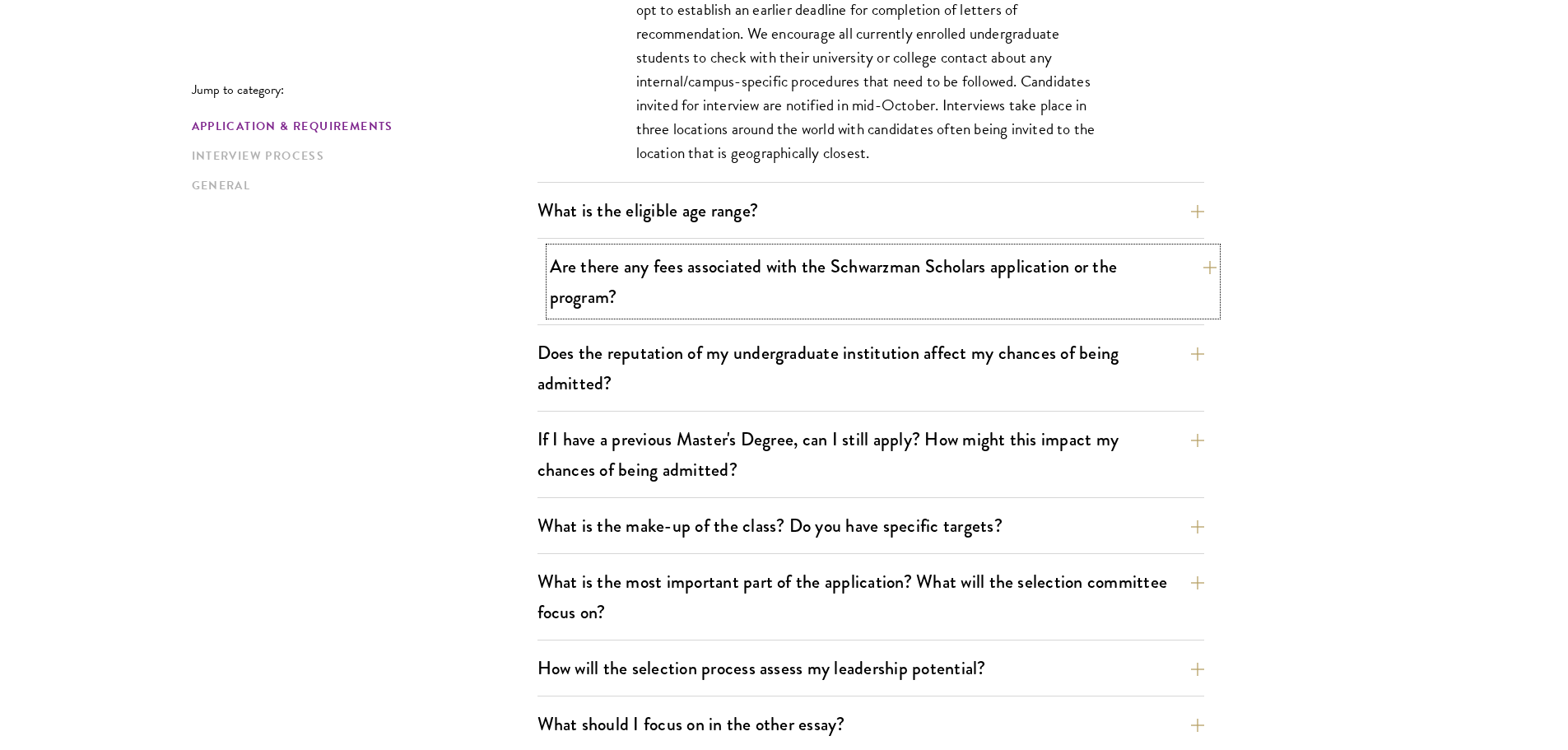
click at [708, 301] on button "Are there any fees associated with the Schwarzman Scholars application or the p…" at bounding box center [883, 281] width 667 height 68
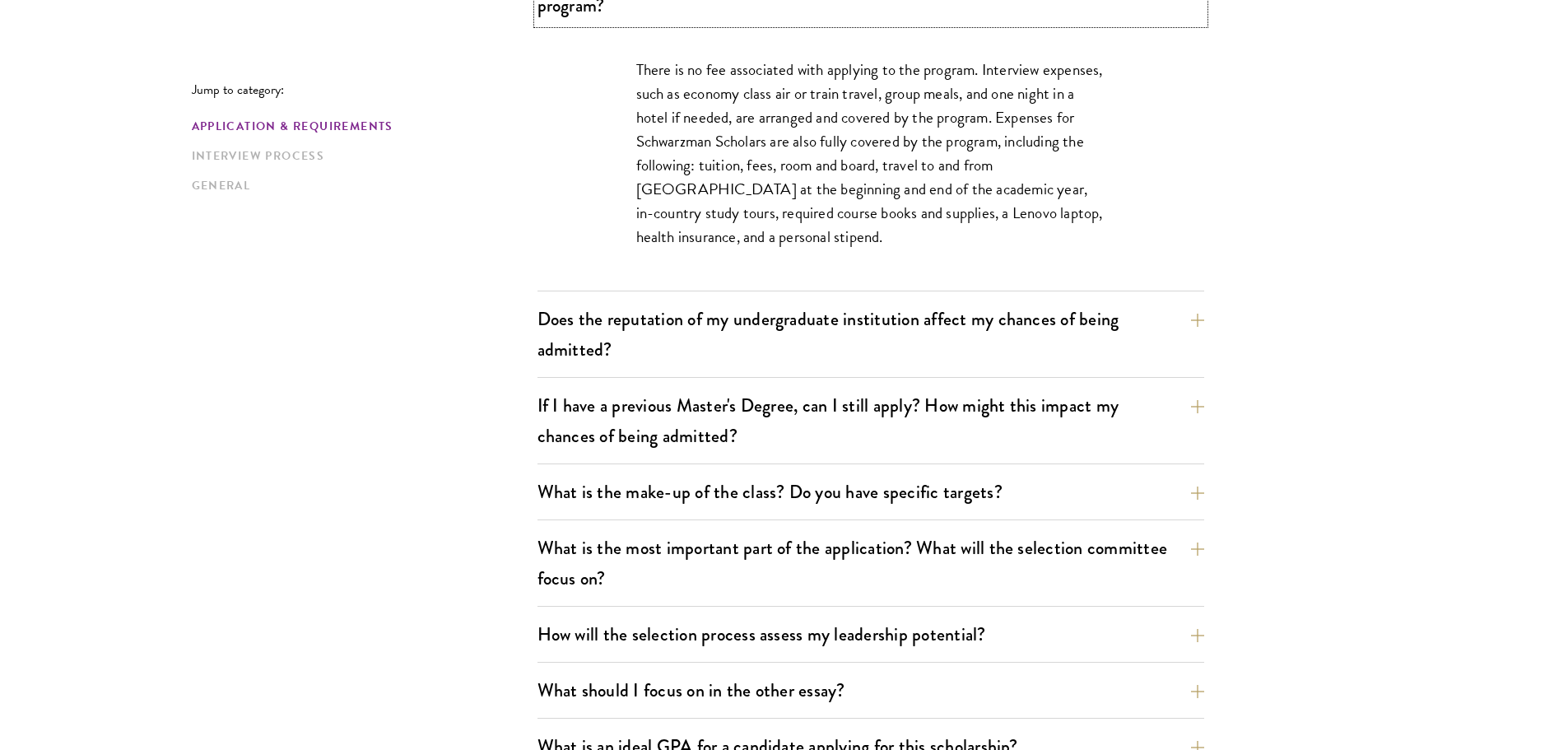
scroll to position [741, 0]
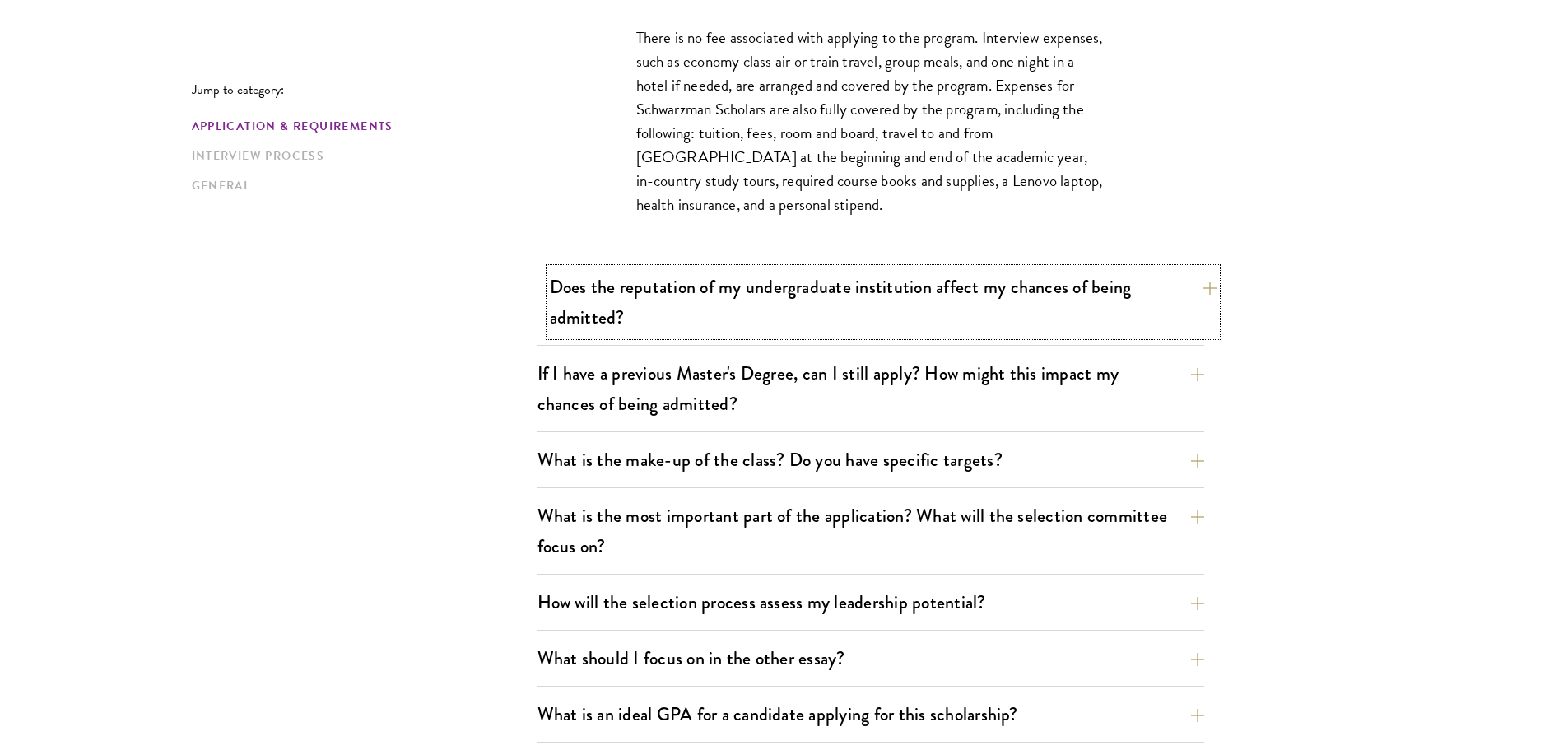
click at [665, 316] on button "Does the reputation of my undergraduate institution affect my chances of being …" at bounding box center [883, 301] width 667 height 68
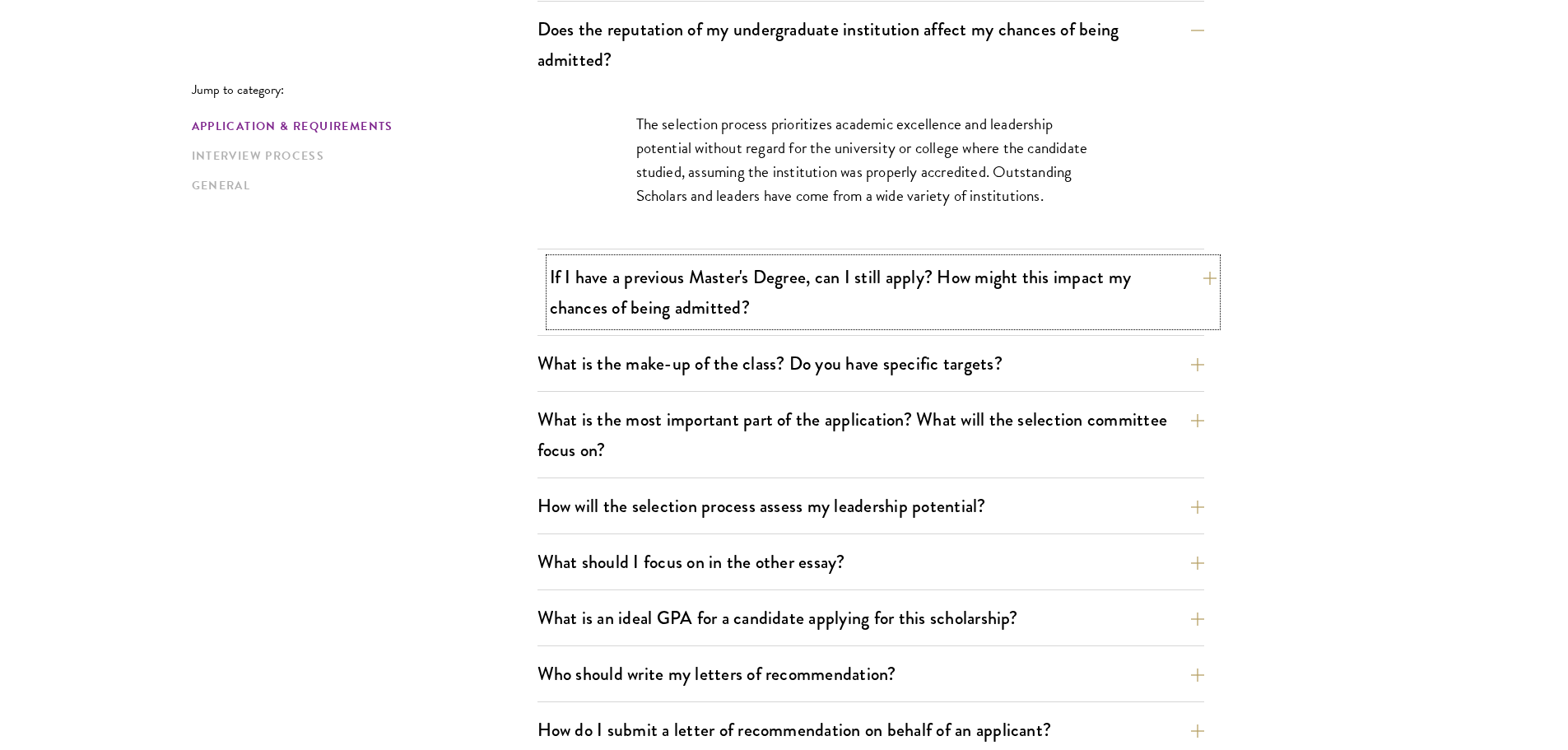
click at [766, 311] on button "If I have a previous Master's Degree, can I still apply? How might this impact …" at bounding box center [883, 291] width 667 height 68
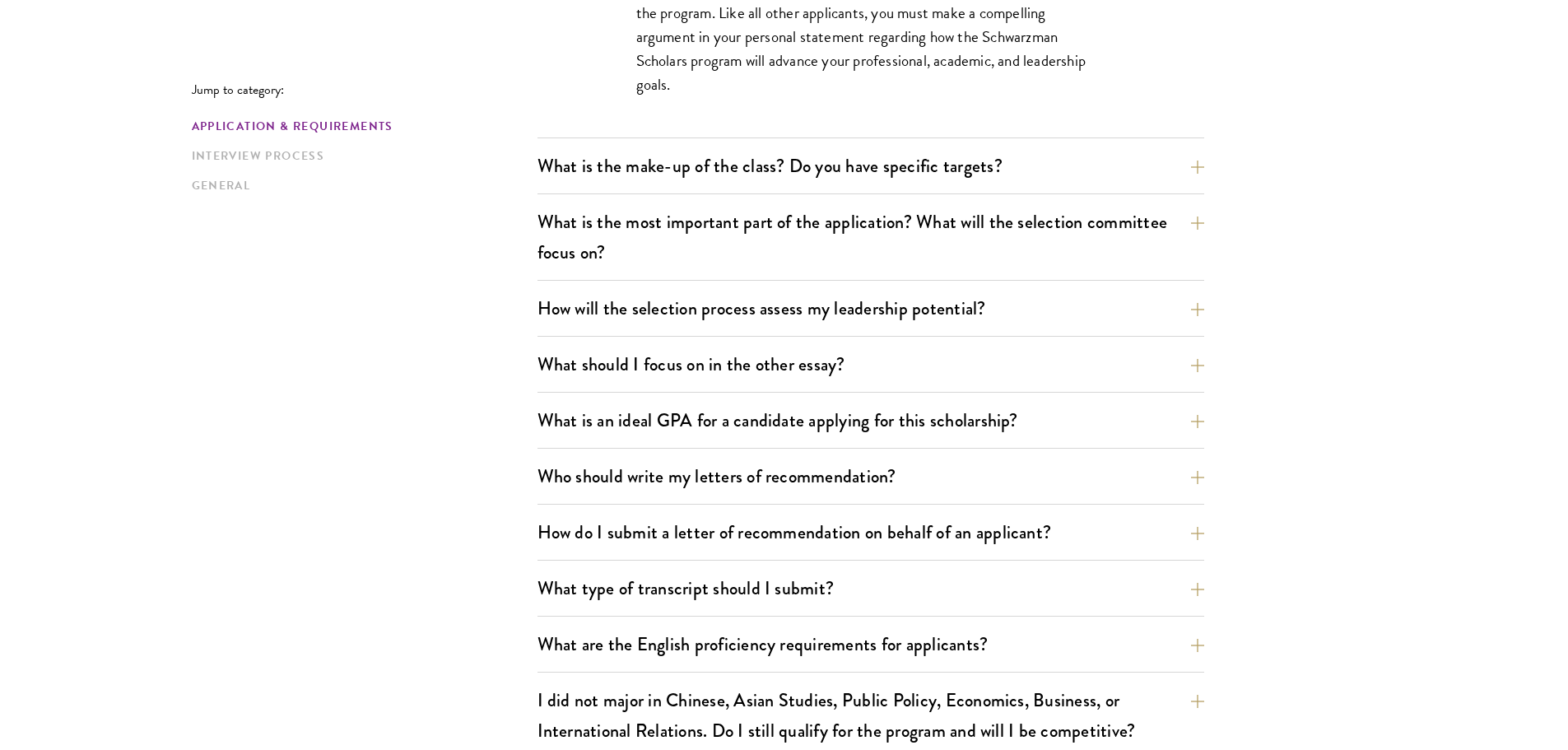
scroll to position [988, 0]
click at [721, 243] on button "What is the most important part of the application? What will the selection com…" at bounding box center [883, 235] width 667 height 68
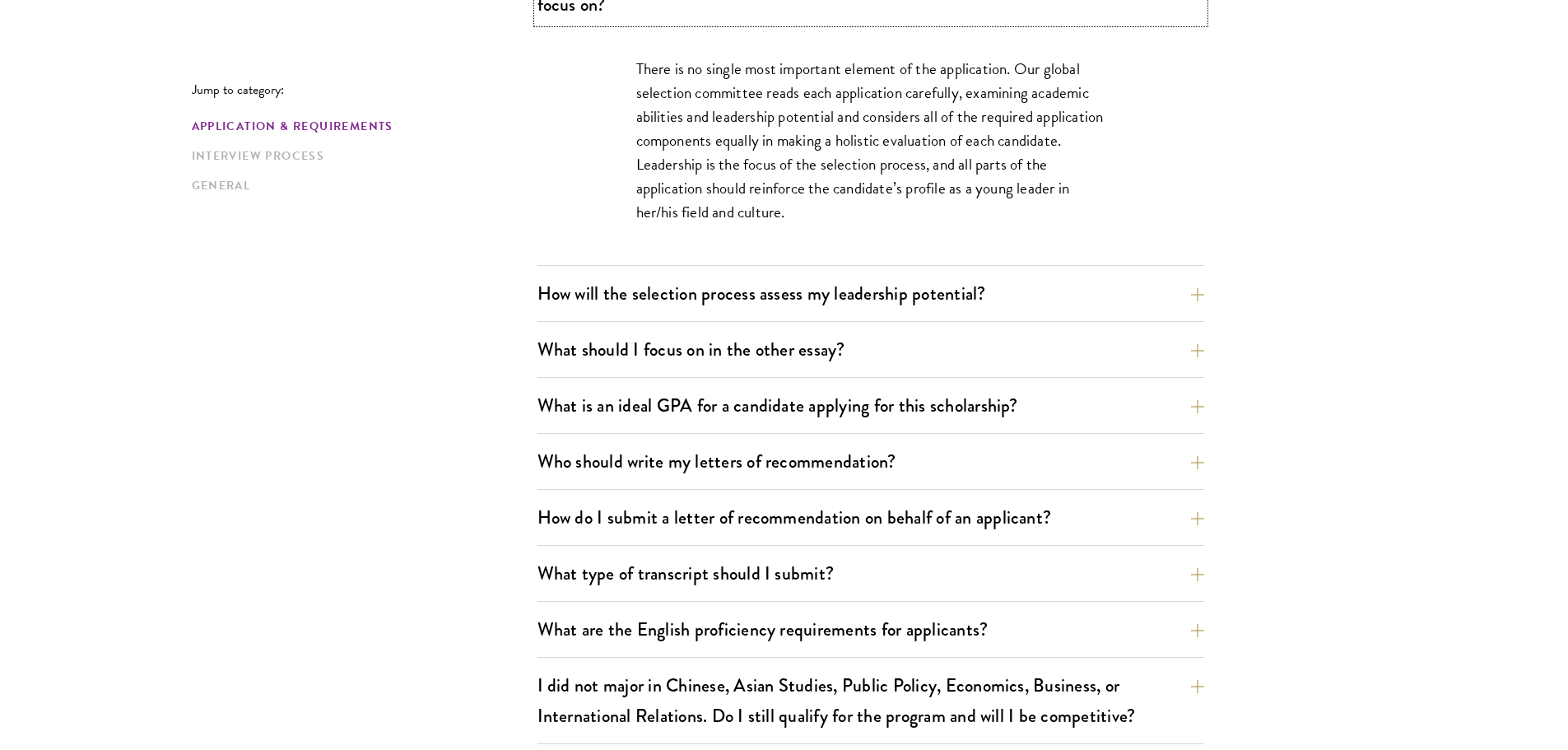
scroll to position [1152, 0]
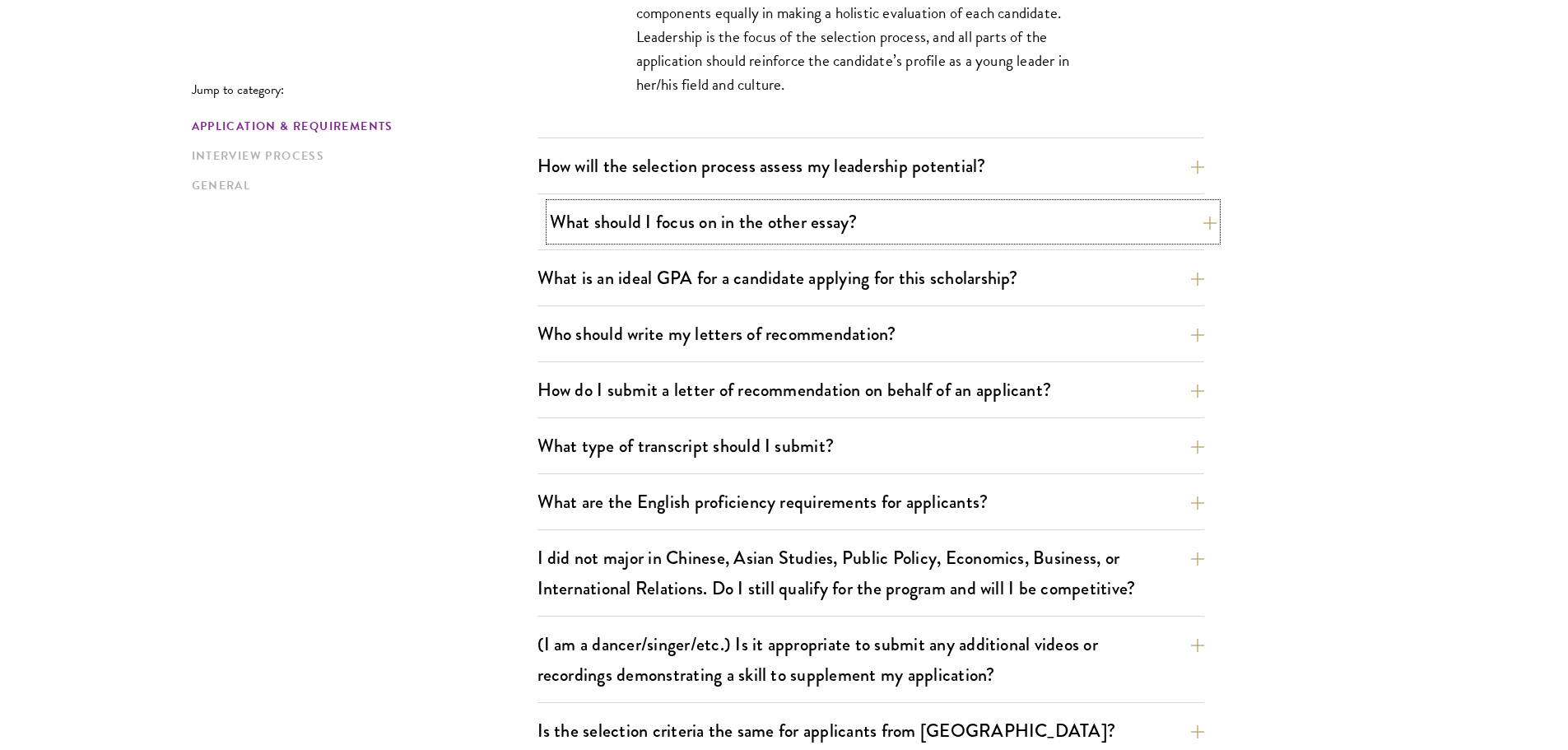
click at [631, 225] on button "What should I focus on in the other essay?" at bounding box center [883, 222] width 667 height 37
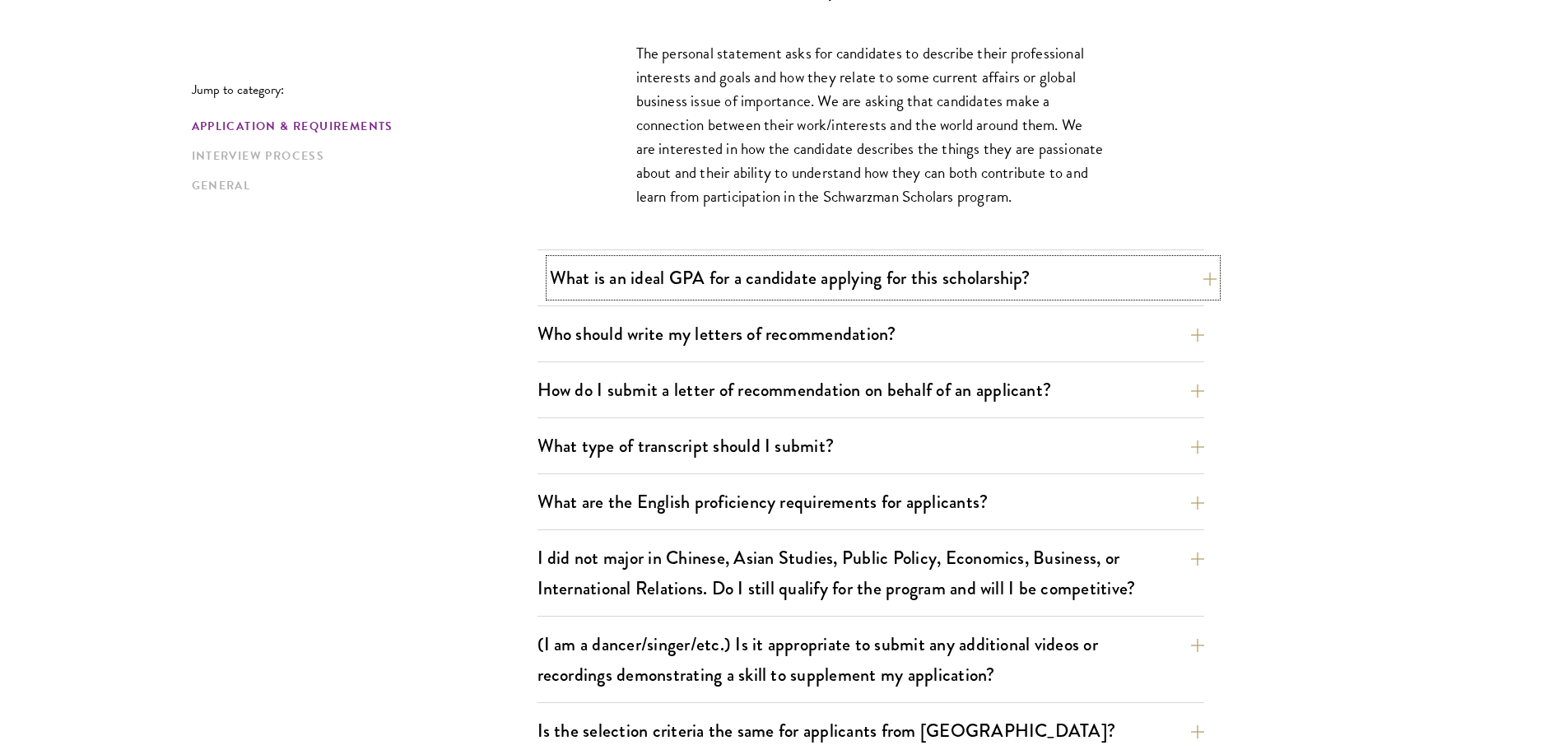
click at [618, 273] on button "What is an ideal GPA for a candidate applying for this scholarship?" at bounding box center [883, 277] width 667 height 37
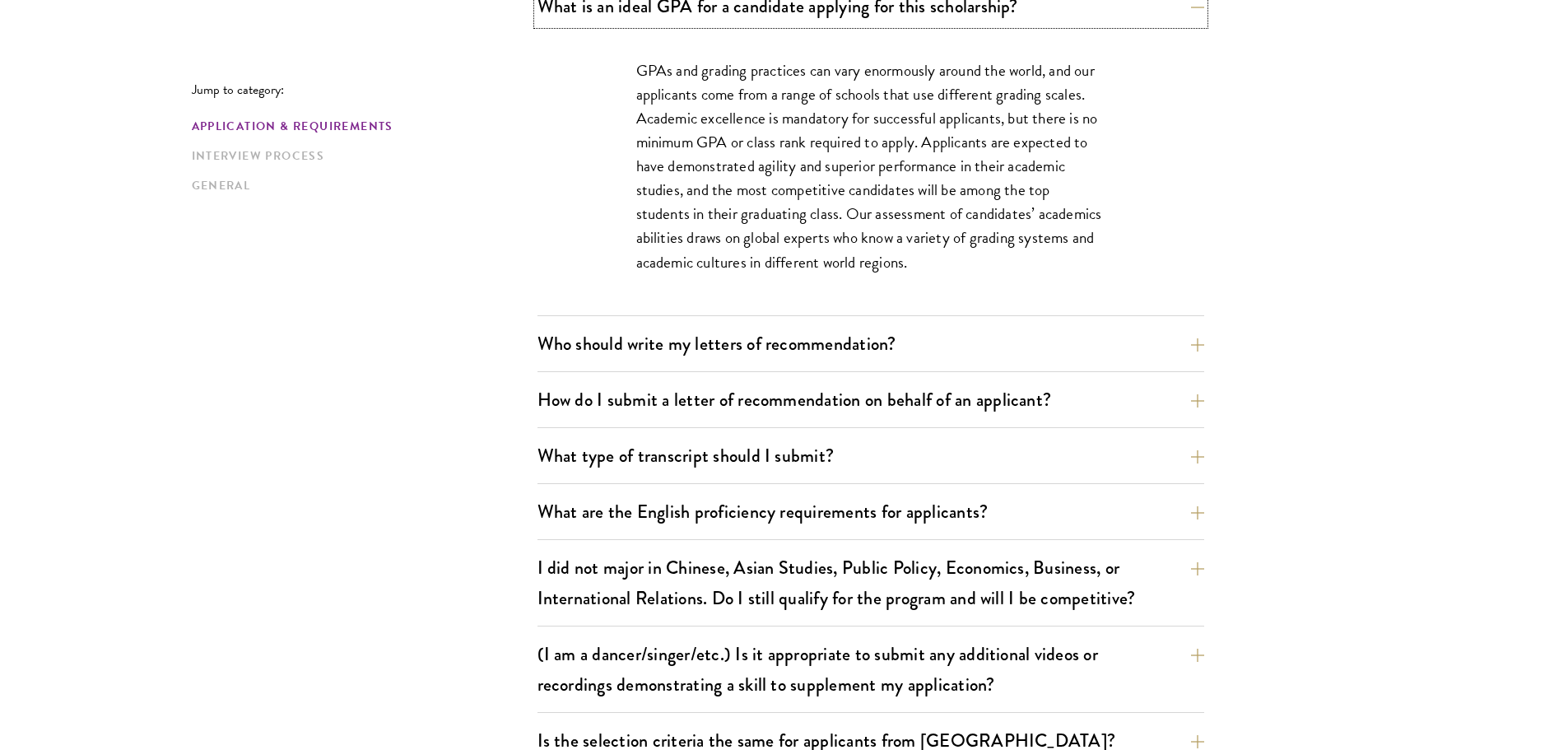
scroll to position [1235, 0]
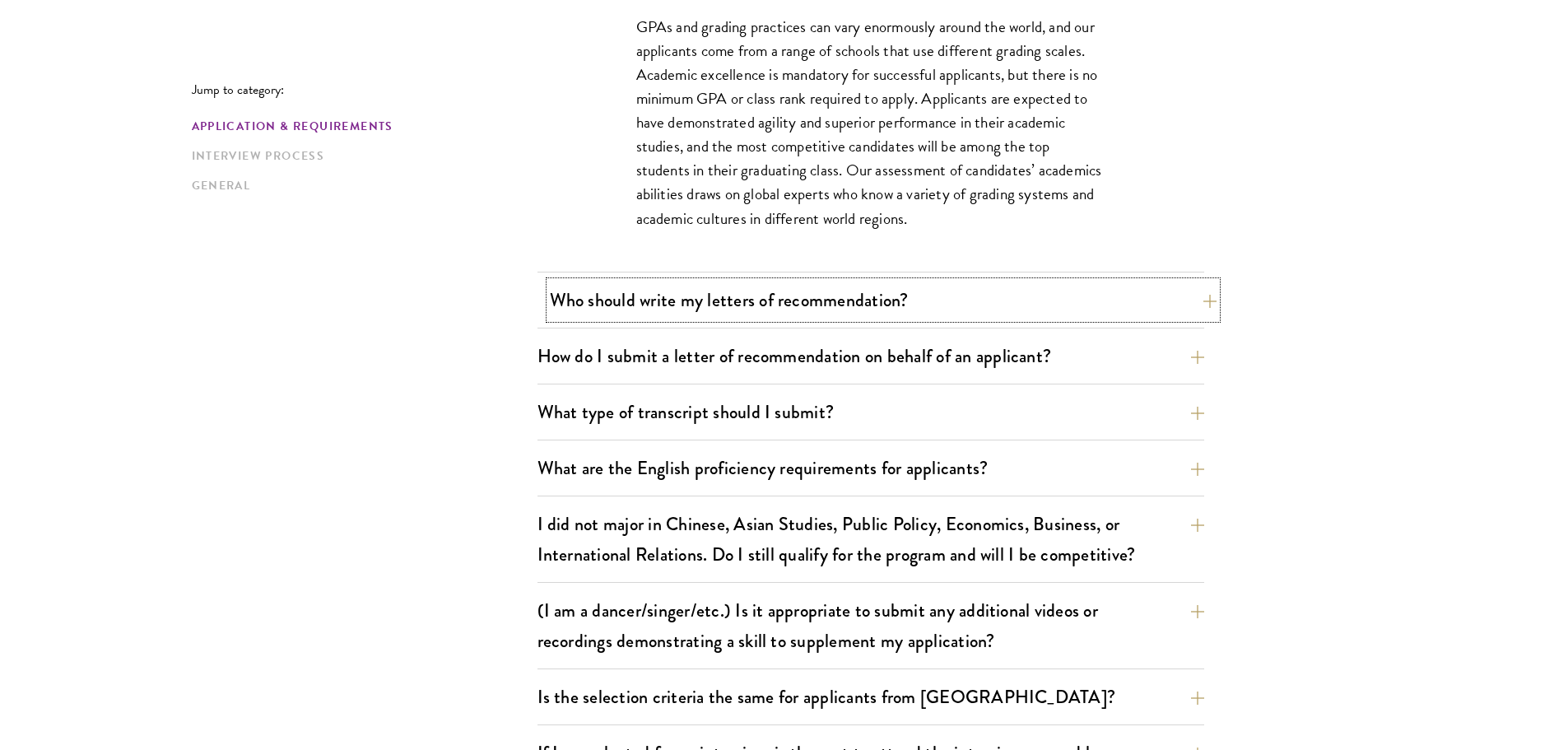
click at [596, 288] on button "Who should write my letters of recommendation?" at bounding box center [883, 300] width 667 height 37
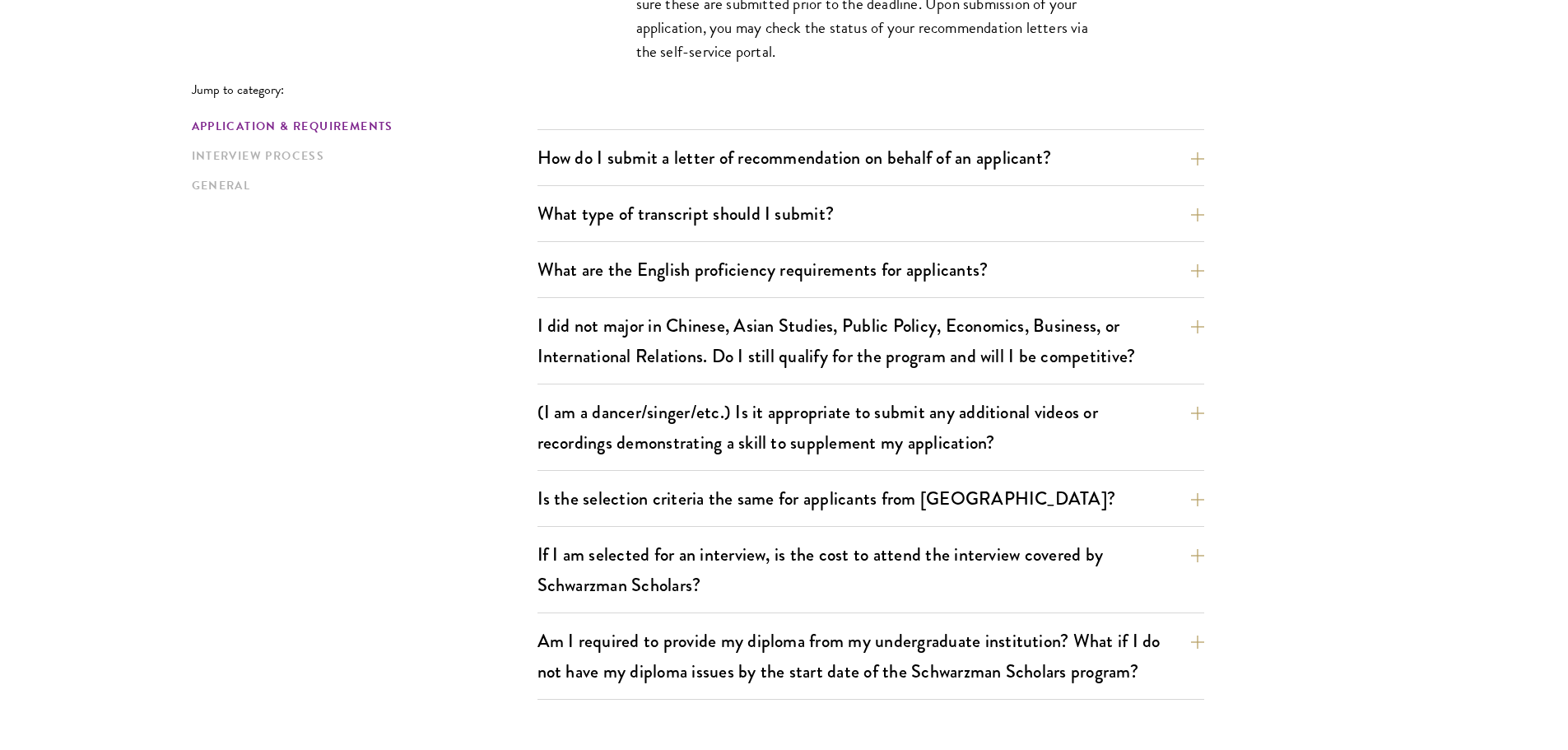
scroll to position [1893, 0]
click at [587, 348] on button "I did not major in Chinese, Asian Studies, Public Policy, Economics, Business, …" at bounding box center [883, 338] width 667 height 68
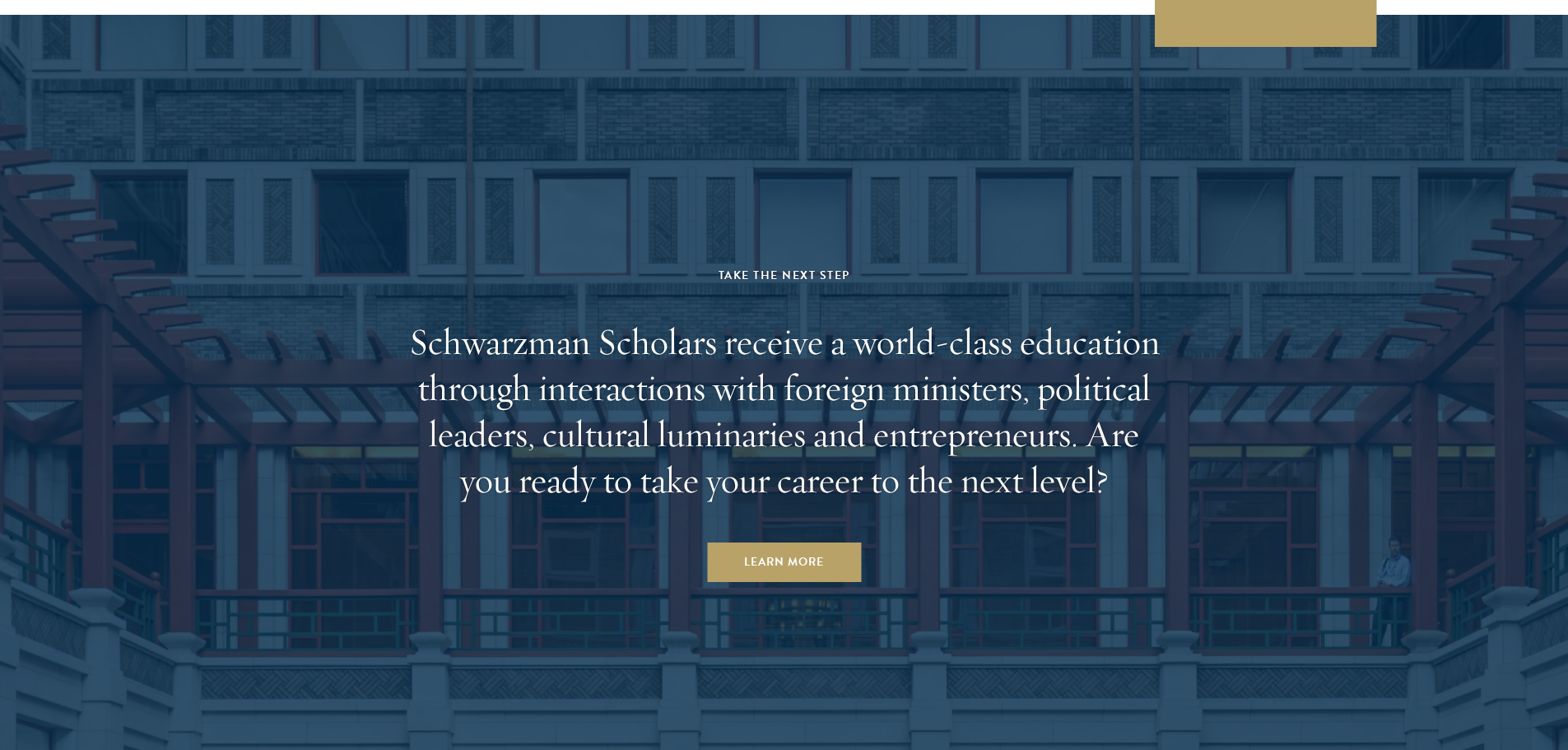
scroll to position [4690, 0]
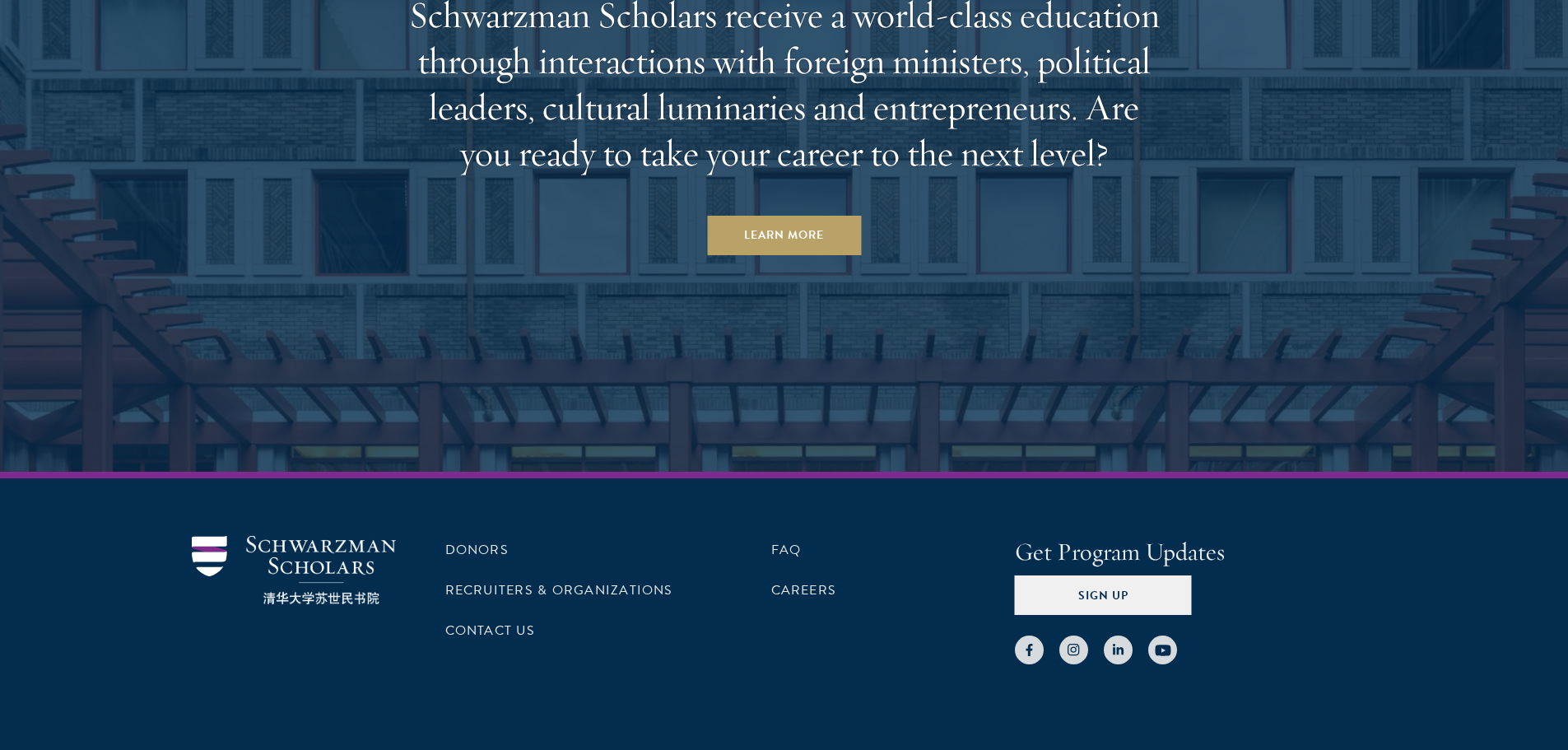
click at [1373, 221] on aside "Take the Next Step Schwarzman Scholars receive a world-class education through …" at bounding box center [784, 80] width 1568 height 784
